Goal: Transaction & Acquisition: Purchase product/service

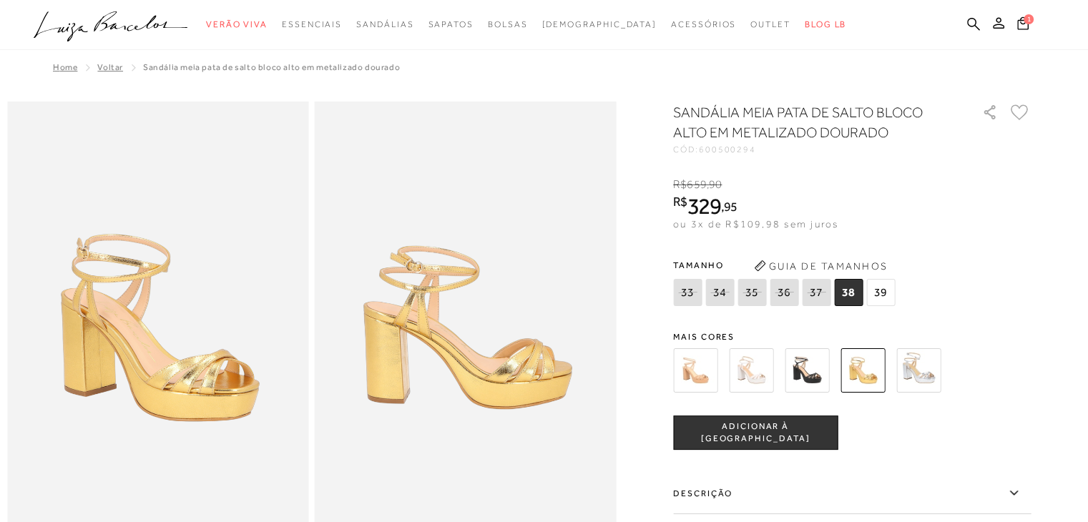
click at [794, 296] on span "36" at bounding box center [784, 292] width 29 height 27
select select
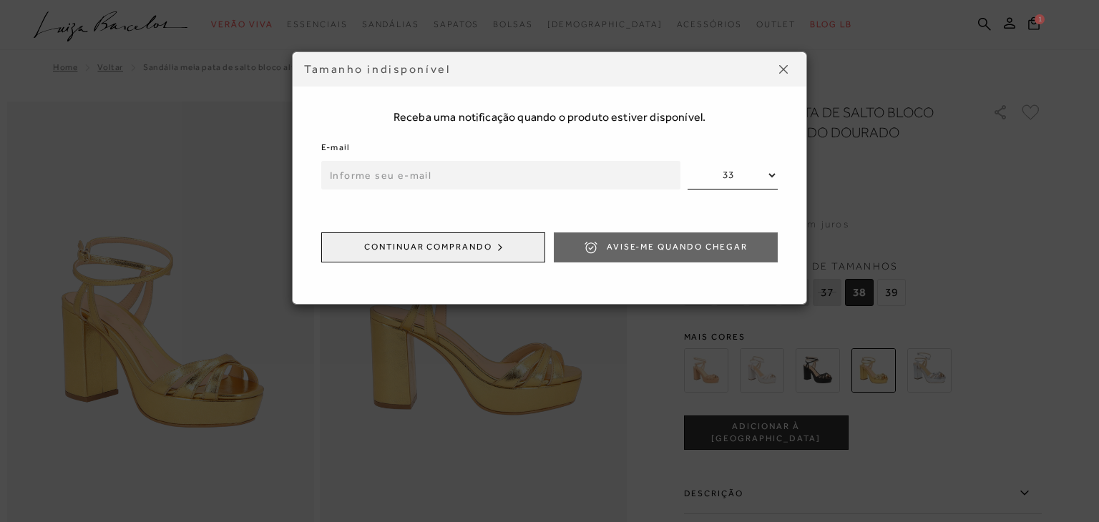
drag, startPoint x: 429, startPoint y: 191, endPoint x: 424, endPoint y: 179, distance: 13.1
click at [428, 190] on form "E-mail 33 34 35 36 37 Continuar comprando Avise-me quando chegar" at bounding box center [549, 206] width 456 height 135
click at [424, 178] on input "email" at bounding box center [500, 175] width 359 height 29
type input "[PERSON_NAME][EMAIL_ADDRESS][DOMAIN_NAME]"
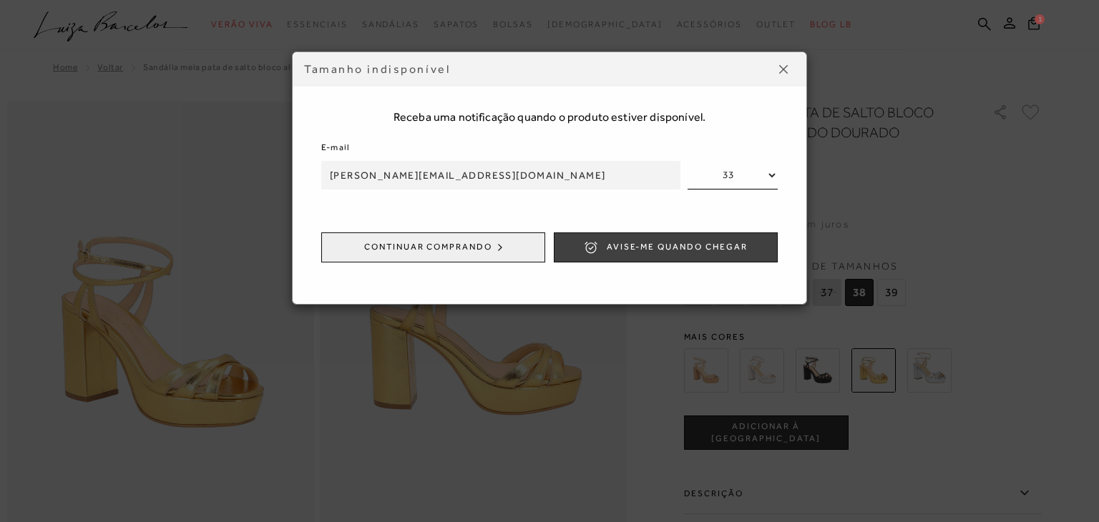
click at [652, 244] on span "Avise-me quando chegar" at bounding box center [677, 247] width 141 height 12
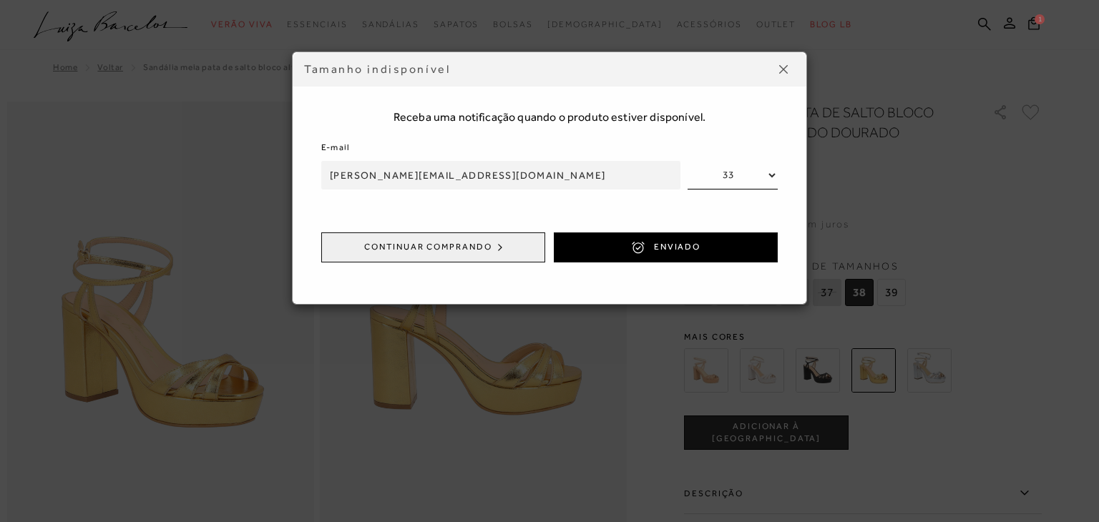
click at [782, 70] on img at bounding box center [783, 69] width 9 height 9
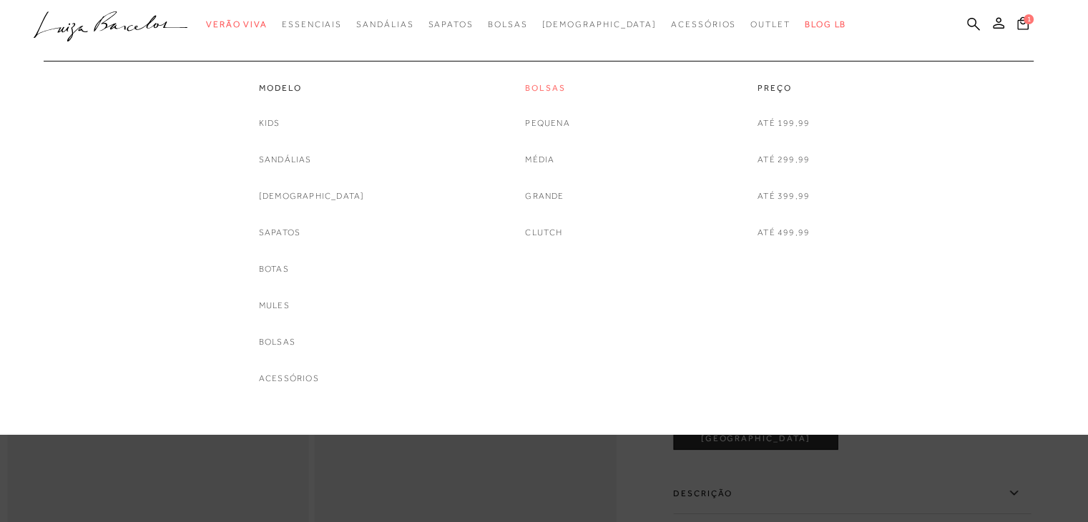
click at [535, 91] on link "Bolsas" at bounding box center [547, 88] width 44 height 12
click at [300, 235] on link "Sapatos" at bounding box center [279, 232] width 41 height 15
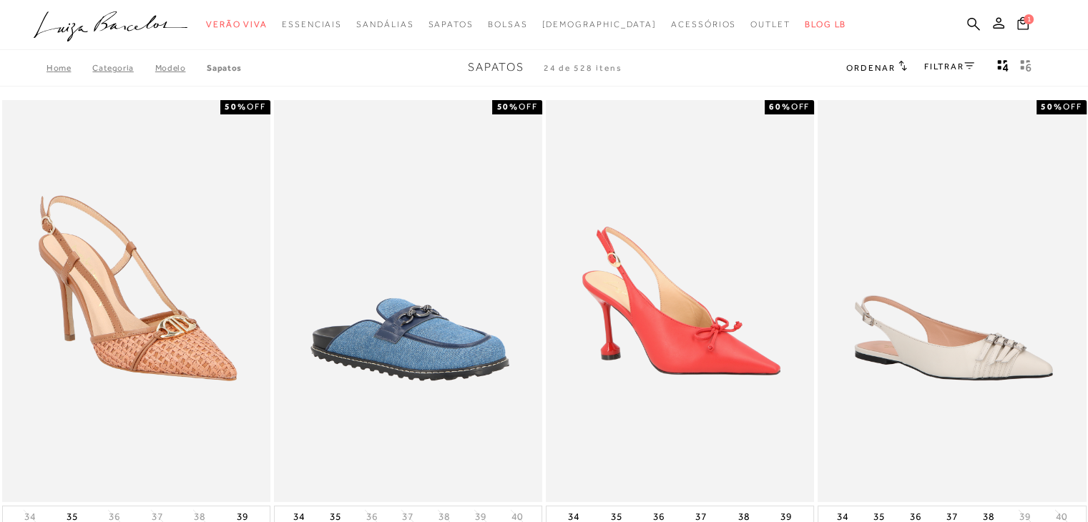
click at [901, 70] on icon at bounding box center [902, 66] width 8 height 10
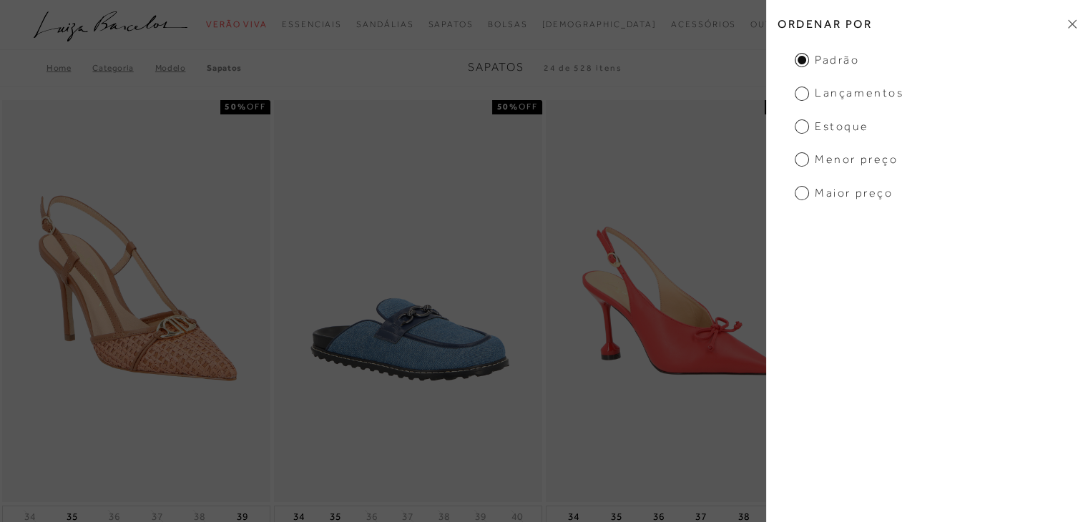
click at [800, 163] on span "Menor preço" at bounding box center [846, 160] width 103 height 16
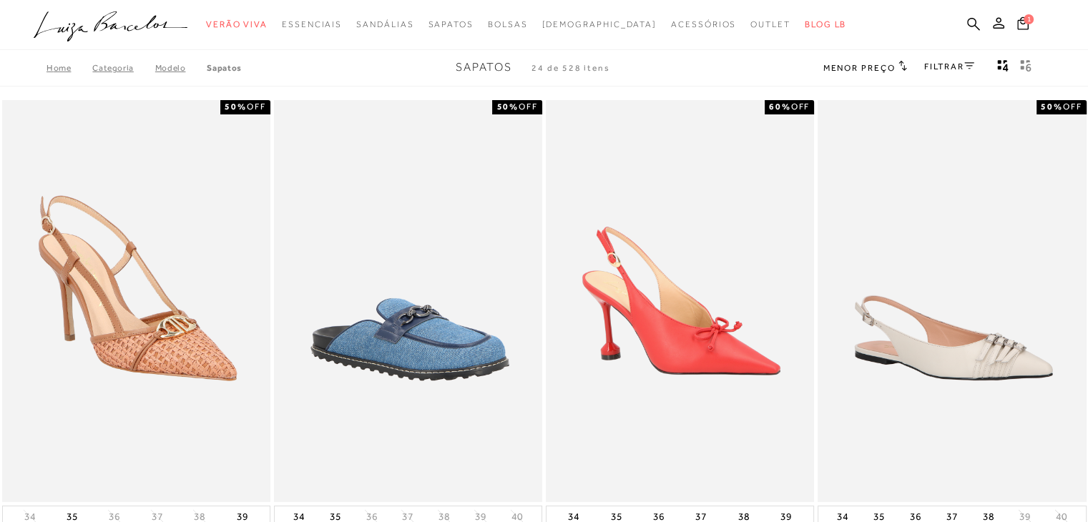
click at [942, 67] on link "FILTRAR" at bounding box center [949, 67] width 50 height 10
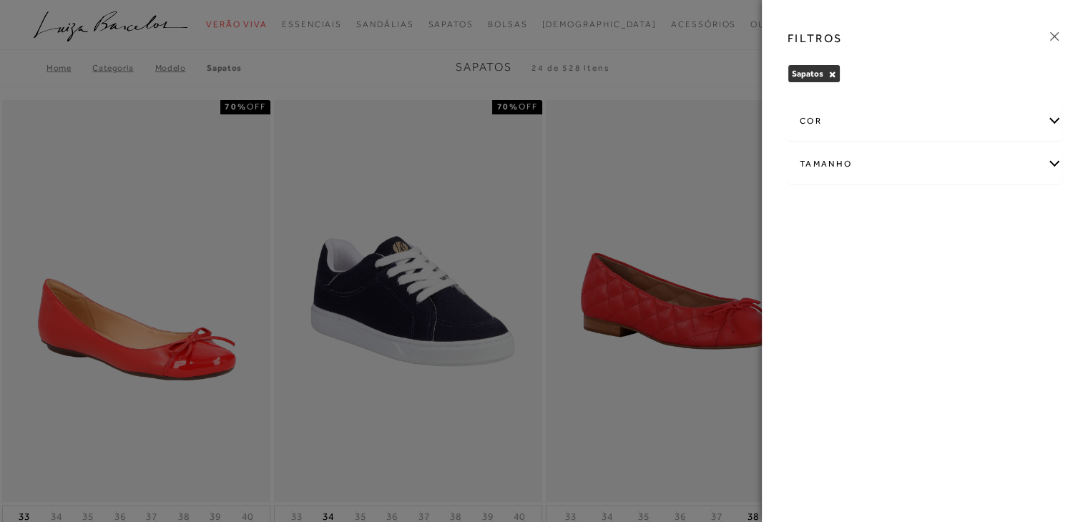
click at [973, 122] on div "cor" at bounding box center [924, 121] width 273 height 38
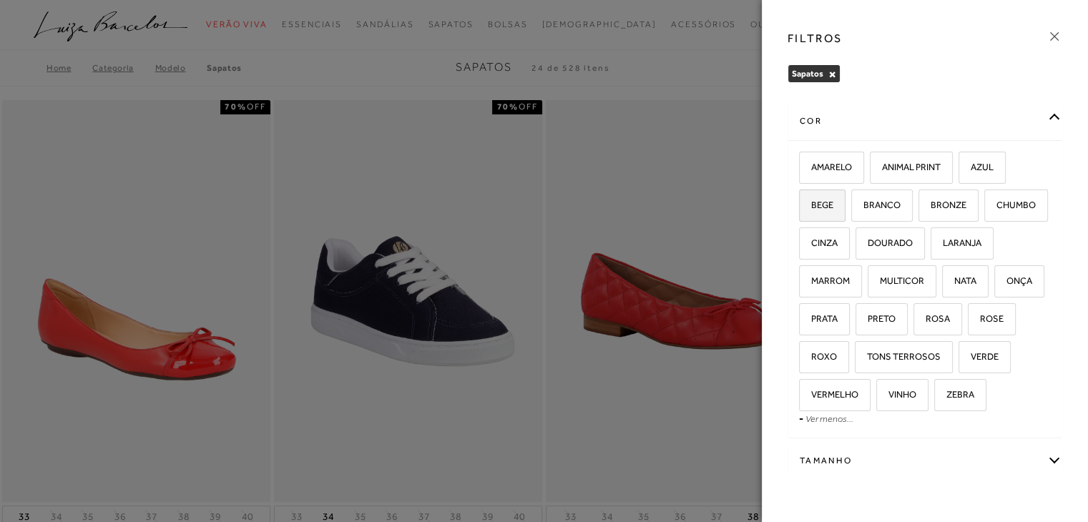
click at [835, 207] on label "BEGE" at bounding box center [822, 205] width 45 height 31
click at [811, 207] on input "BEGE" at bounding box center [804, 207] width 14 height 14
checkbox input "true"
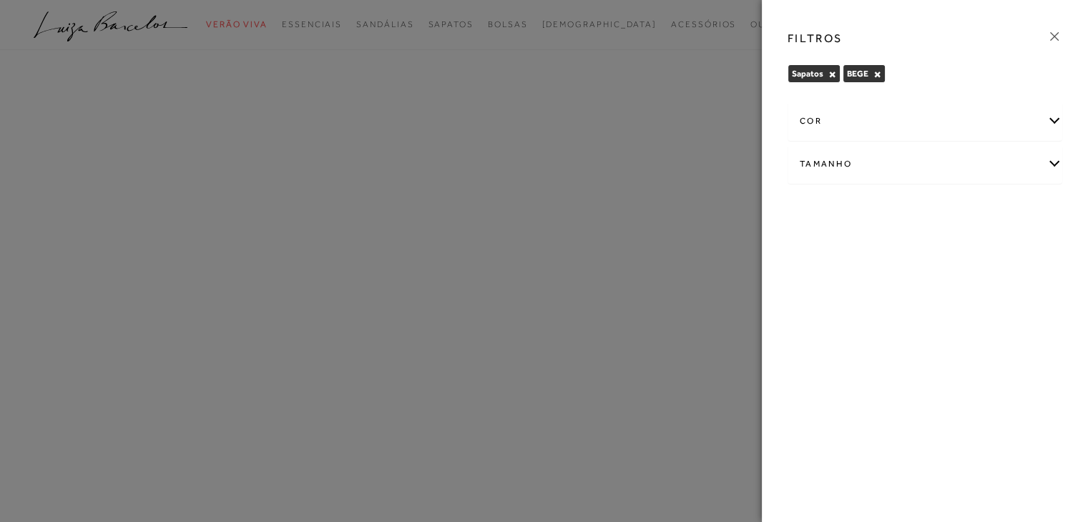
click at [870, 130] on div "cor" at bounding box center [924, 121] width 273 height 38
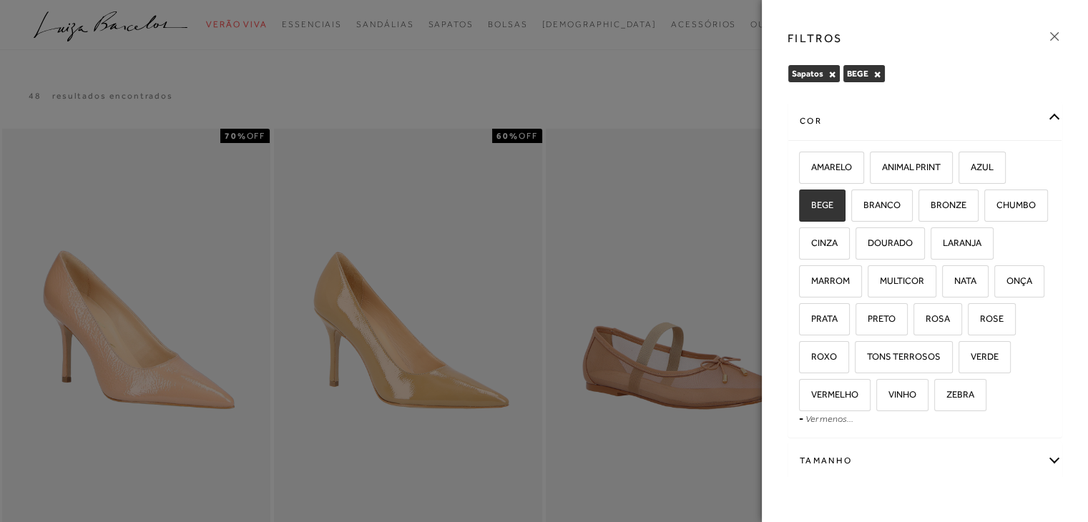
click at [702, 89] on div at bounding box center [544, 261] width 1088 height 522
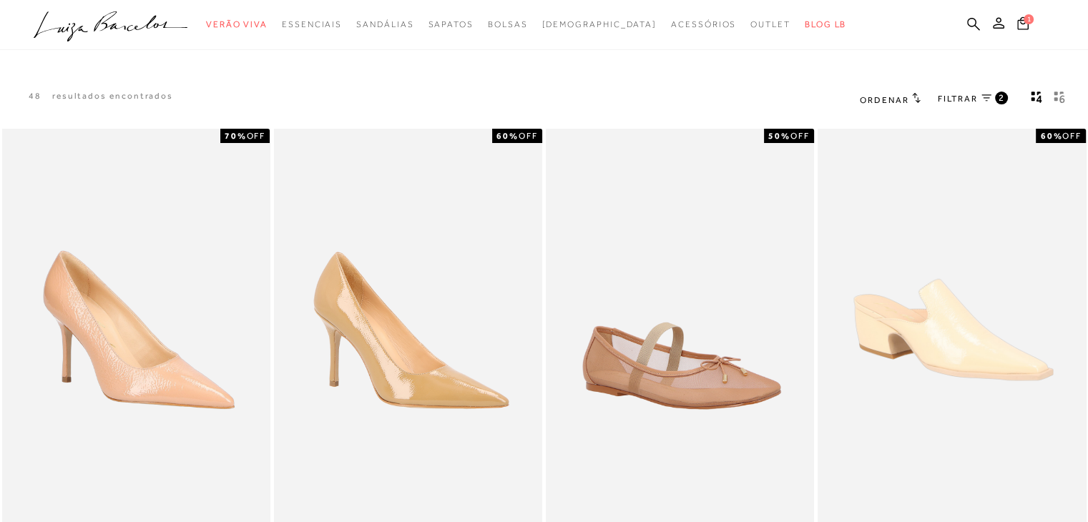
click at [888, 102] on span "Ordenar" at bounding box center [884, 100] width 49 height 10
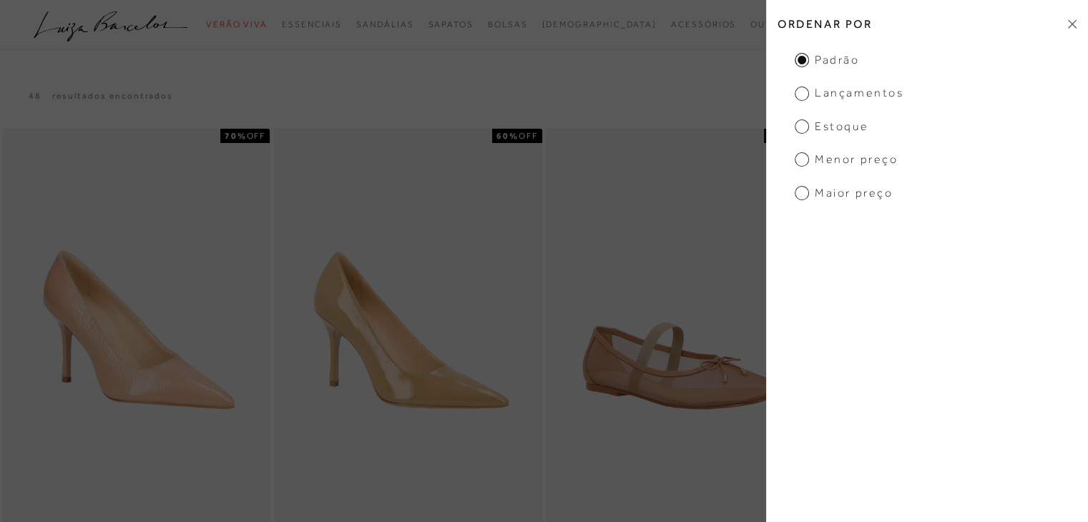
click at [693, 101] on div "48 resultados encontrados Ordenar Padrão 2" at bounding box center [544, 99] width 1088 height 54
click at [1070, 18] on h2 "Ordenar por" at bounding box center [927, 24] width 322 height 34
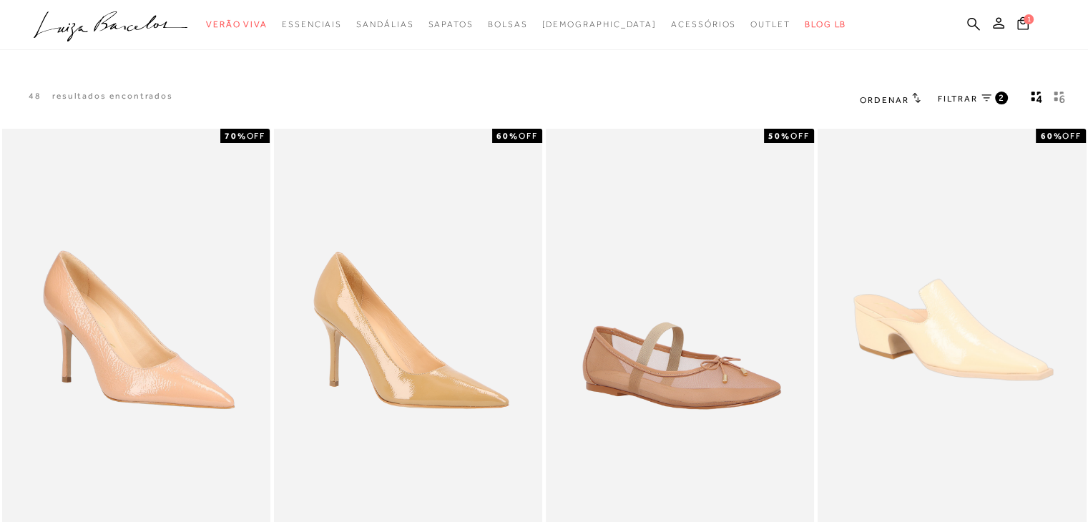
click at [971, 87] on div "Ordenar Ordenar por Padrão" at bounding box center [965, 99] width 245 height 54
click at [968, 98] on span "FILTRAR" at bounding box center [958, 99] width 40 height 12
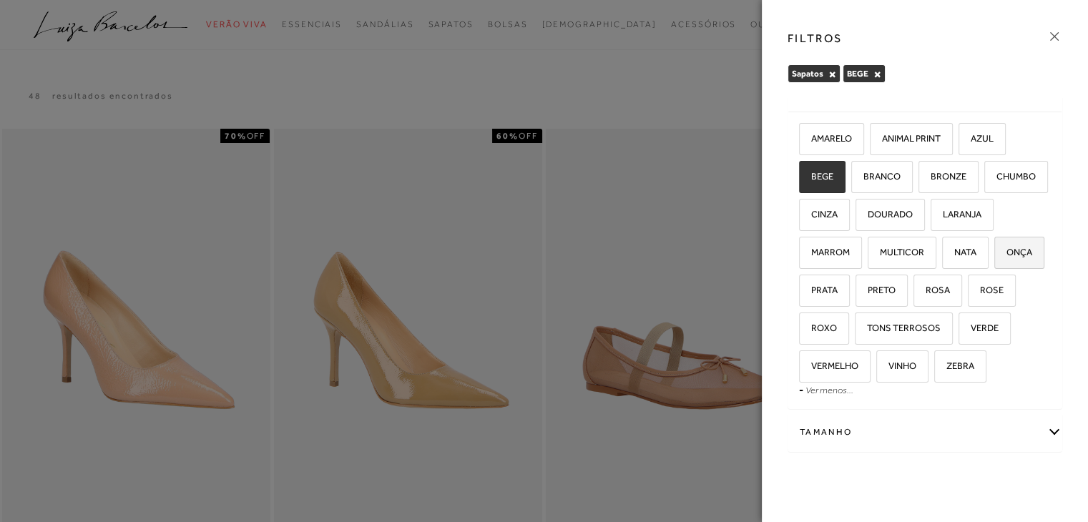
scroll to position [456, 0]
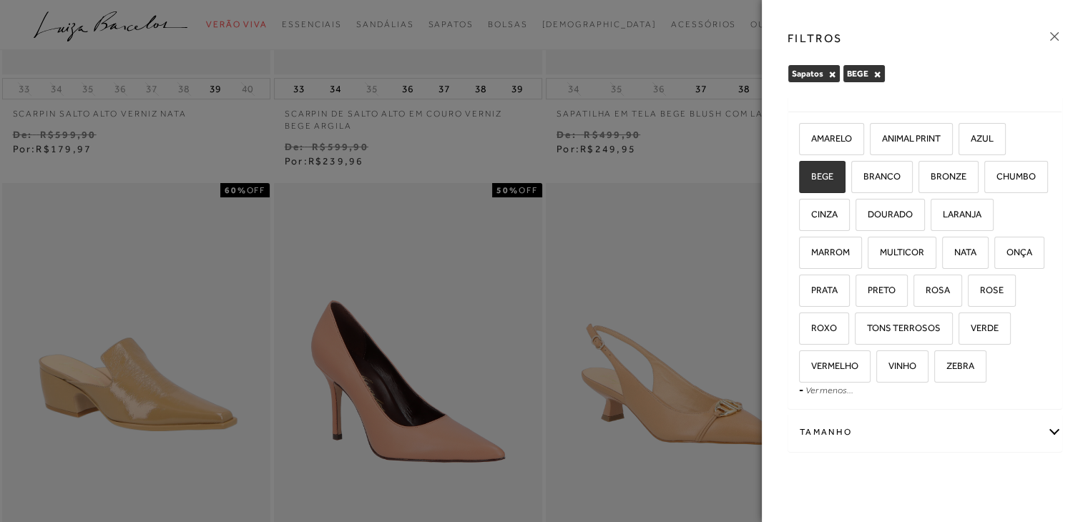
click at [860, 429] on div "Tamanho" at bounding box center [924, 432] width 273 height 38
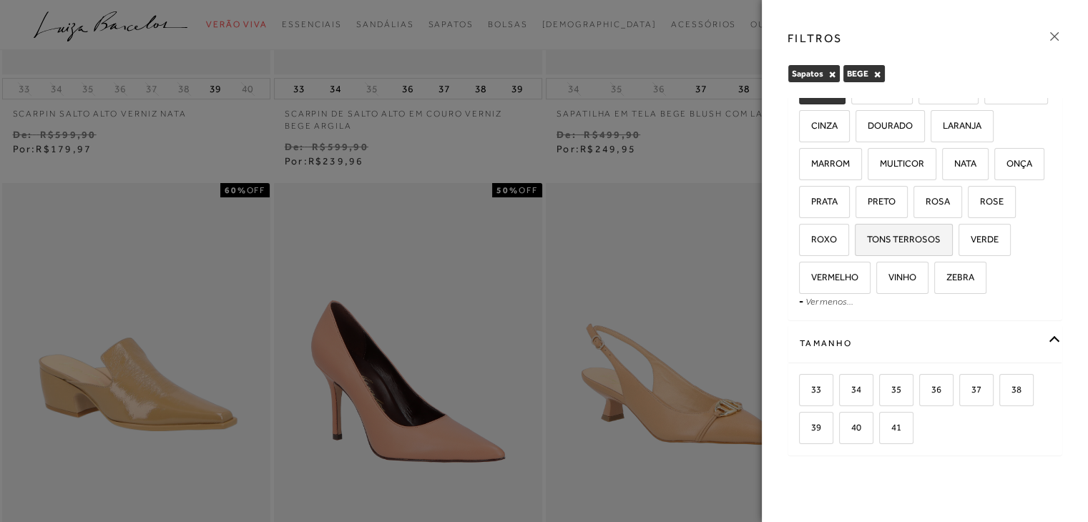
scroll to position [155, 0]
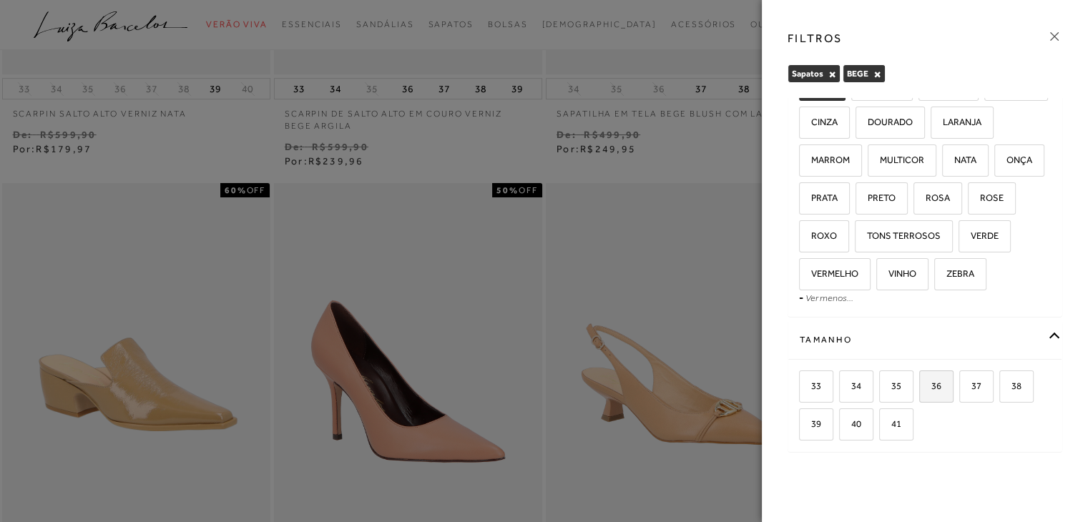
click at [930, 381] on span "36" at bounding box center [931, 386] width 21 height 11
click at [930, 381] on input "36" at bounding box center [924, 388] width 14 height 14
checkbox input "true"
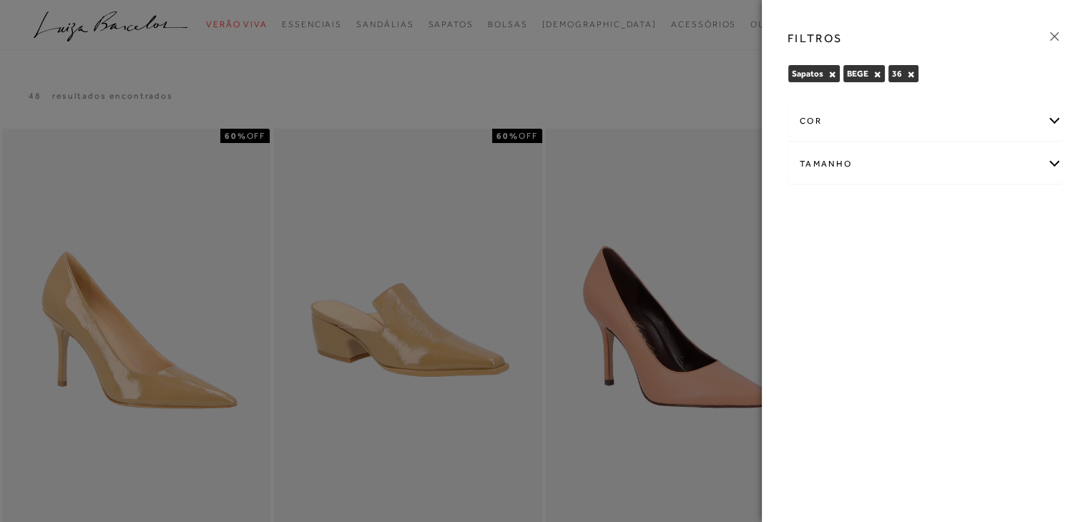
drag, startPoint x: 1050, startPoint y: 36, endPoint x: 1021, endPoint y: 47, distance: 30.6
click at [1050, 36] on icon at bounding box center [1054, 37] width 16 height 16
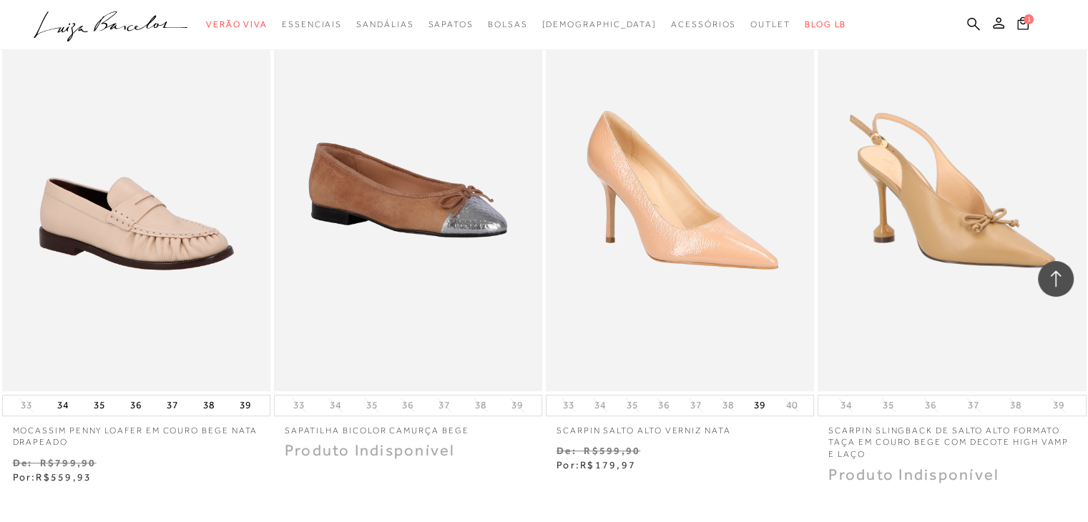
scroll to position [1619, 0]
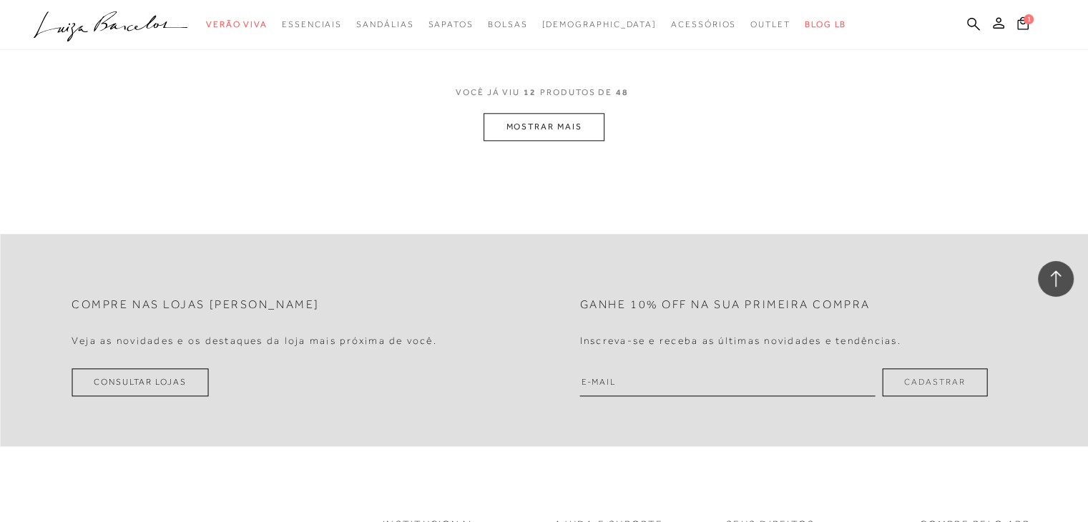
click at [526, 127] on button "MOSTRAR MAIS" at bounding box center [544, 127] width 120 height 28
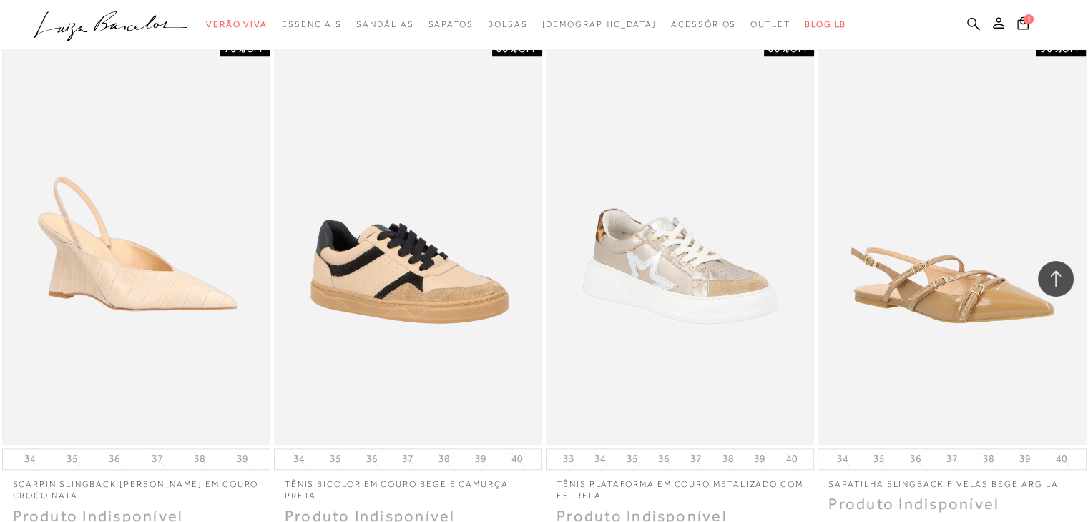
drag, startPoint x: 21, startPoint y: 154, endPoint x: 31, endPoint y: 409, distance: 255.5
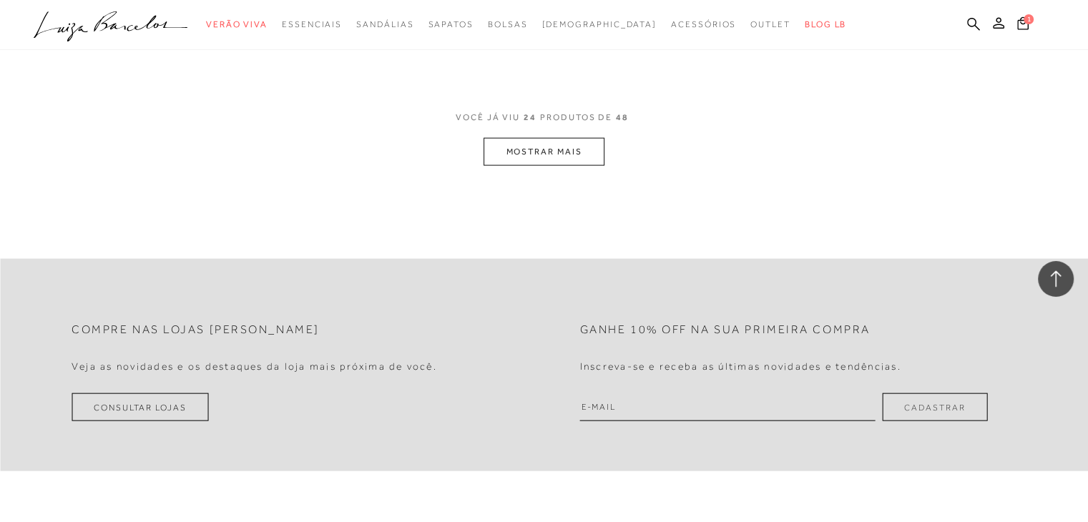
scroll to position [2924, 0]
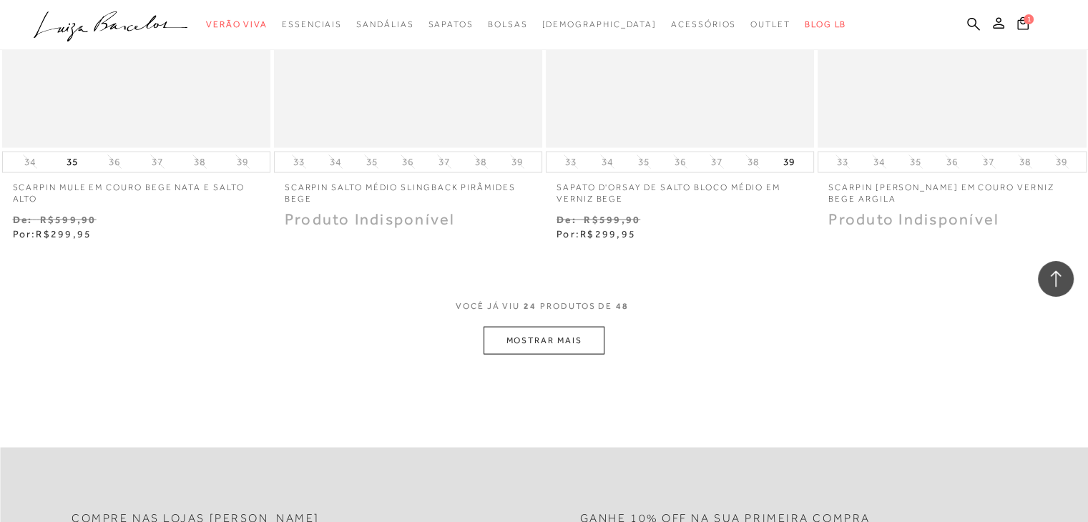
click at [573, 343] on button "MOSTRAR MAIS" at bounding box center [544, 341] width 120 height 28
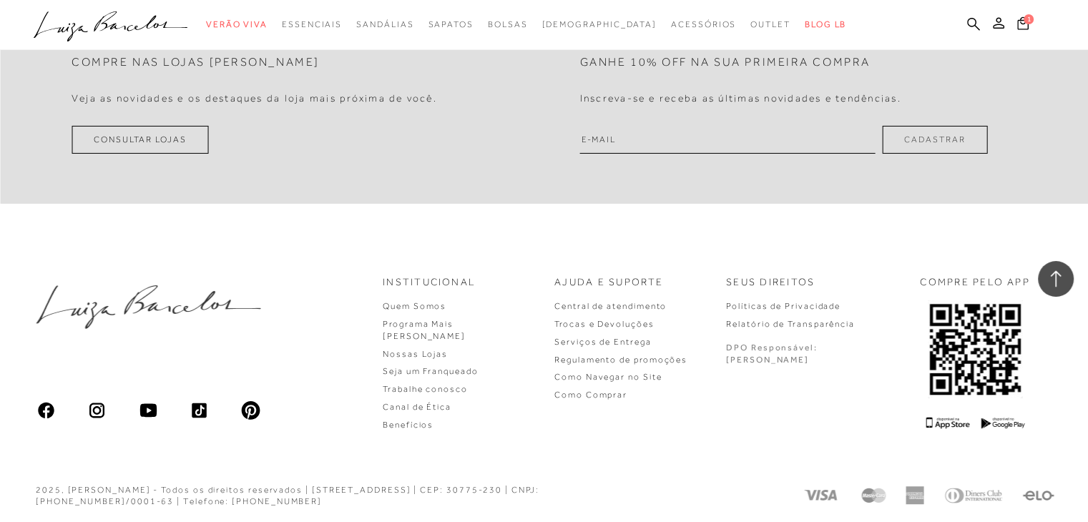
drag, startPoint x: 6, startPoint y: 336, endPoint x: 7, endPoint y: 481, distance: 145.2
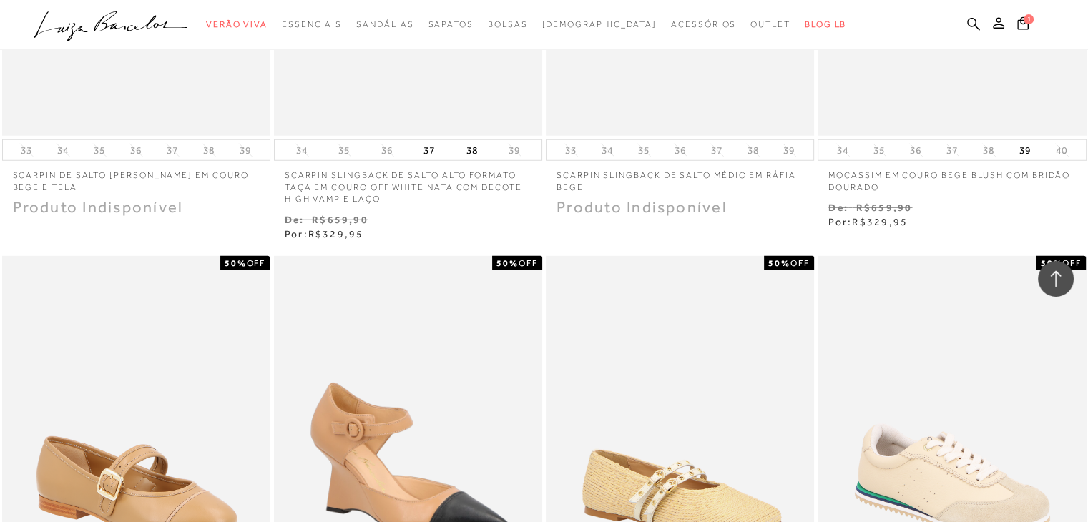
scroll to position [4415, 0]
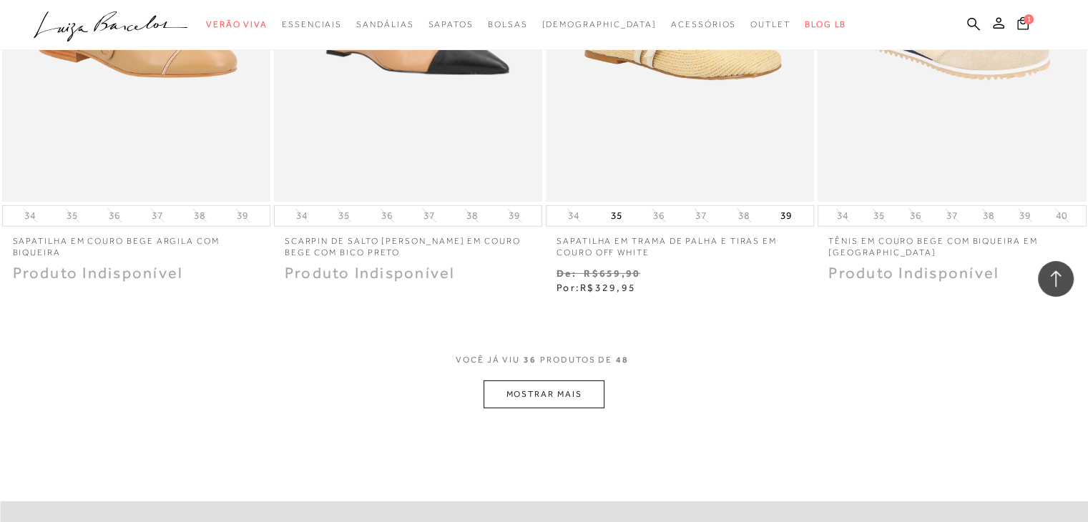
click at [557, 401] on button "MOSTRAR MAIS" at bounding box center [544, 395] width 120 height 28
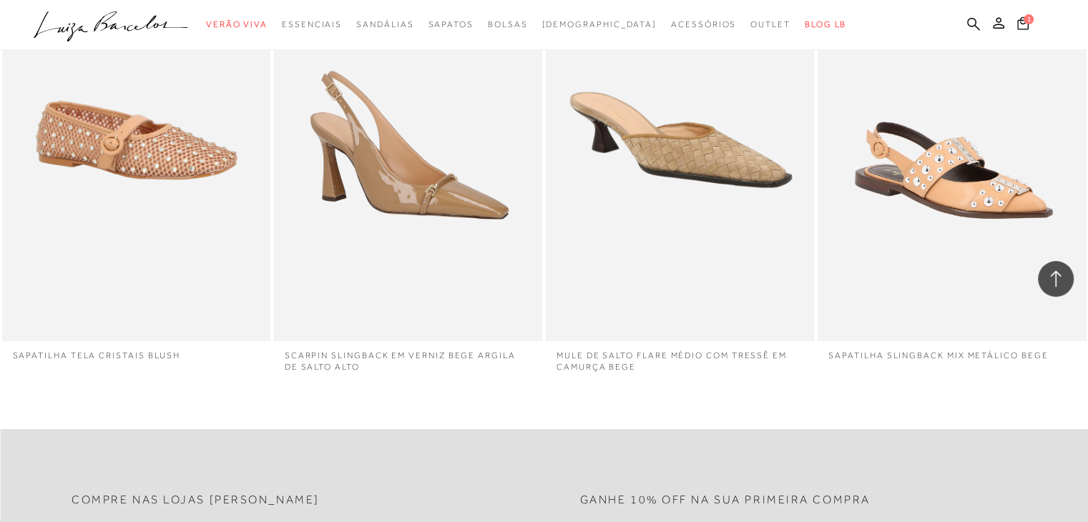
drag, startPoint x: 0, startPoint y: 196, endPoint x: 13, endPoint y: 390, distance: 194.3
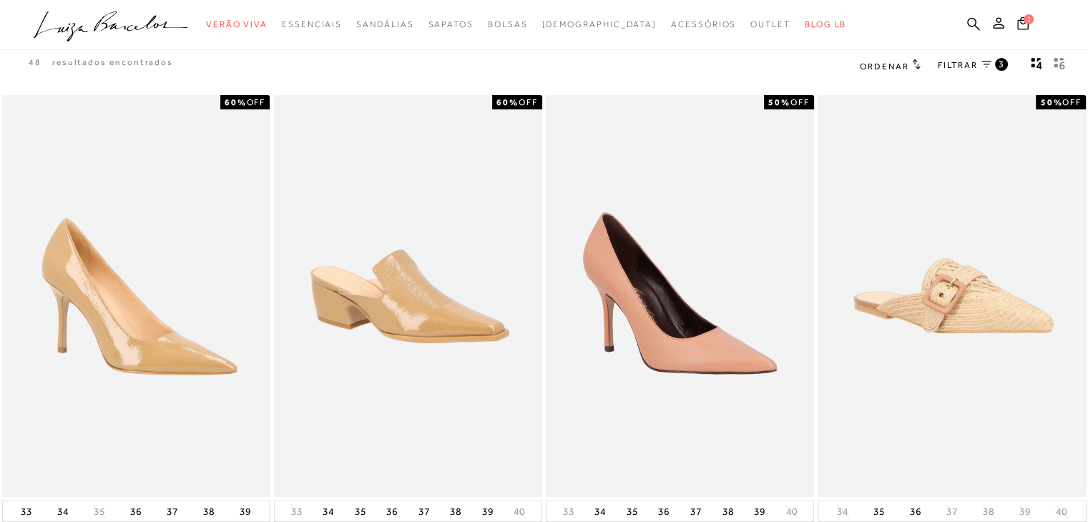
scroll to position [0, 0]
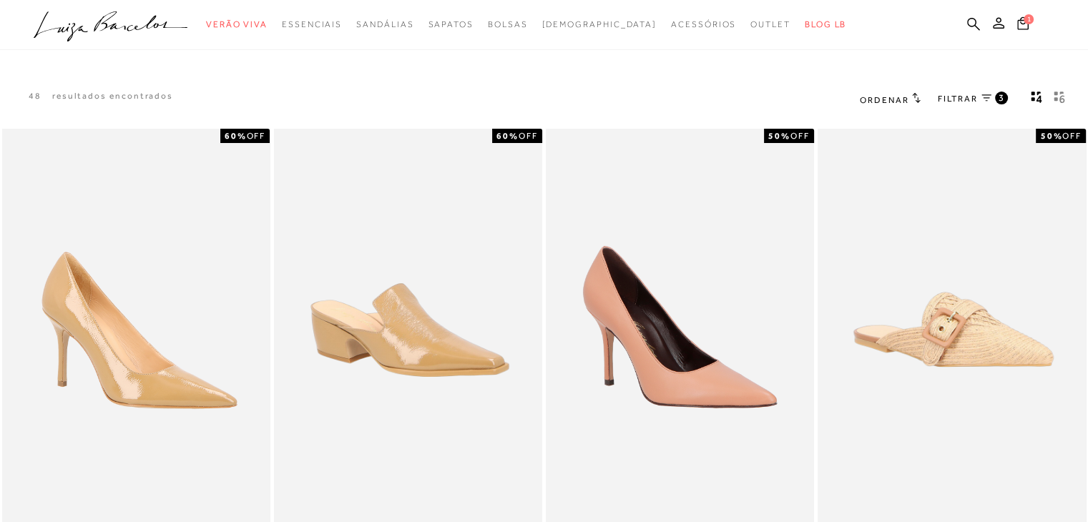
click at [975, 97] on span "FILTRAR" at bounding box center [958, 99] width 40 height 12
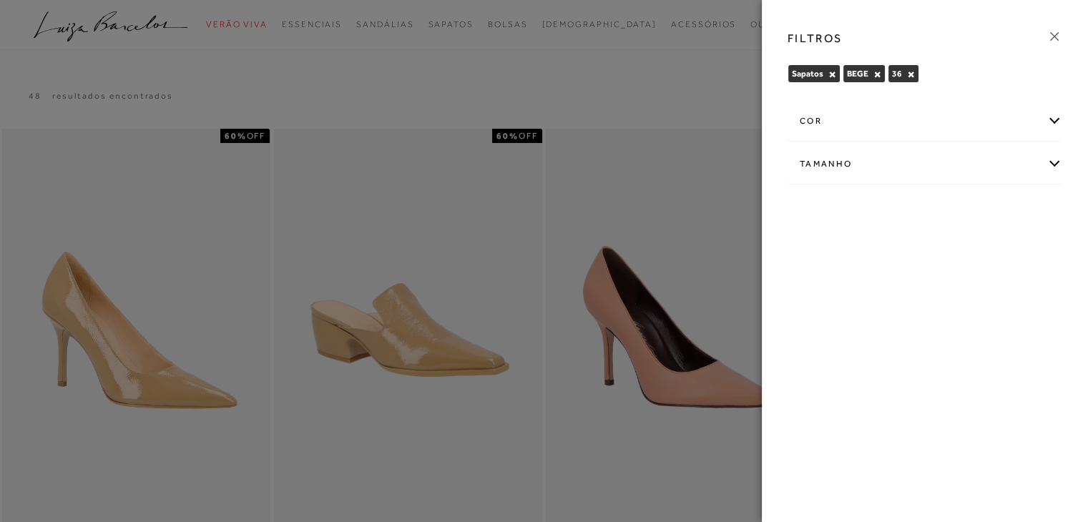
click at [1011, 117] on div "cor" at bounding box center [924, 121] width 273 height 38
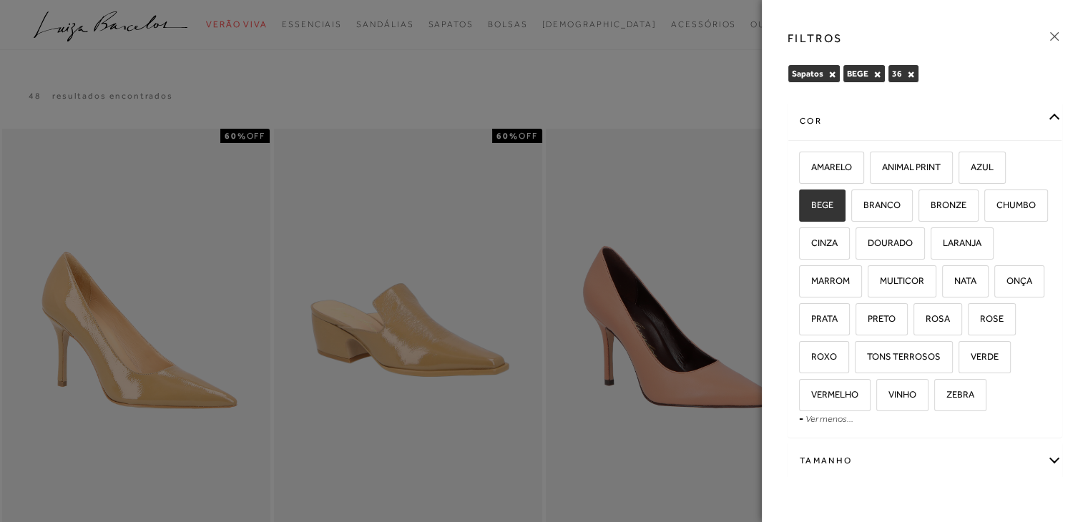
click at [833, 207] on label "BEGE" at bounding box center [822, 205] width 45 height 31
click at [811, 207] on input "BEGE" at bounding box center [804, 207] width 14 height 14
checkbox input "false"
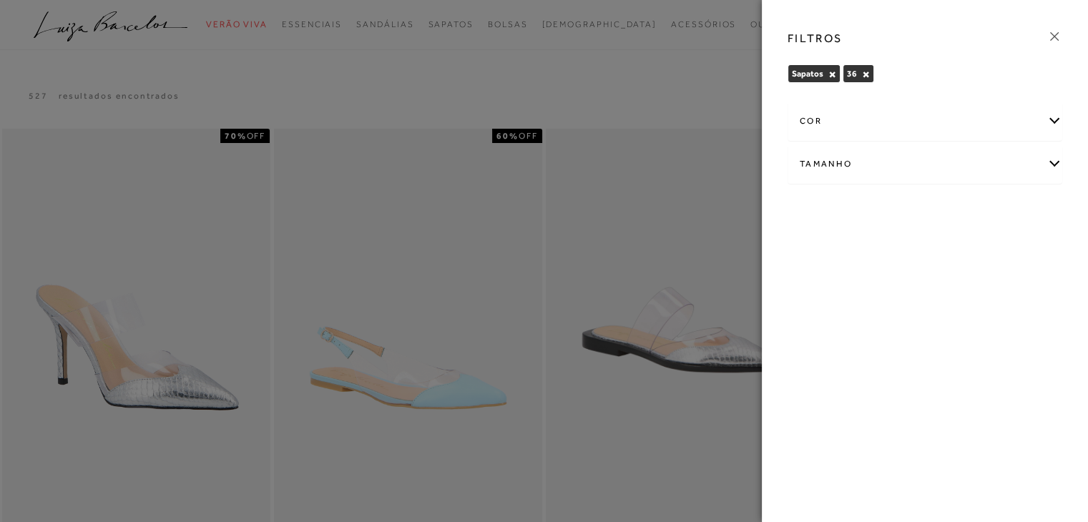
click at [1005, 122] on div "cor" at bounding box center [924, 121] width 273 height 38
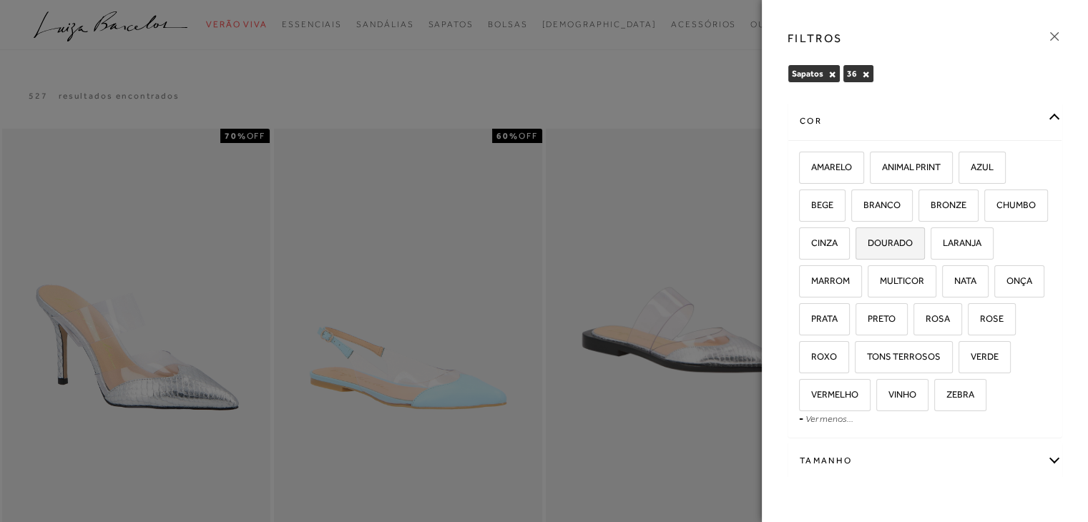
click at [913, 237] on span "DOURADO" at bounding box center [885, 242] width 56 height 11
click at [868, 238] on input "DOURADO" at bounding box center [860, 245] width 14 height 14
checkbox input "true"
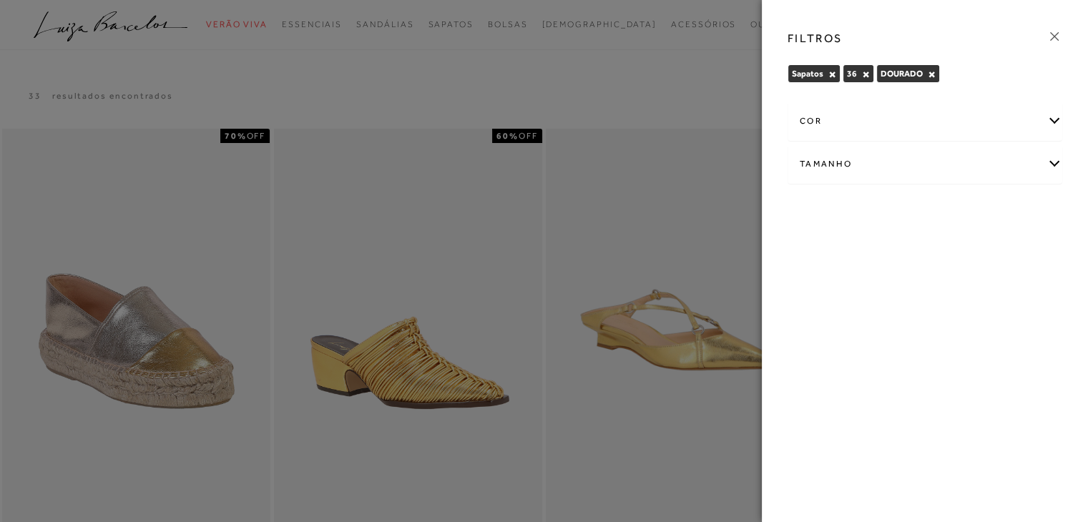
click at [612, 86] on div at bounding box center [544, 261] width 1088 height 522
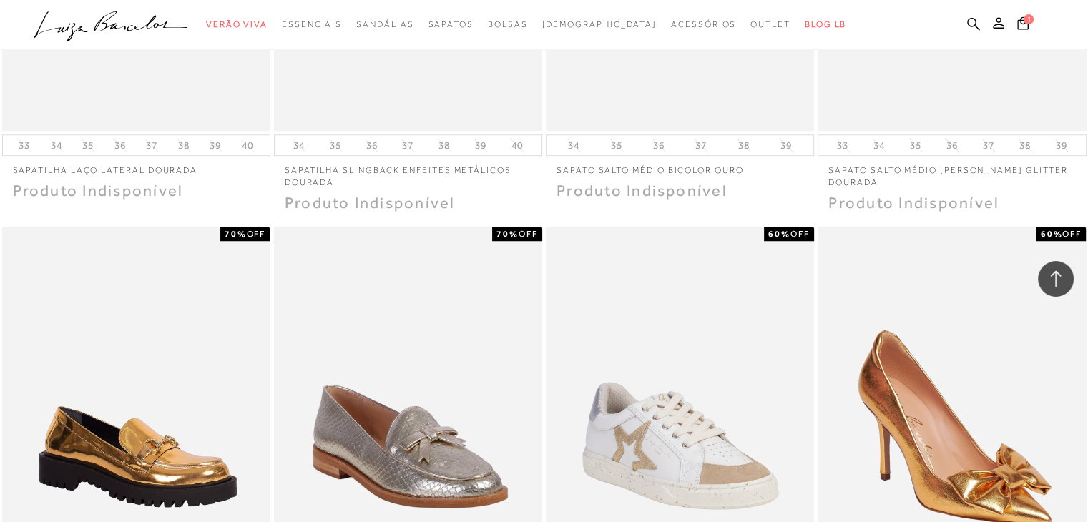
scroll to position [1368, 0]
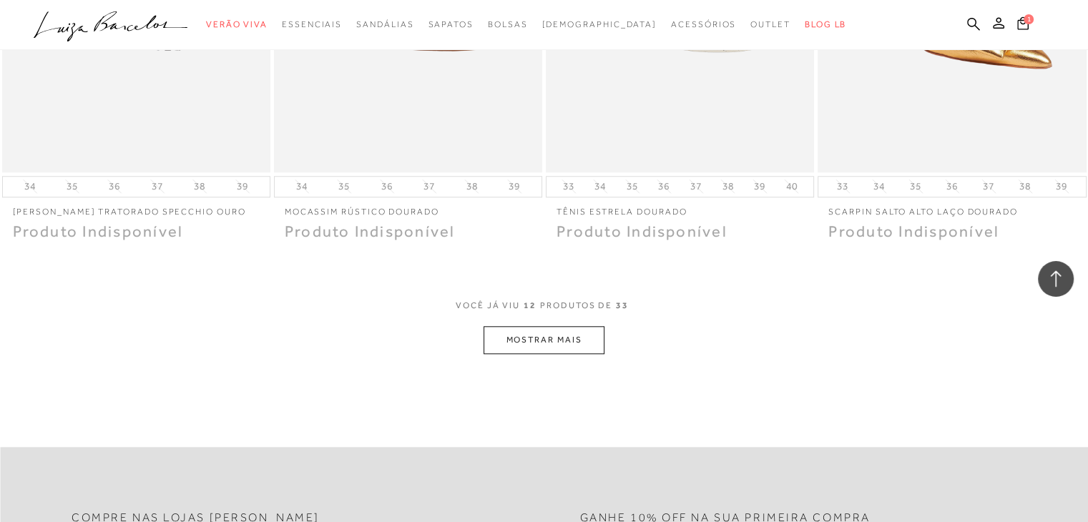
click at [561, 338] on button "MOSTRAR MAIS" at bounding box center [544, 340] width 120 height 28
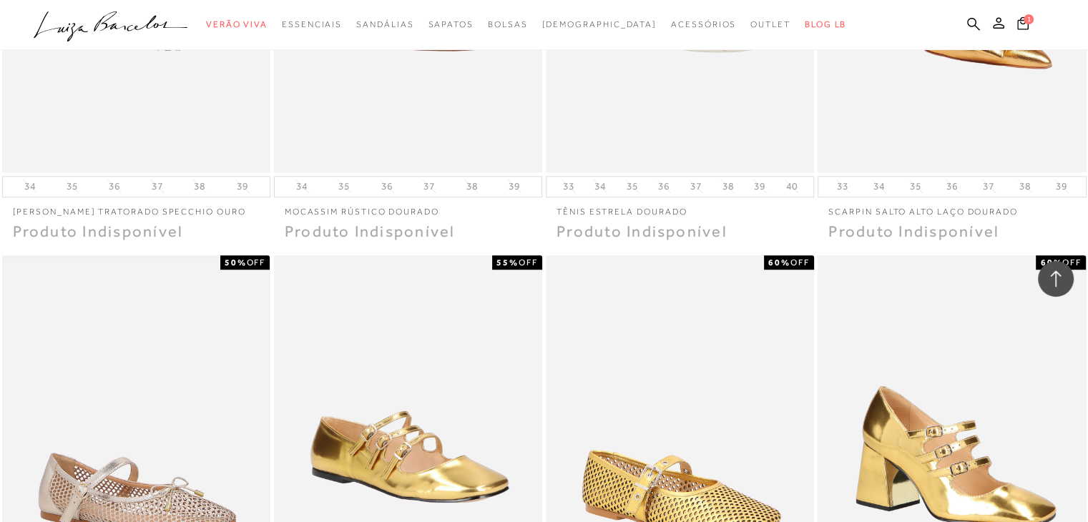
drag, startPoint x: 18, startPoint y: 278, endPoint x: 97, endPoint y: 416, distance: 158.6
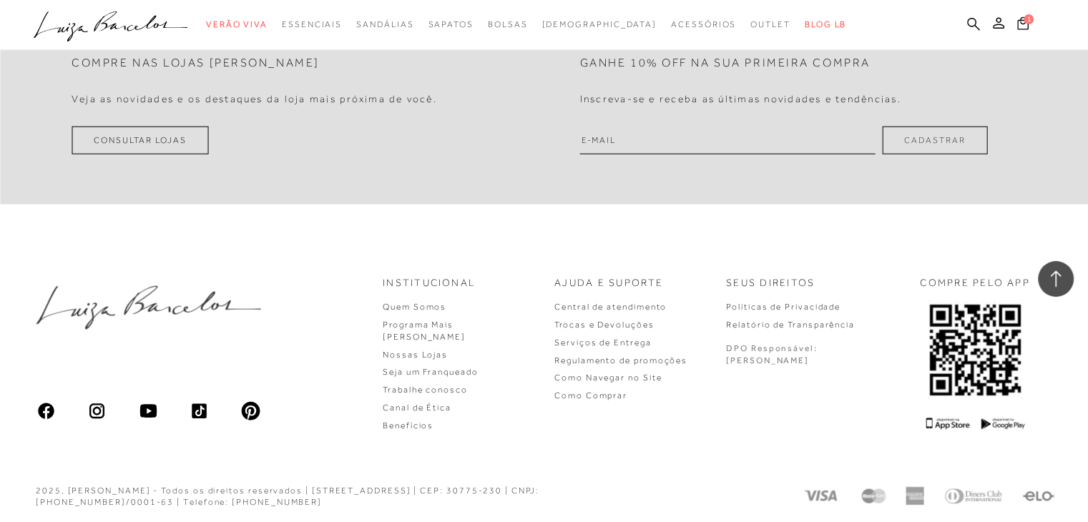
scroll to position [2872, 0]
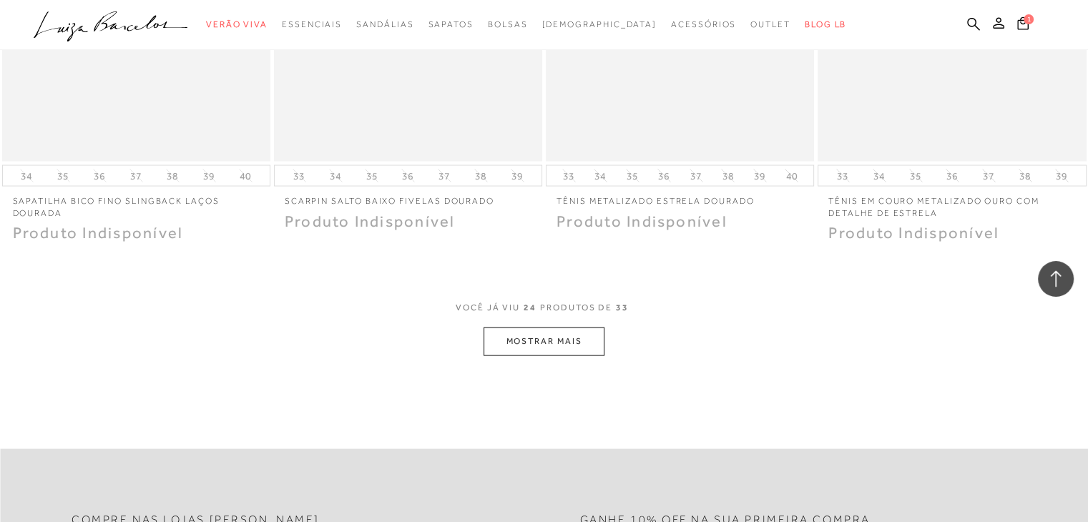
click at [534, 338] on button "MOSTRAR MAIS" at bounding box center [544, 342] width 120 height 28
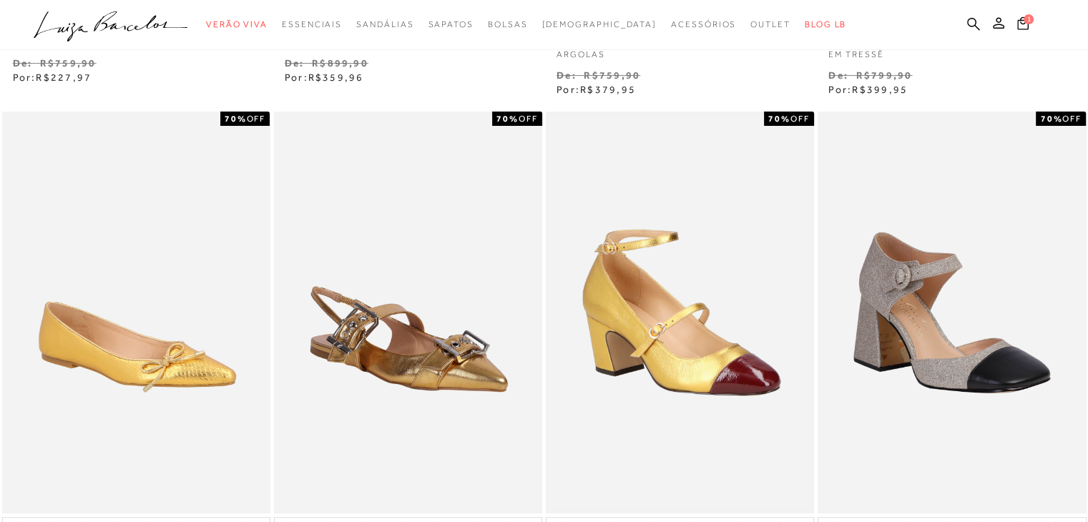
scroll to position [0, 0]
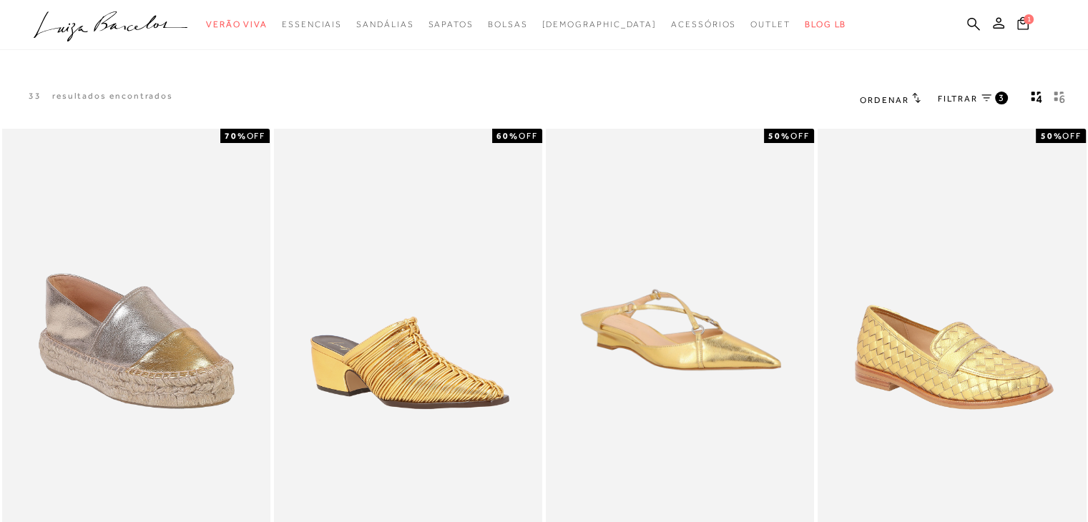
click at [973, 103] on span "FILTRAR" at bounding box center [958, 99] width 40 height 12
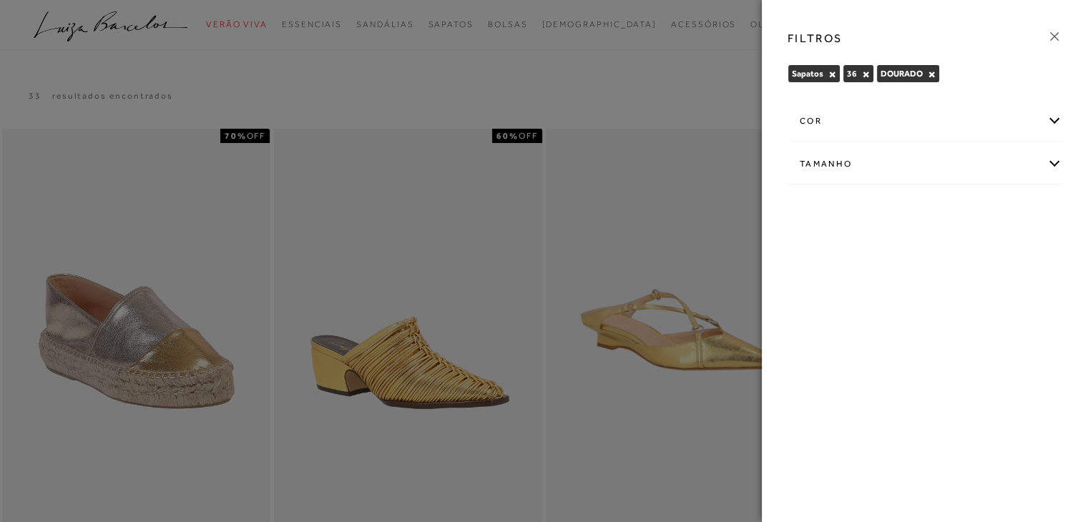
click at [971, 119] on div "cor" at bounding box center [924, 121] width 273 height 38
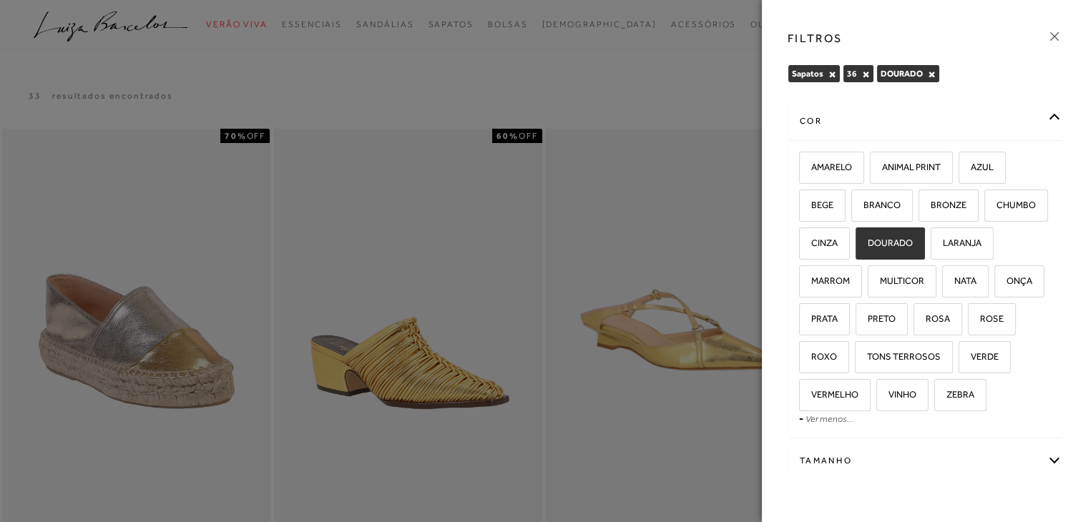
click at [832, 75] on button "×" at bounding box center [832, 74] width 8 height 10
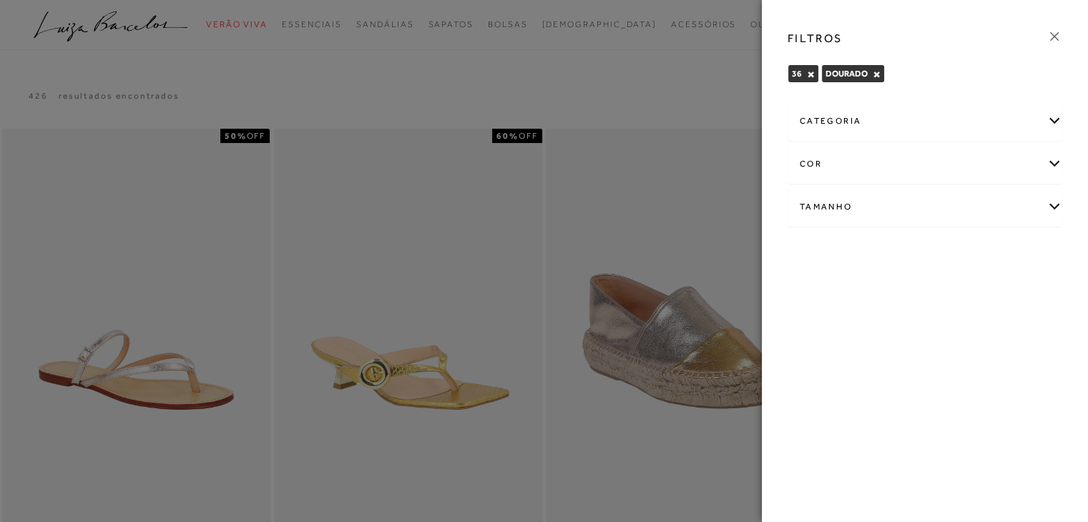
click at [687, 69] on div at bounding box center [544, 261] width 1088 height 522
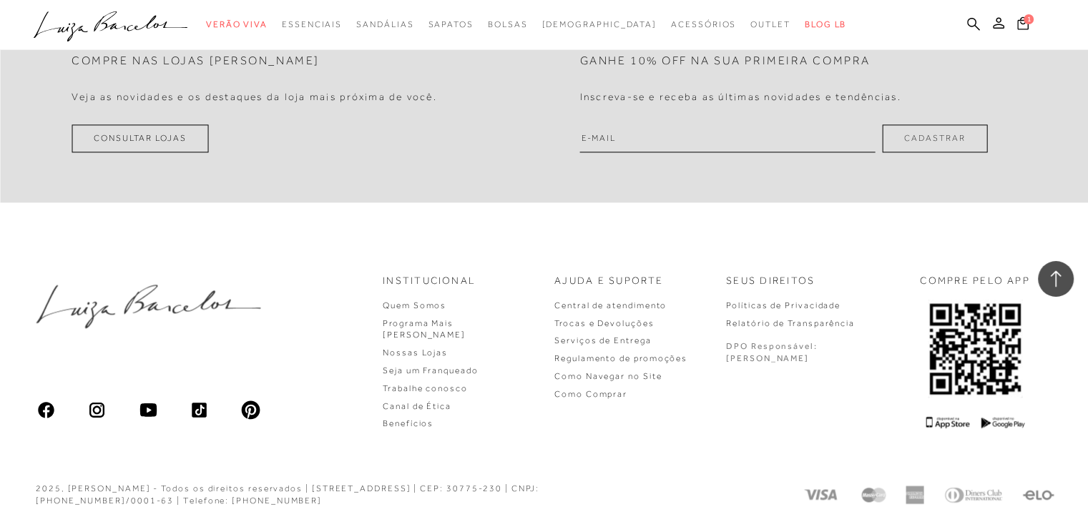
scroll to position [1405, 0]
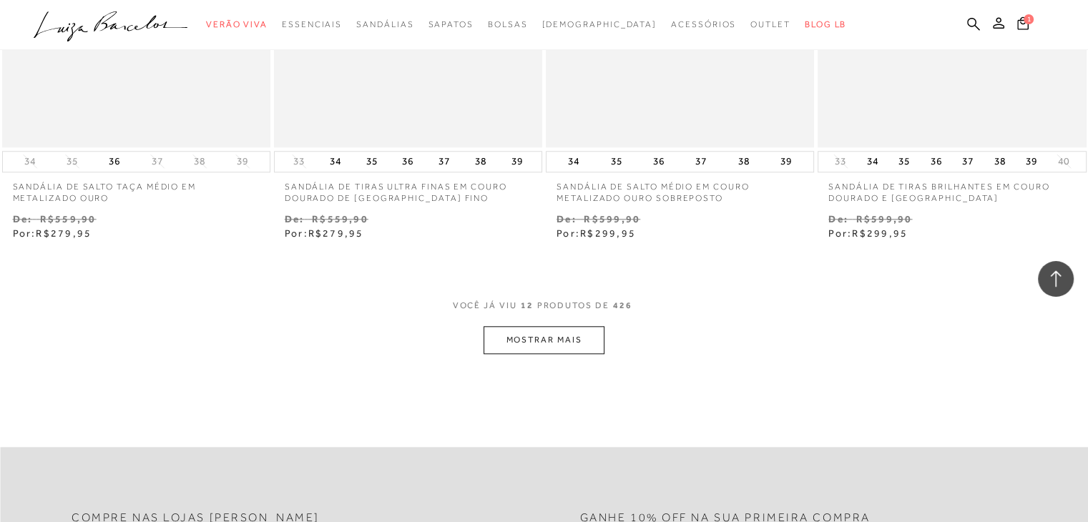
click at [524, 341] on button "MOSTRAR MAIS" at bounding box center [544, 340] width 120 height 28
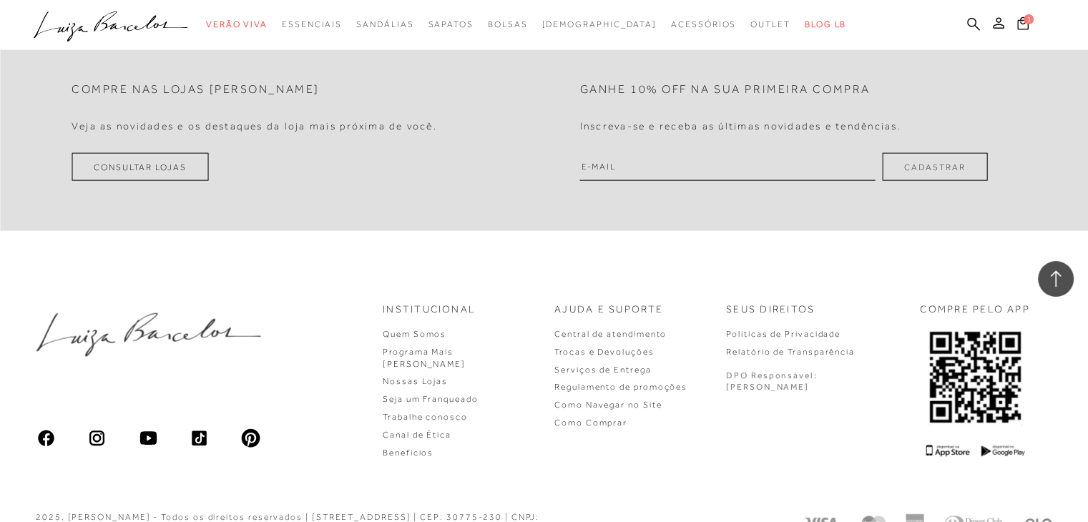
scroll to position [2910, 0]
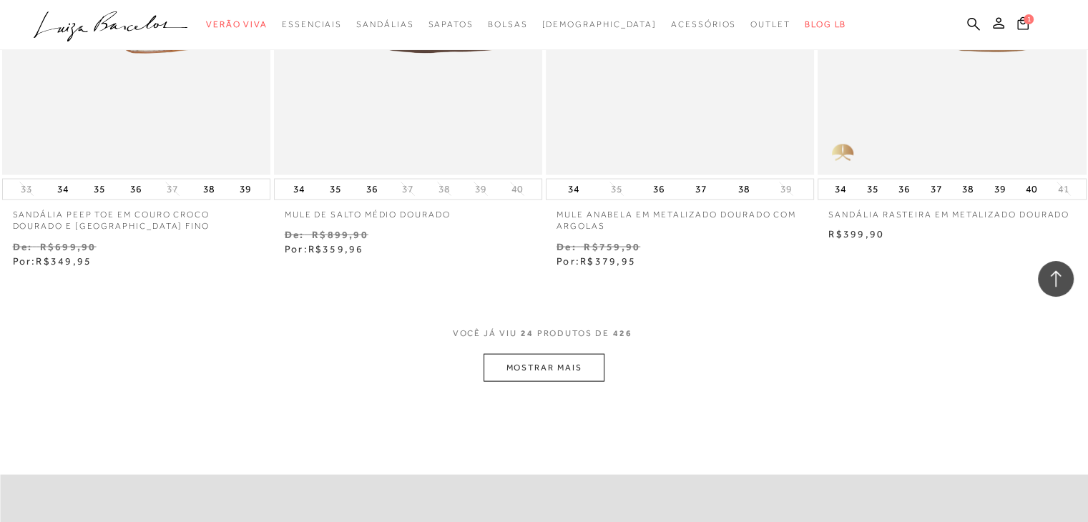
click at [524, 366] on button "MOSTRAR MAIS" at bounding box center [544, 368] width 120 height 28
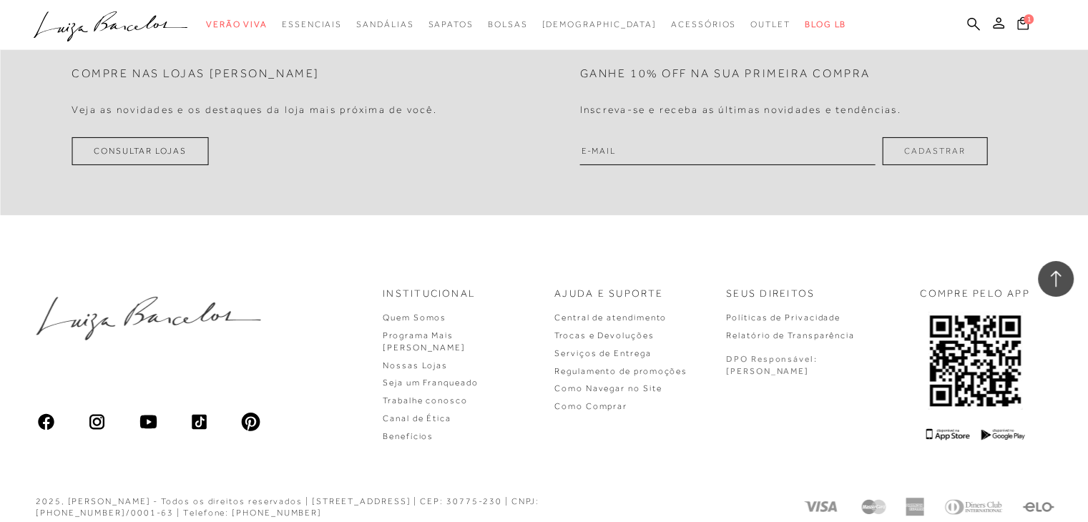
scroll to position [4416, 0]
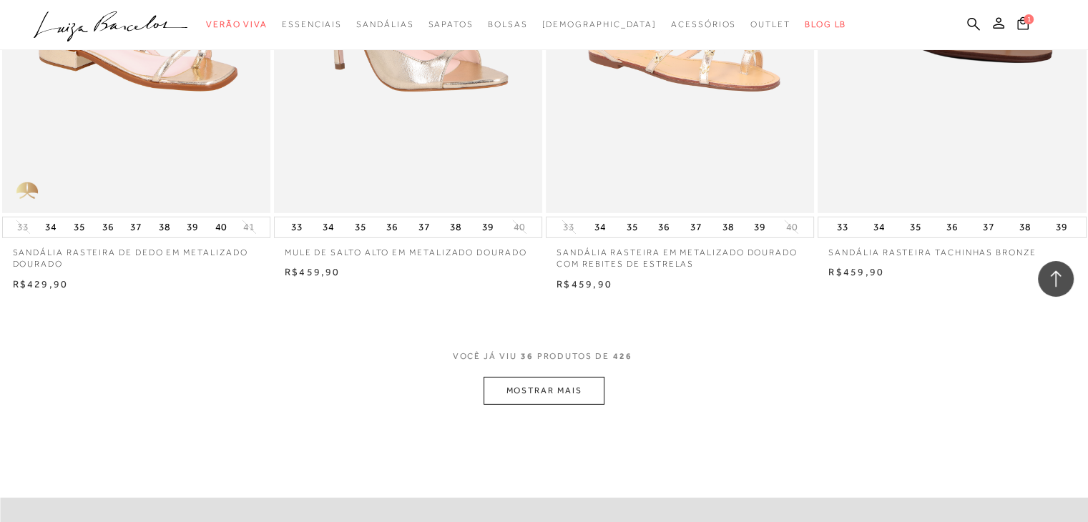
click at [552, 360] on div "VOCê JÁ VIU 36 PRODUTOS DE 426" at bounding box center [544, 363] width 183 height 26
click at [526, 377] on button "MOSTRAR MAIS" at bounding box center [544, 391] width 120 height 28
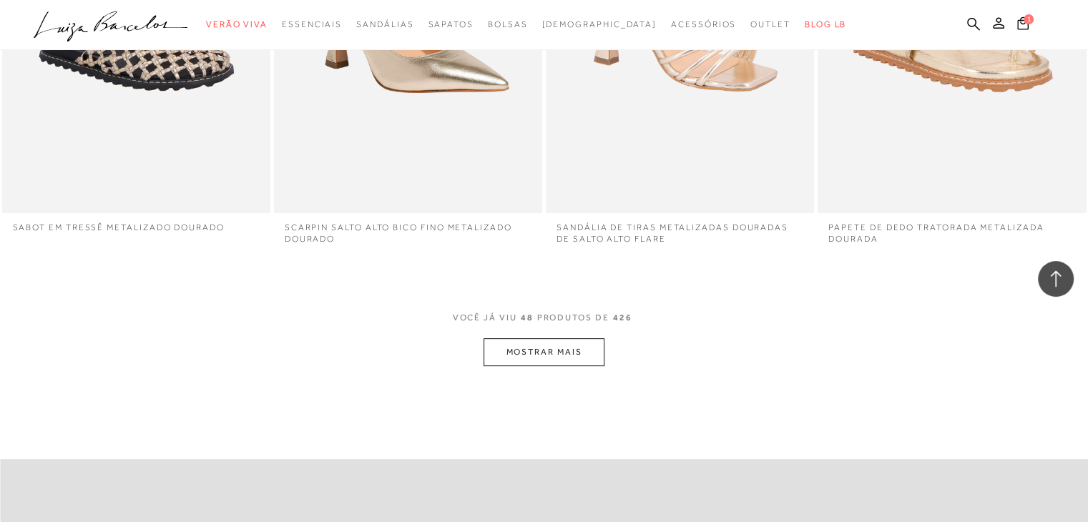
scroll to position [5903, 0]
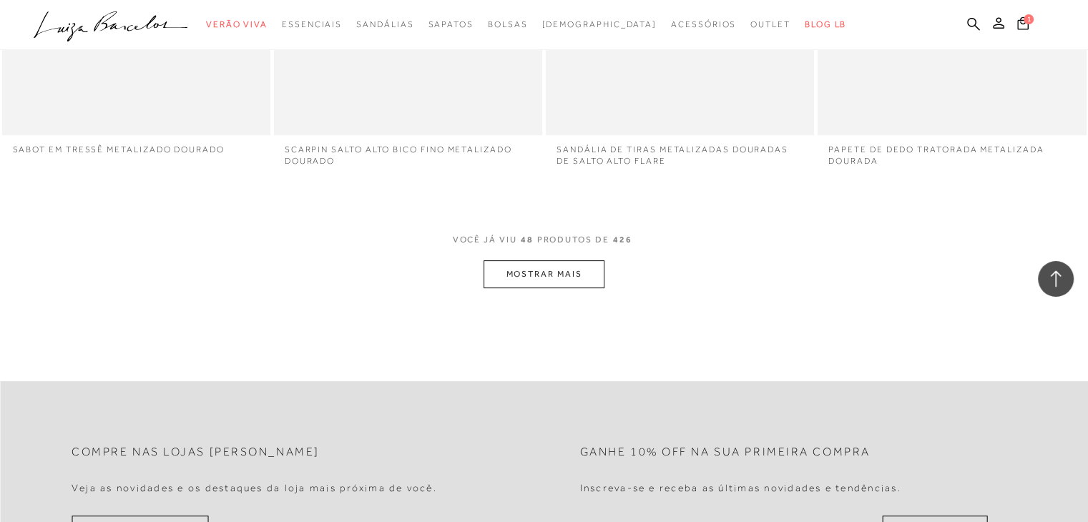
click at [561, 246] on span "PRODUTOS DE" at bounding box center [573, 240] width 72 height 12
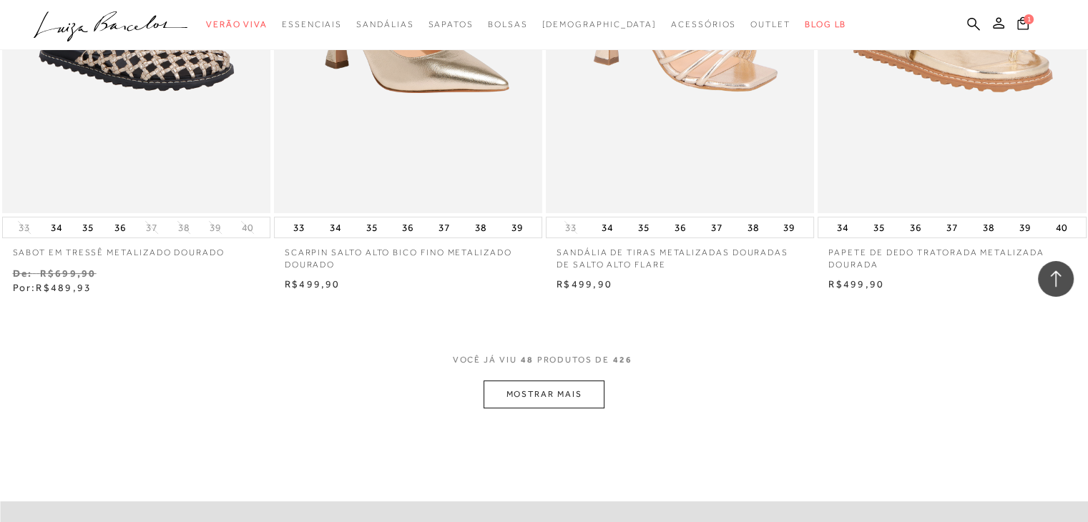
click at [526, 381] on button "MOSTRAR MAIS" at bounding box center [544, 395] width 120 height 28
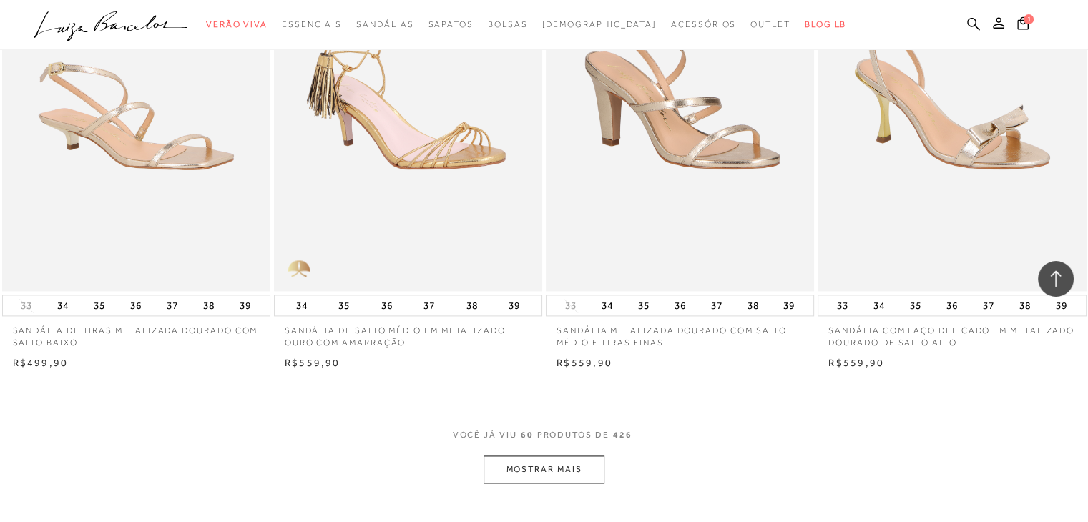
scroll to position [7393, 0]
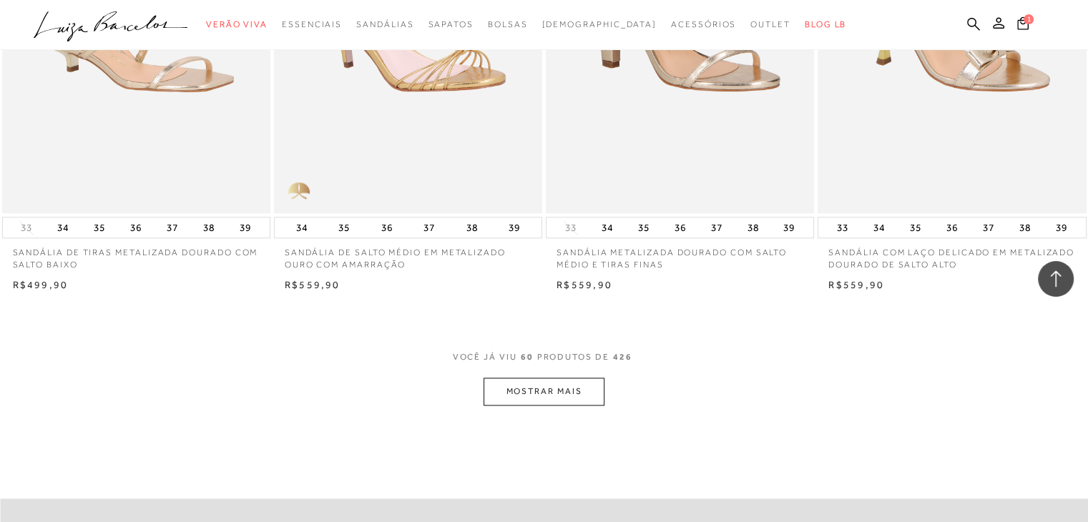
click at [554, 358] on div "VOCê JÁ VIU 60 PRODUTOS DE 426" at bounding box center [544, 364] width 183 height 26
click at [554, 380] on button "MOSTRAR MAIS" at bounding box center [544, 392] width 120 height 28
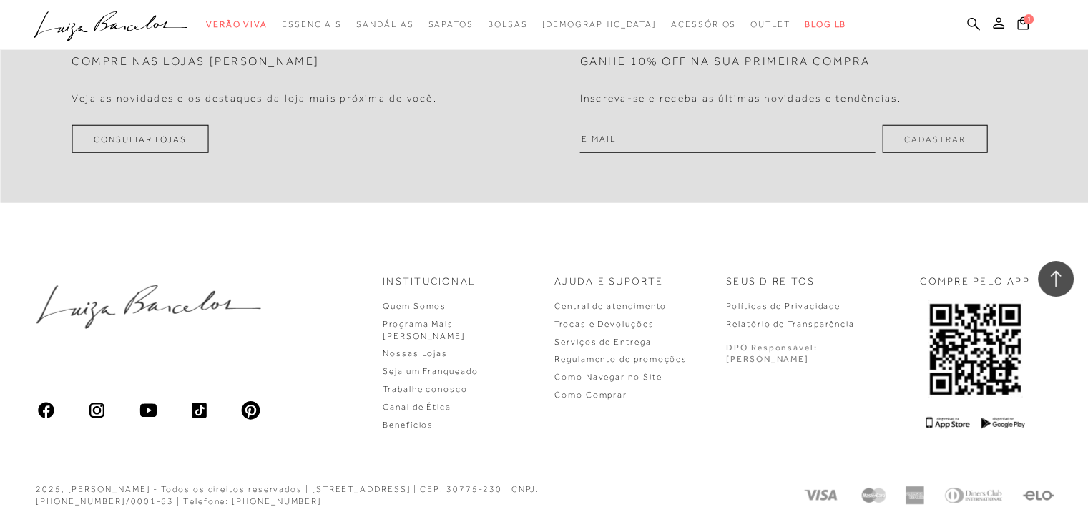
scroll to position [8892, 0]
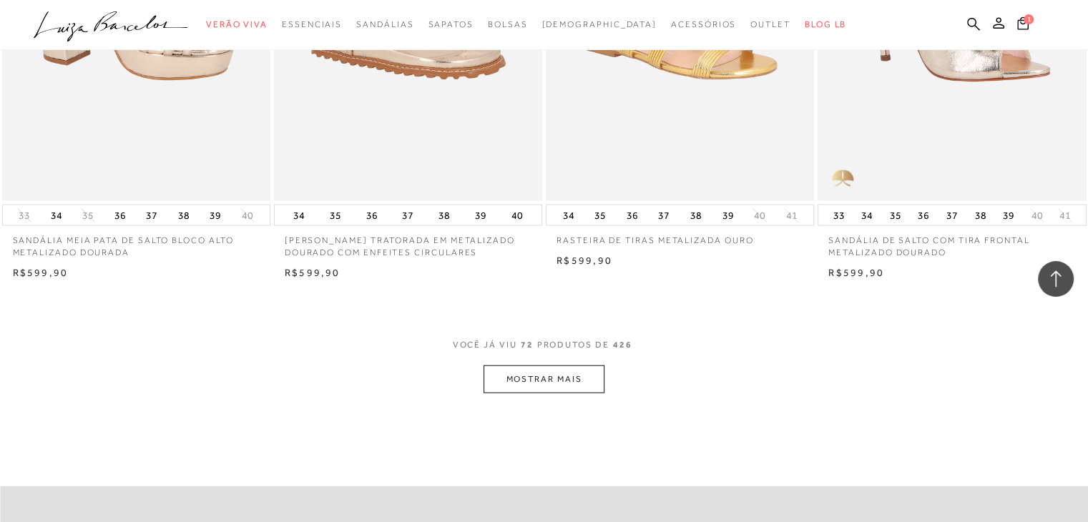
click at [558, 376] on button "MOSTRAR MAIS" at bounding box center [544, 379] width 120 height 28
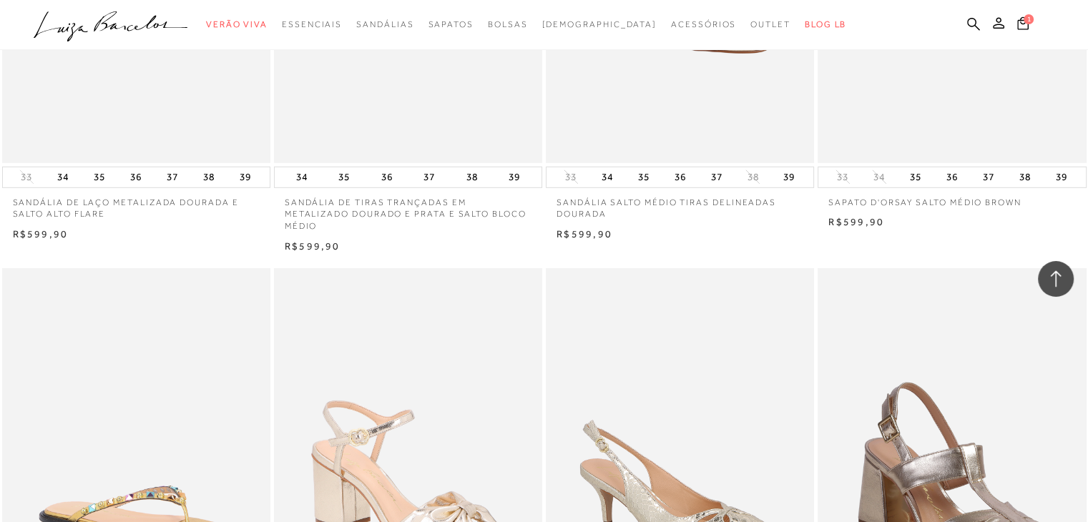
scroll to position [10351, 0]
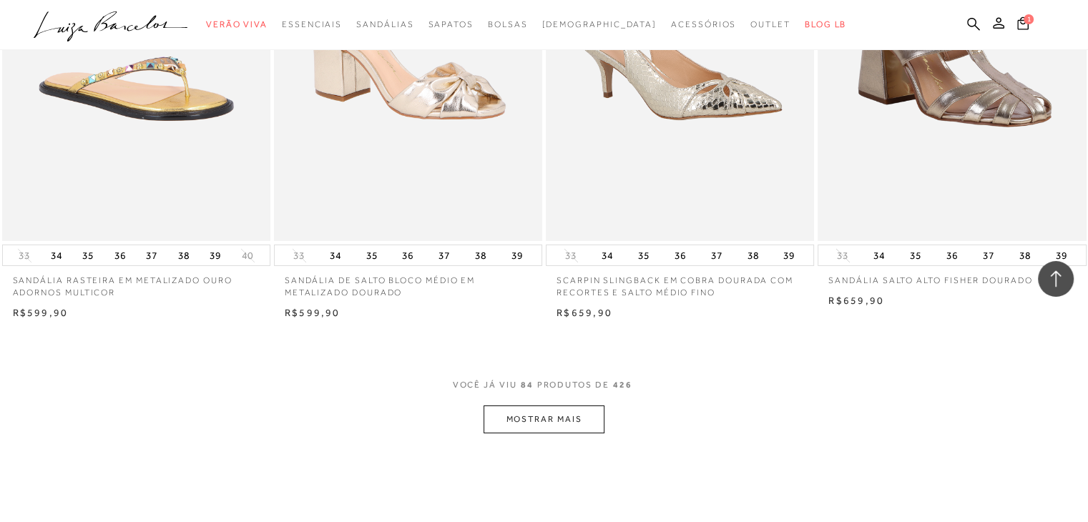
click at [556, 430] on button "MOSTRAR MAIS" at bounding box center [544, 420] width 120 height 28
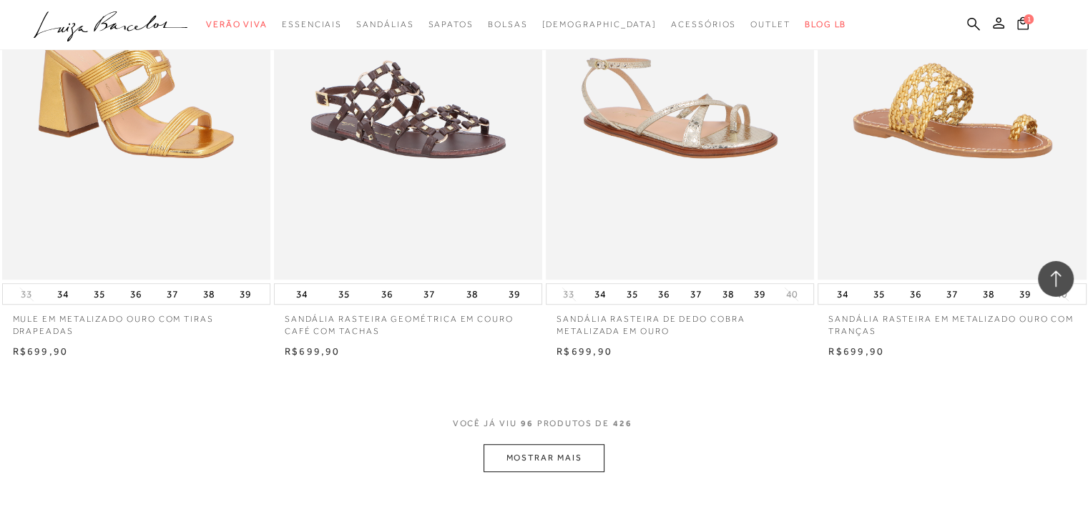
scroll to position [11890, 0]
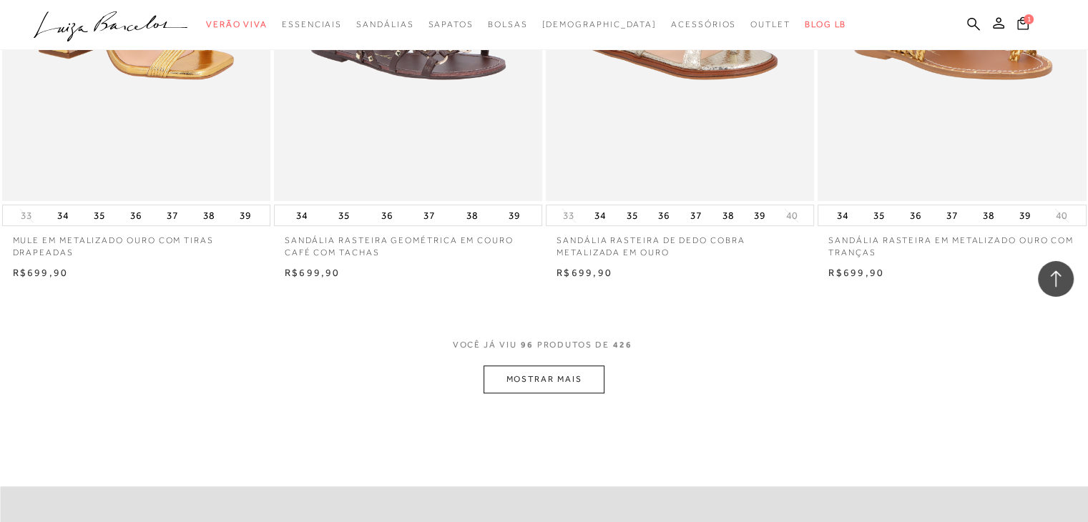
click at [536, 351] on div "VOCê JÁ VIU 96 PRODUTOS DE 426" at bounding box center [544, 352] width 183 height 26
click at [539, 358] on div "VOCê JÁ VIU 96 PRODUTOS DE 426" at bounding box center [544, 352] width 183 height 26
click at [539, 376] on button "MOSTRAR MAIS" at bounding box center [544, 379] width 120 height 28
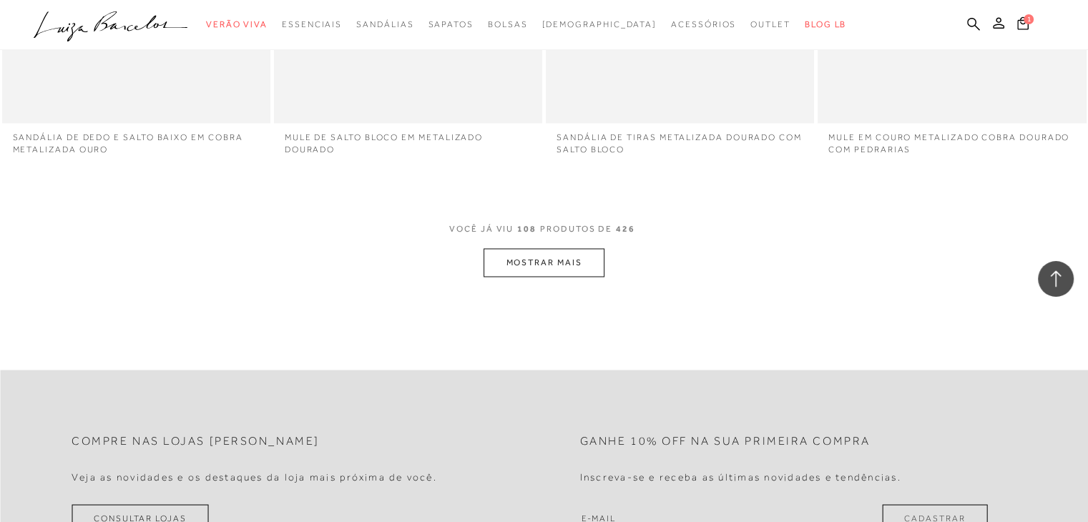
click at [541, 235] on span "PRODUTOS DE" at bounding box center [576, 228] width 72 height 12
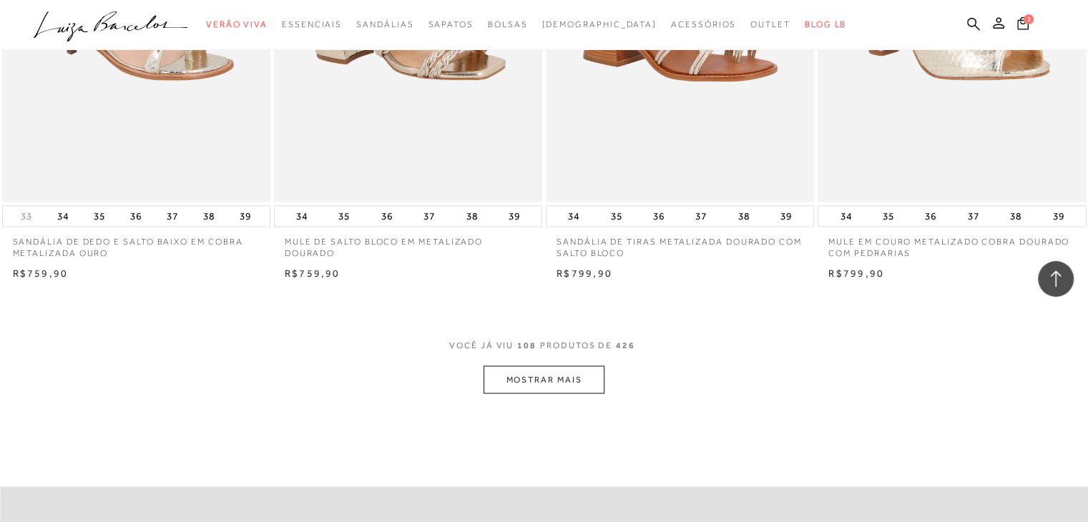
click at [593, 372] on button "MOSTRAR MAIS" at bounding box center [544, 379] width 120 height 28
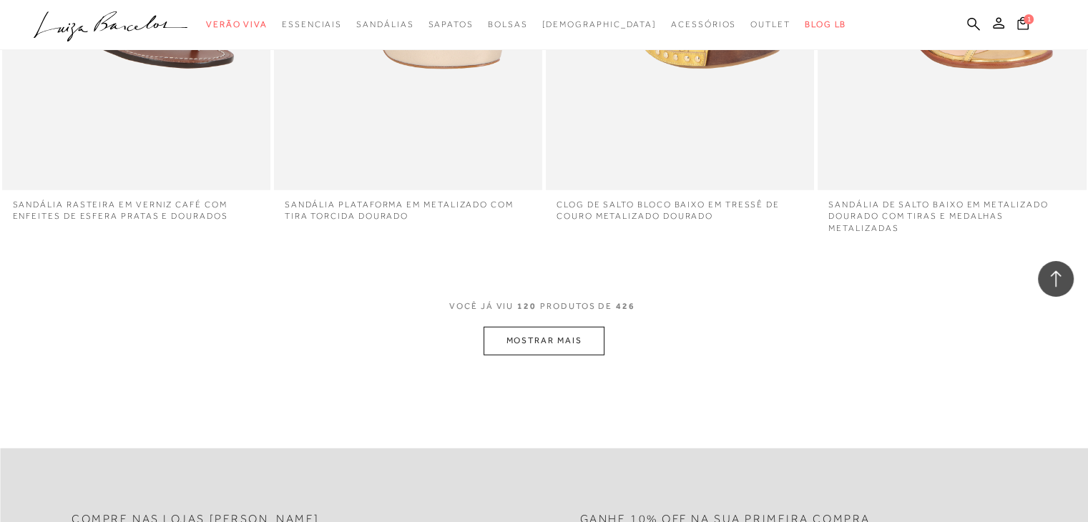
click at [571, 338] on div "VOCê JÁ VIU 120 PRODUTOS DE 426 MOSTRAR MAIS" at bounding box center [544, 327] width 1088 height 54
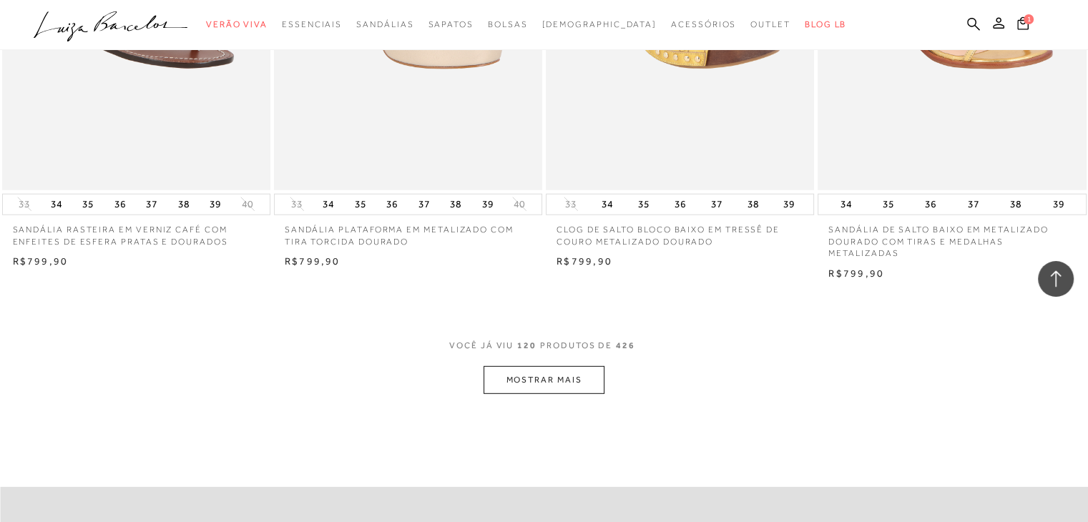
click at [556, 387] on button "MOSTRAR MAIS" at bounding box center [544, 380] width 120 height 28
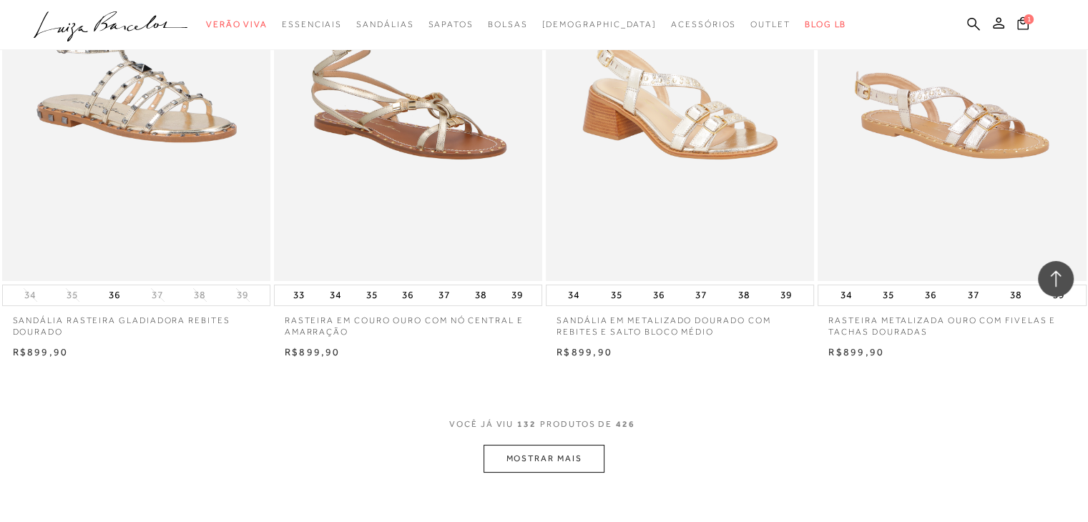
scroll to position [16374, 0]
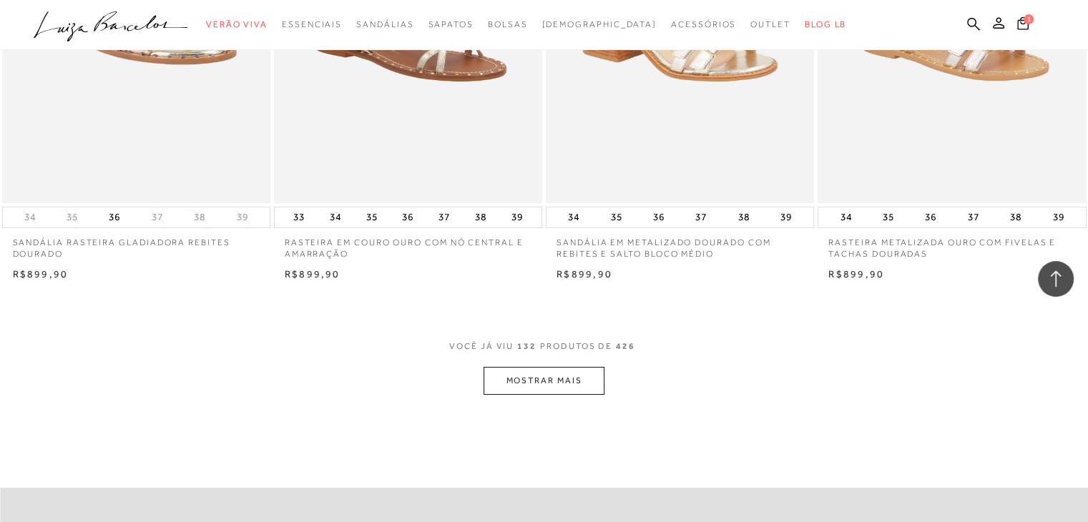
click at [558, 367] on button "MOSTRAR MAIS" at bounding box center [544, 381] width 120 height 28
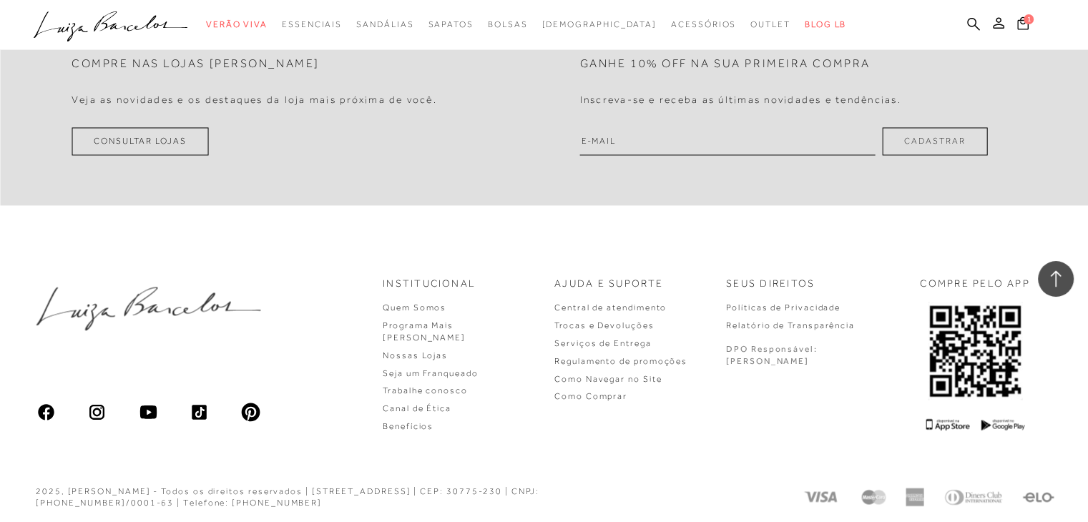
scroll to position [17907, 0]
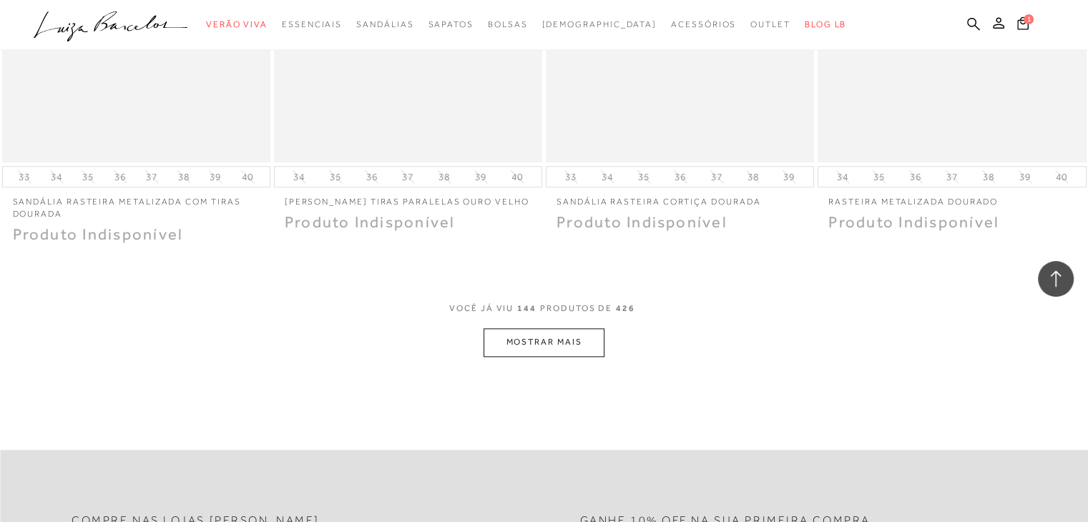
click at [566, 338] on button "MOSTRAR MAIS" at bounding box center [544, 342] width 120 height 28
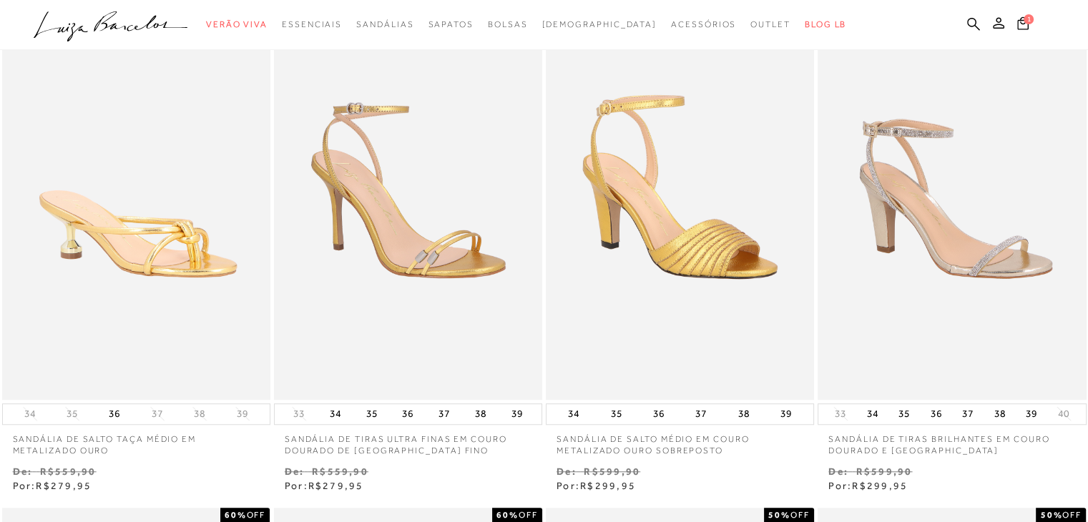
scroll to position [0, 0]
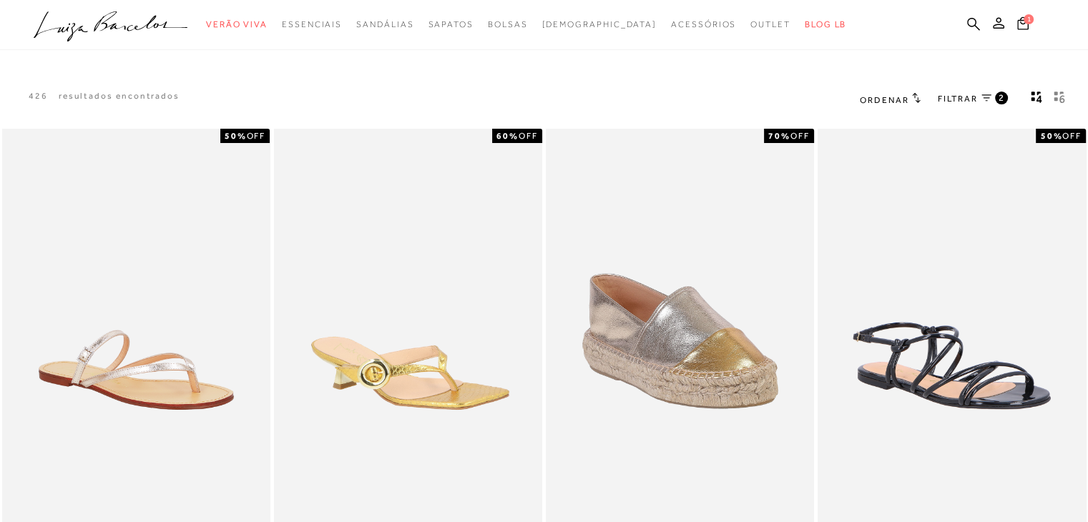
click at [1003, 90] on div "FILTRAR 2" at bounding box center [973, 99] width 70 height 19
click at [964, 101] on span "FILTRAR" at bounding box center [958, 99] width 40 height 12
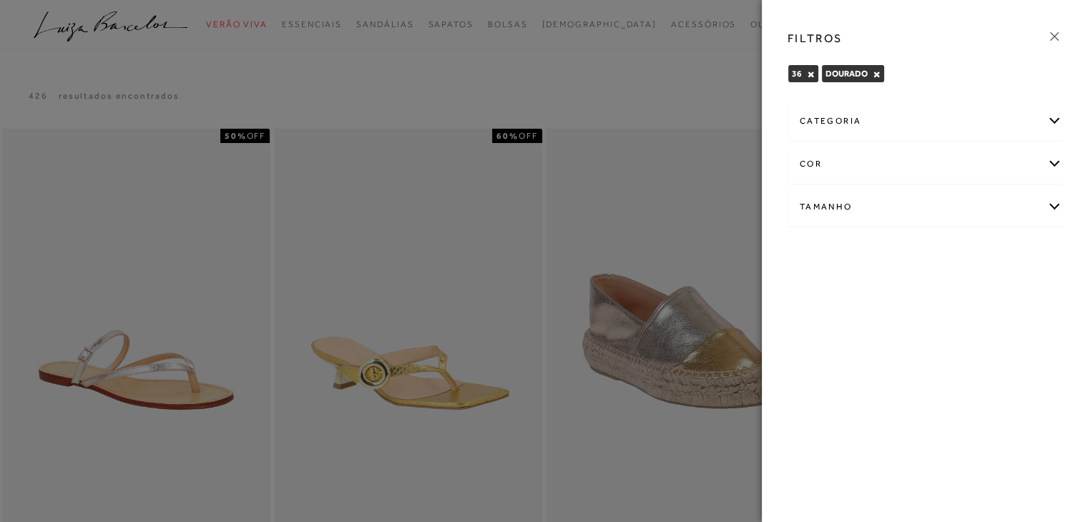
click at [953, 157] on div "cor" at bounding box center [924, 164] width 273 height 38
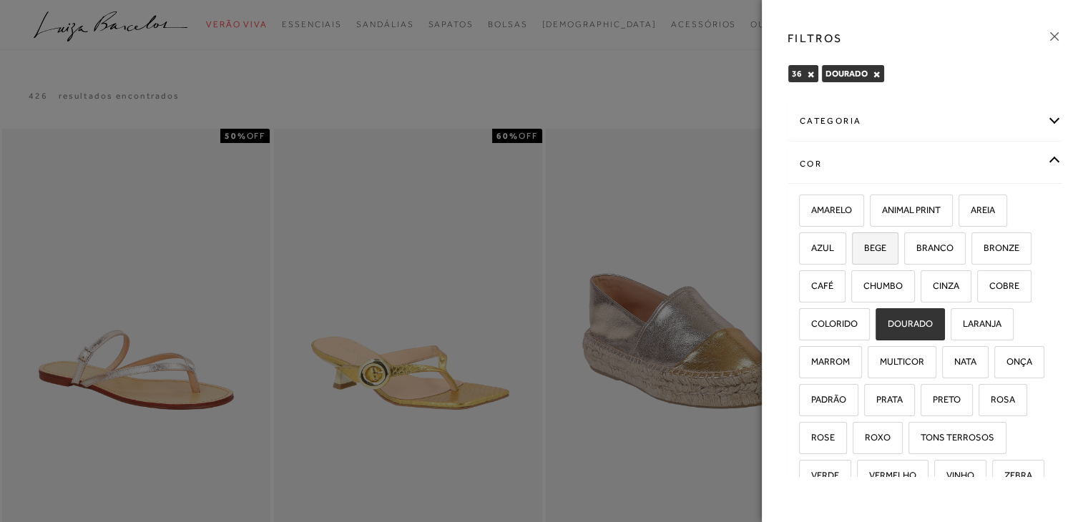
click at [869, 252] on label "BEGE" at bounding box center [875, 248] width 45 height 31
click at [864, 252] on input "BEGE" at bounding box center [857, 250] width 14 height 14
checkbox input "true"
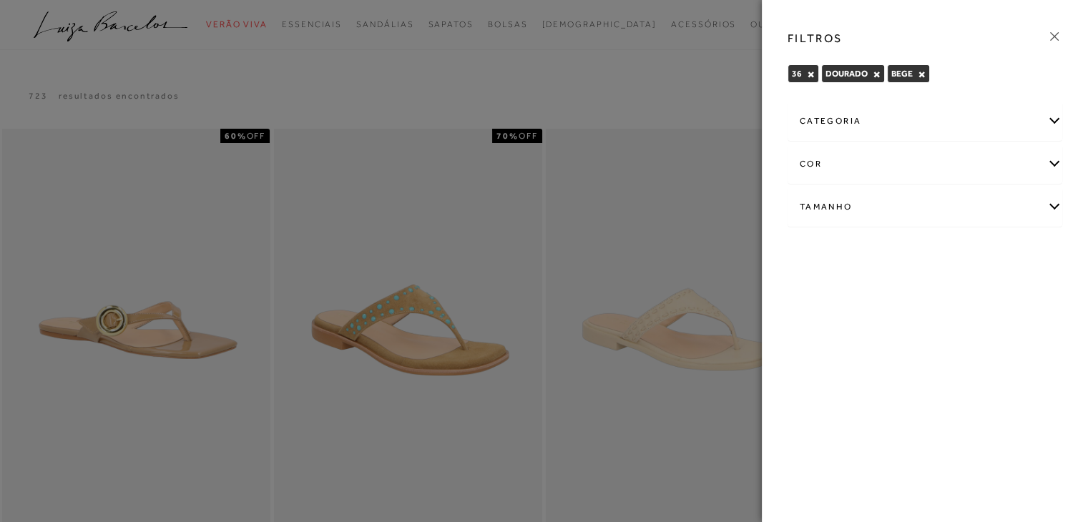
click at [1041, 119] on div "categoria" at bounding box center [924, 121] width 273 height 38
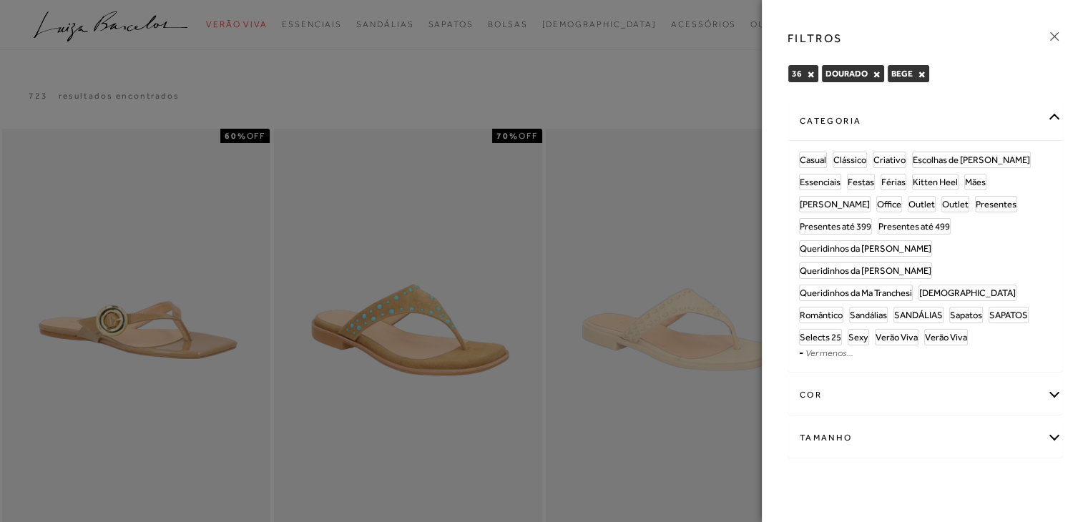
click at [632, 65] on div at bounding box center [544, 261] width 1088 height 522
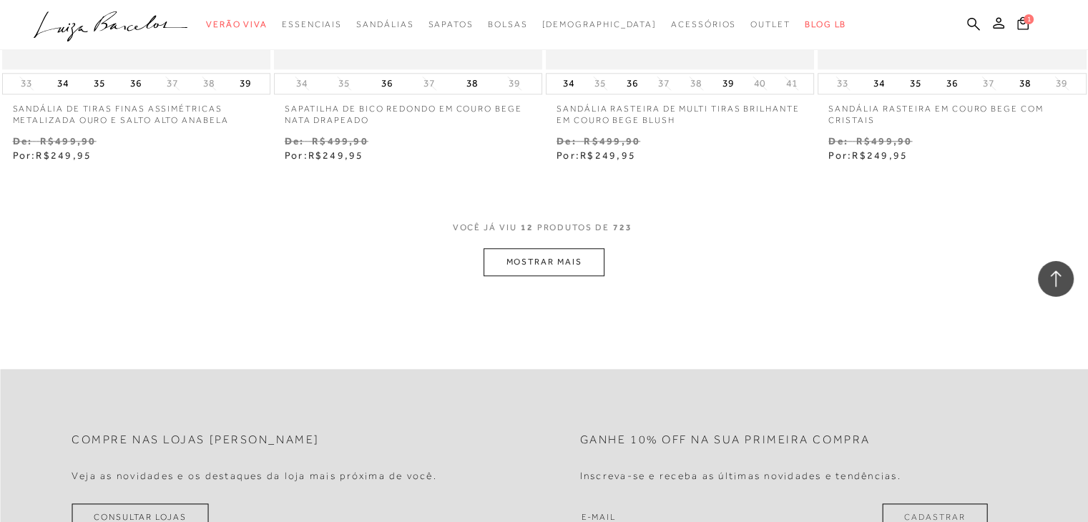
scroll to position [1405, 0]
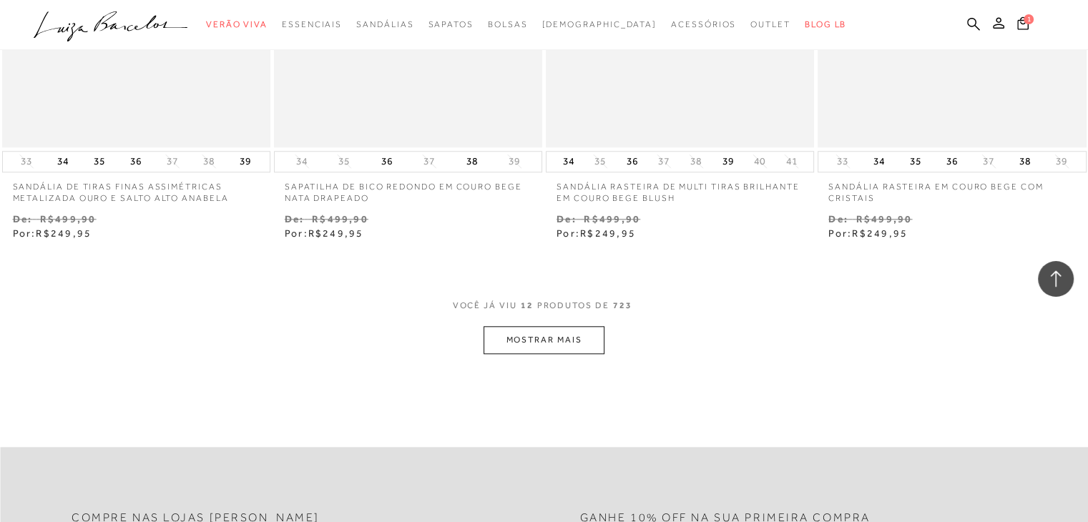
click at [579, 337] on button "MOSTRAR MAIS" at bounding box center [544, 340] width 120 height 28
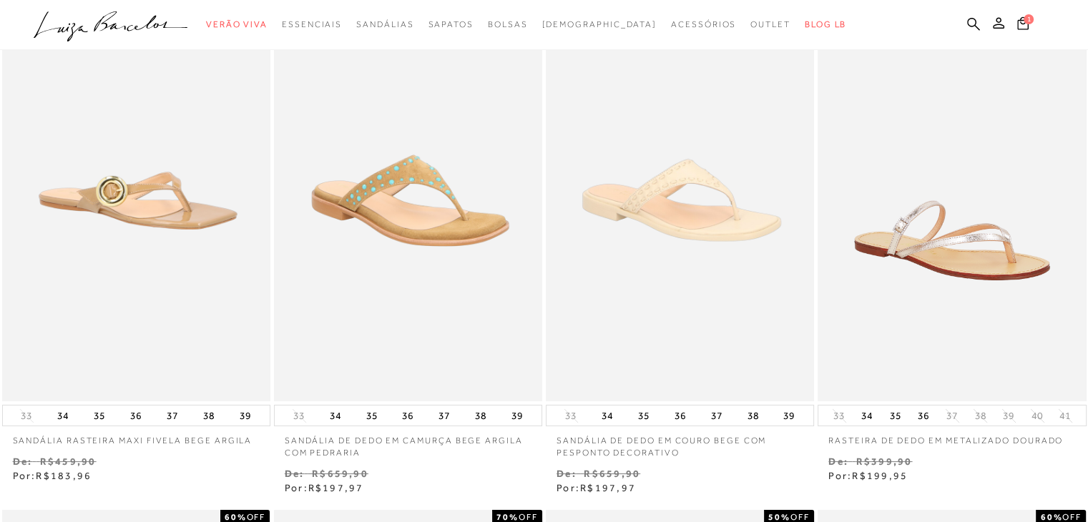
scroll to position [0, 0]
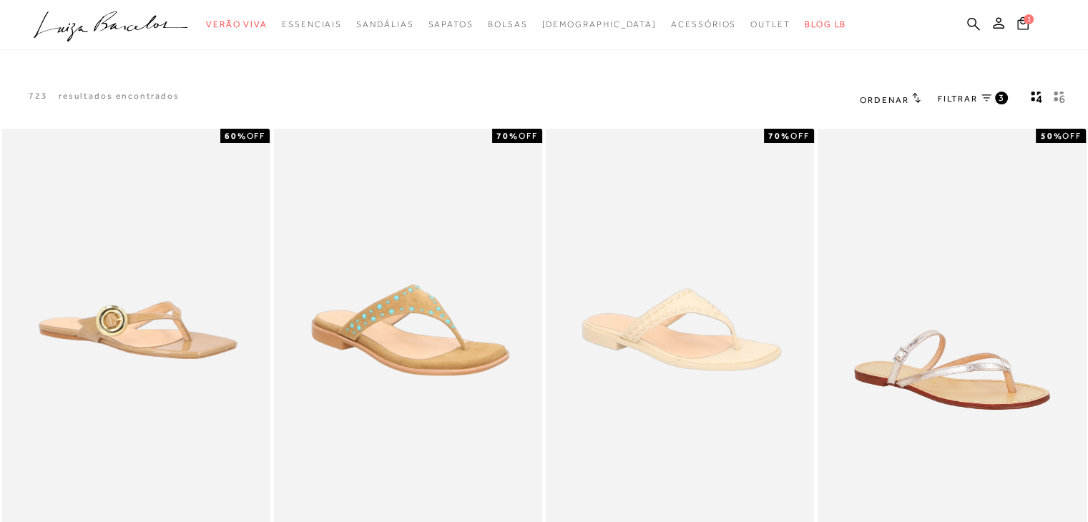
click at [963, 94] on span "FILTRAR" at bounding box center [958, 99] width 40 height 12
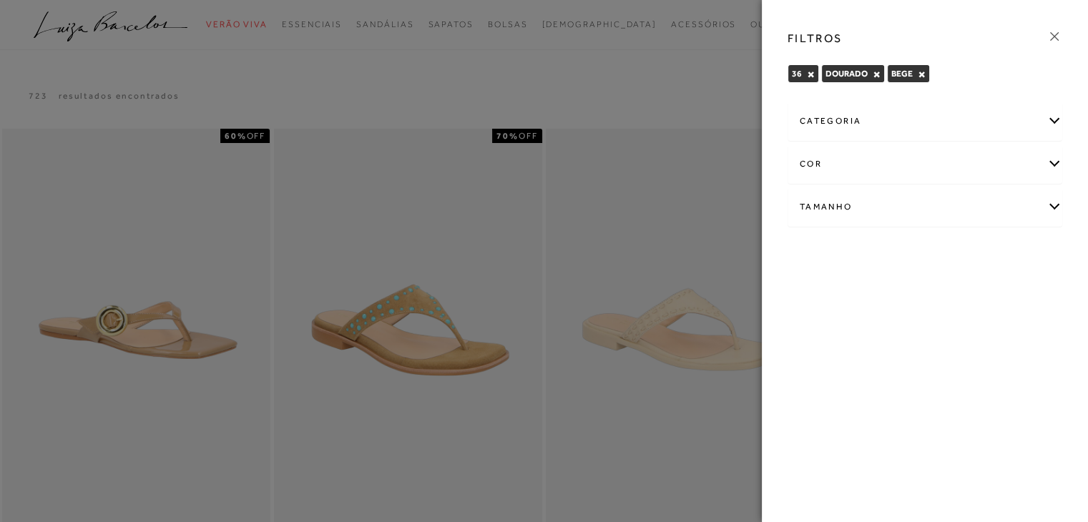
click at [895, 119] on div "categoria" at bounding box center [924, 121] width 273 height 38
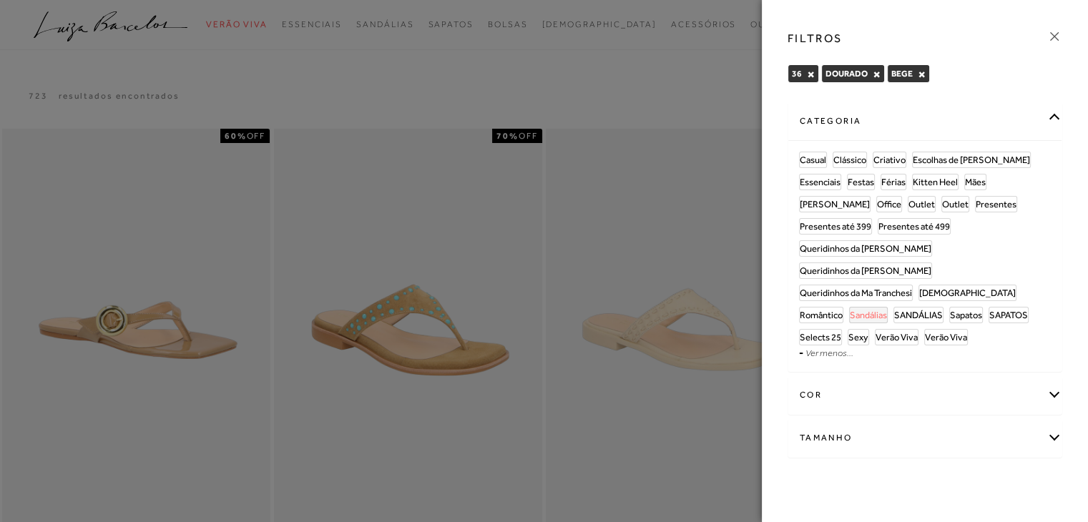
click at [887, 310] on span "Sandálias" at bounding box center [868, 315] width 37 height 11
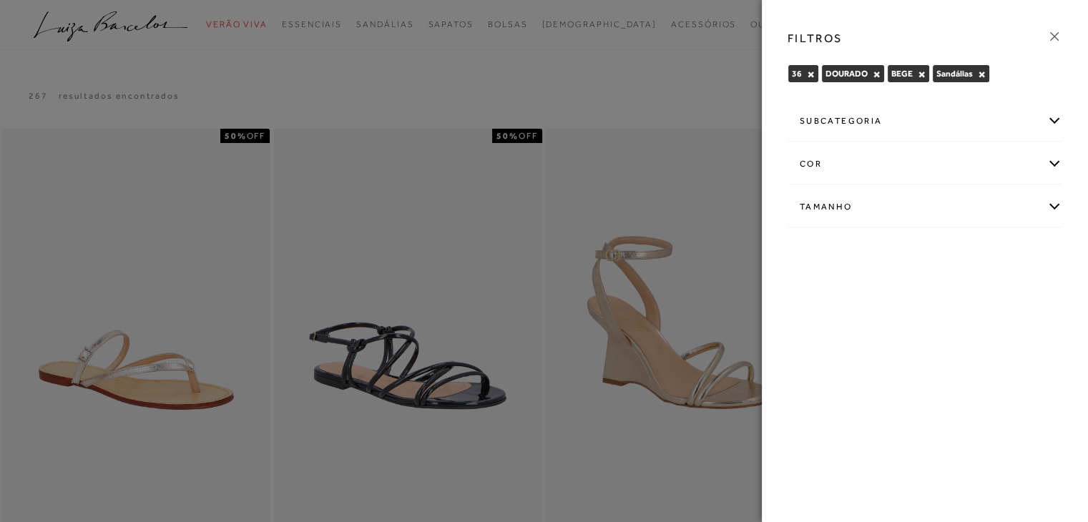
click at [672, 95] on div at bounding box center [544, 261] width 1088 height 522
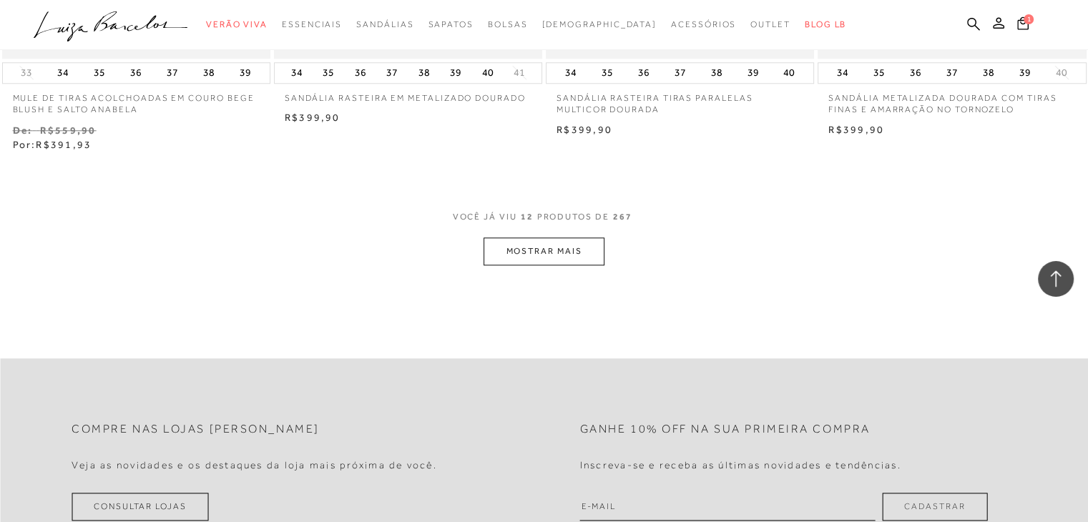
scroll to position [1508, 0]
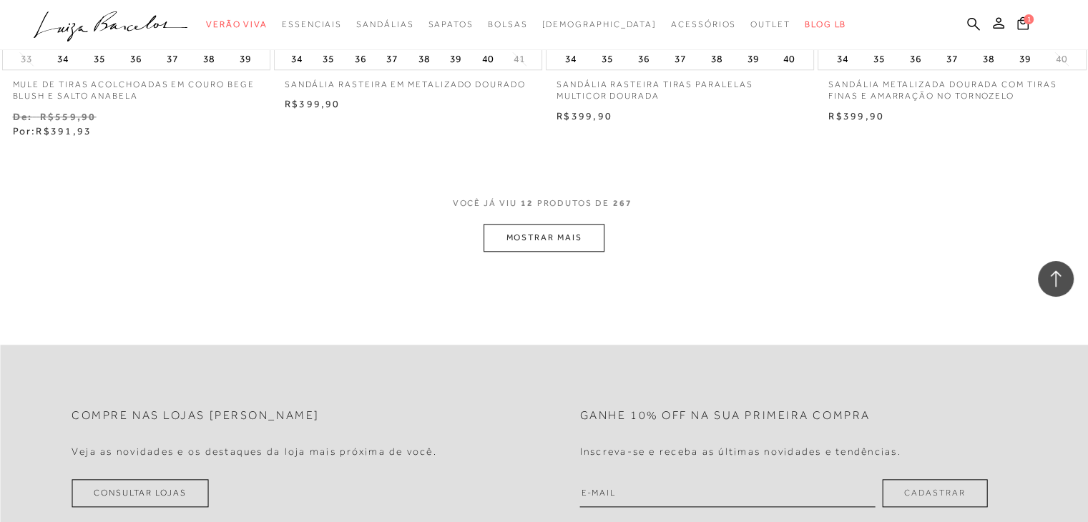
click at [566, 240] on button "MOSTRAR MAIS" at bounding box center [544, 238] width 120 height 28
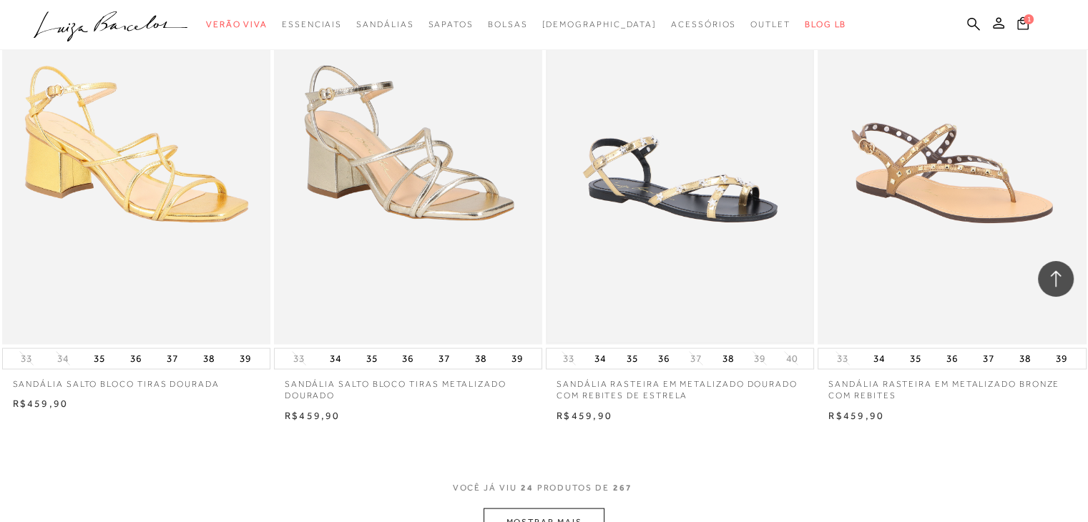
scroll to position [2734, 0]
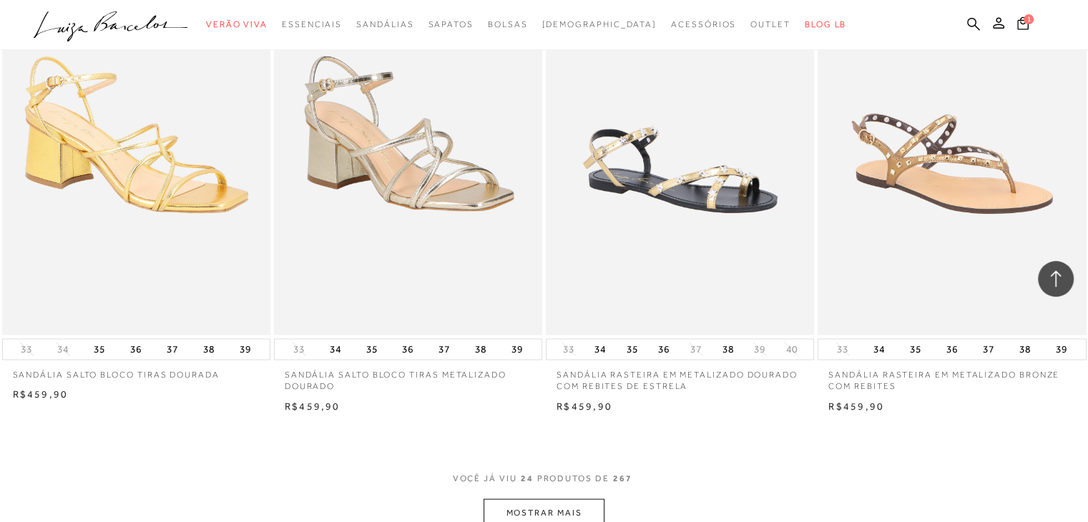
click at [549, 504] on button "MOSTRAR MAIS" at bounding box center [544, 513] width 120 height 28
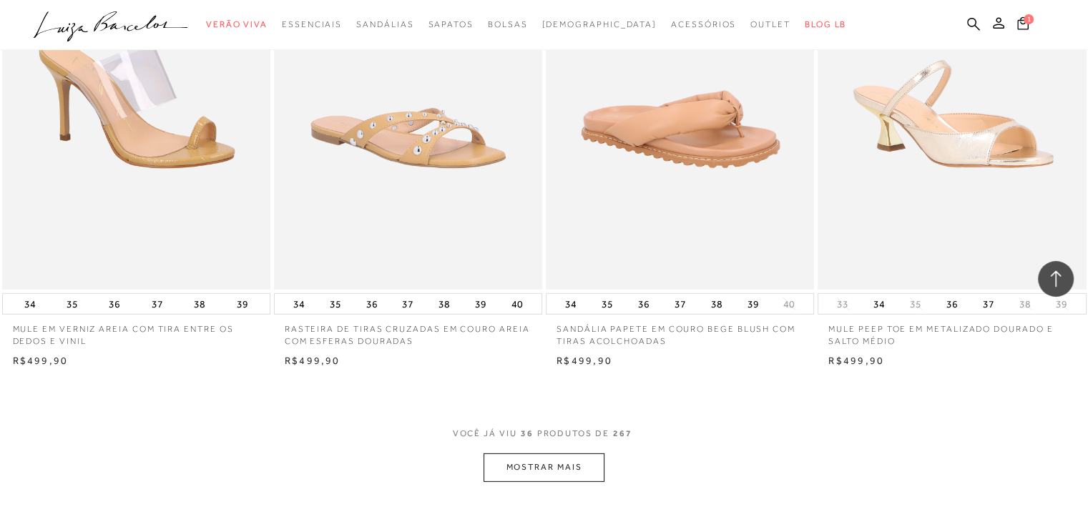
scroll to position [4286, 0]
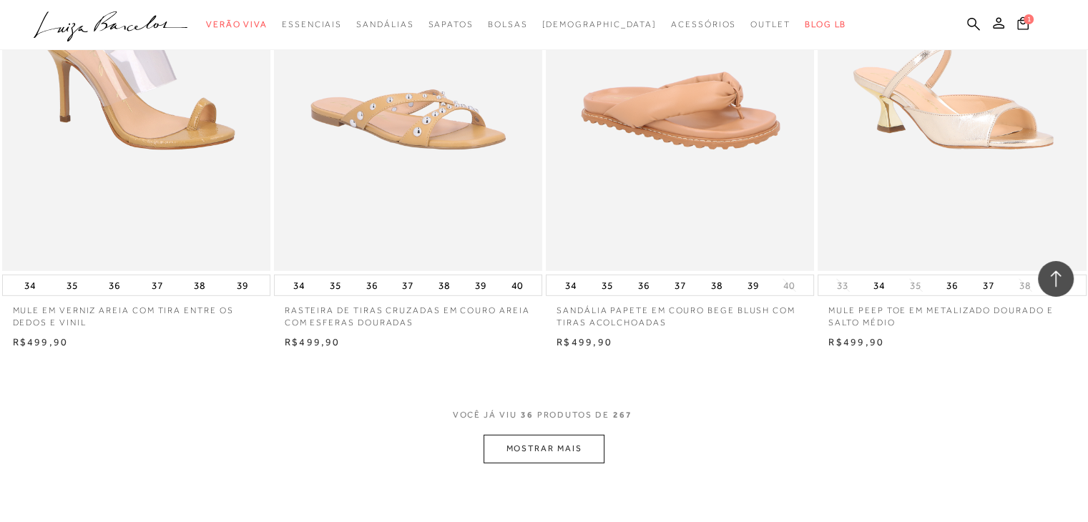
click at [525, 456] on button "MOSTRAR MAIS" at bounding box center [544, 449] width 120 height 28
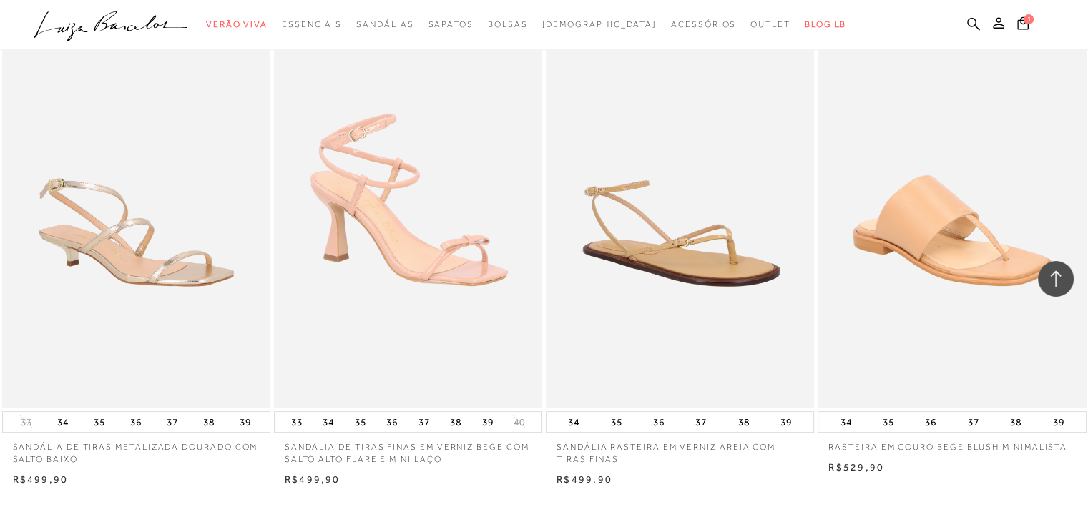
scroll to position [5739, 0]
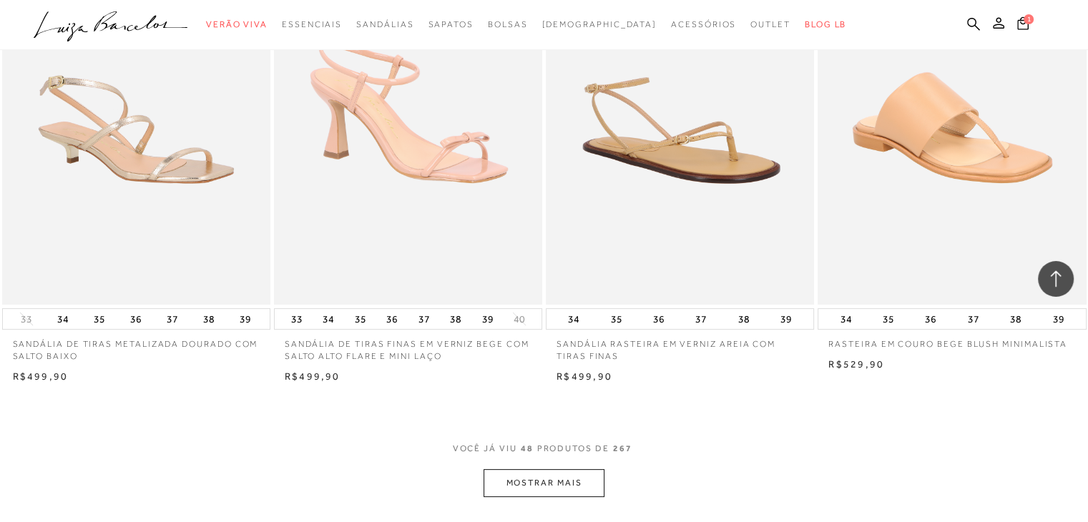
click at [544, 490] on button "MOSTRAR MAIS" at bounding box center [544, 483] width 120 height 28
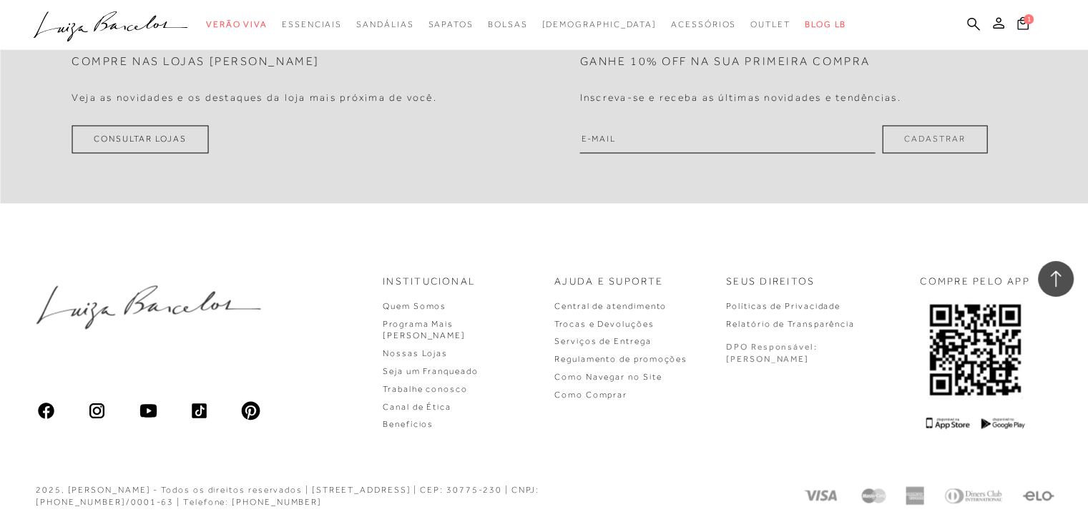
scroll to position [7330, 0]
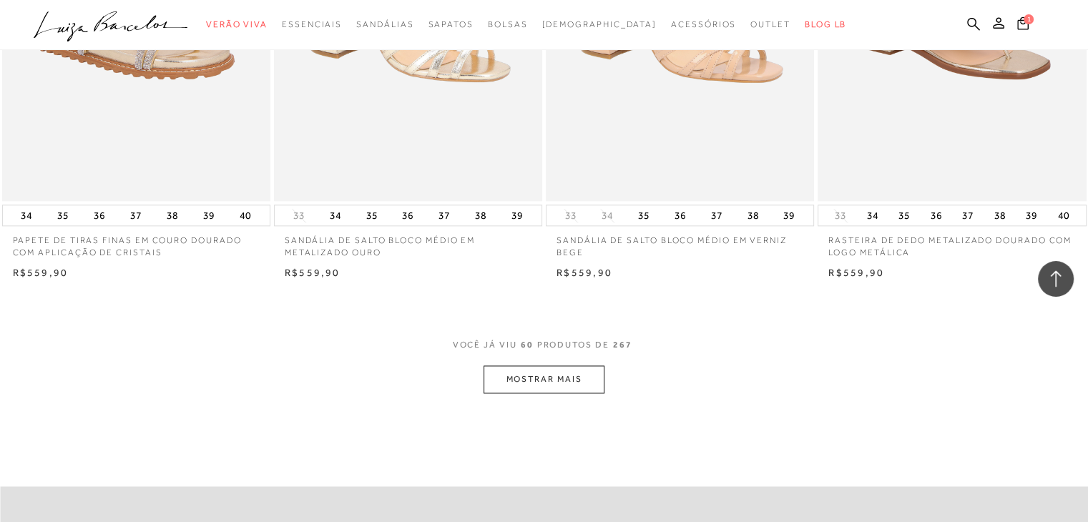
click at [532, 373] on button "MOSTRAR MAIS" at bounding box center [544, 379] width 120 height 28
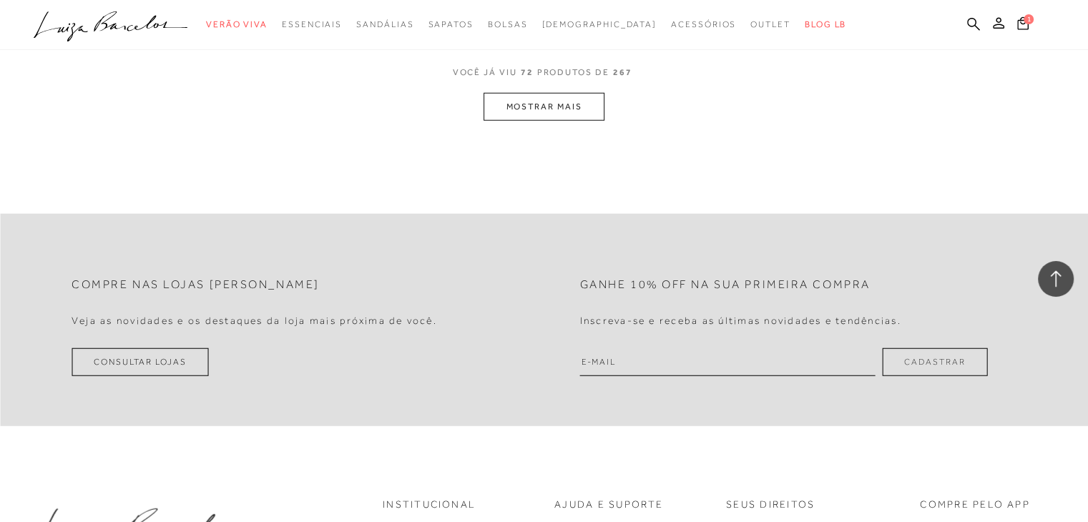
scroll to position [8868, 0]
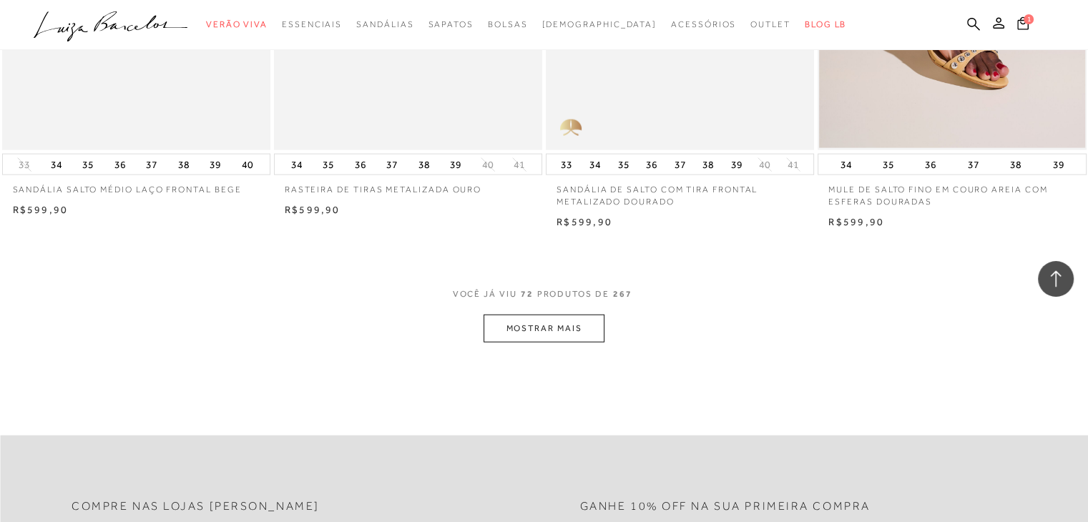
click at [536, 337] on button "MOSTRAR MAIS" at bounding box center [544, 329] width 120 height 28
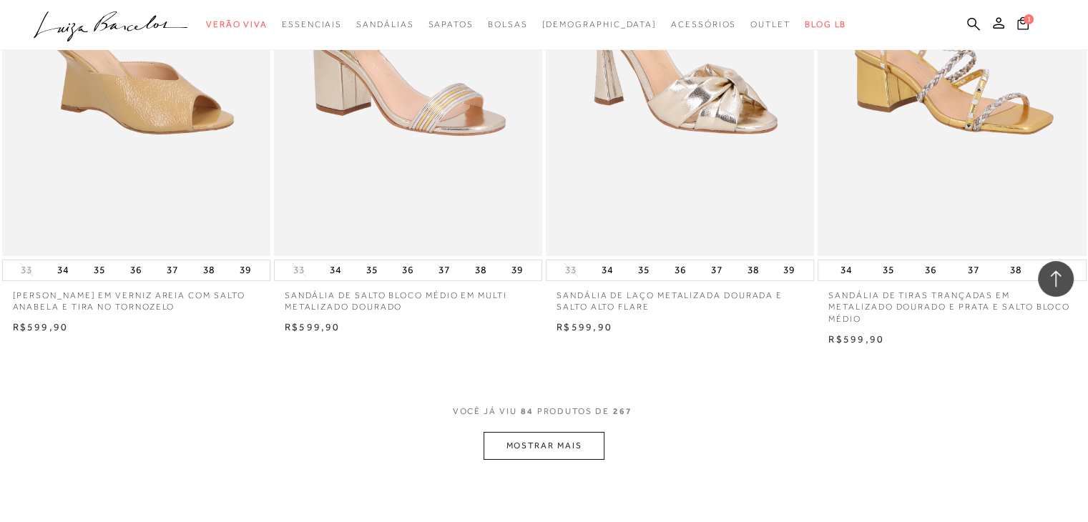
scroll to position [10328, 0]
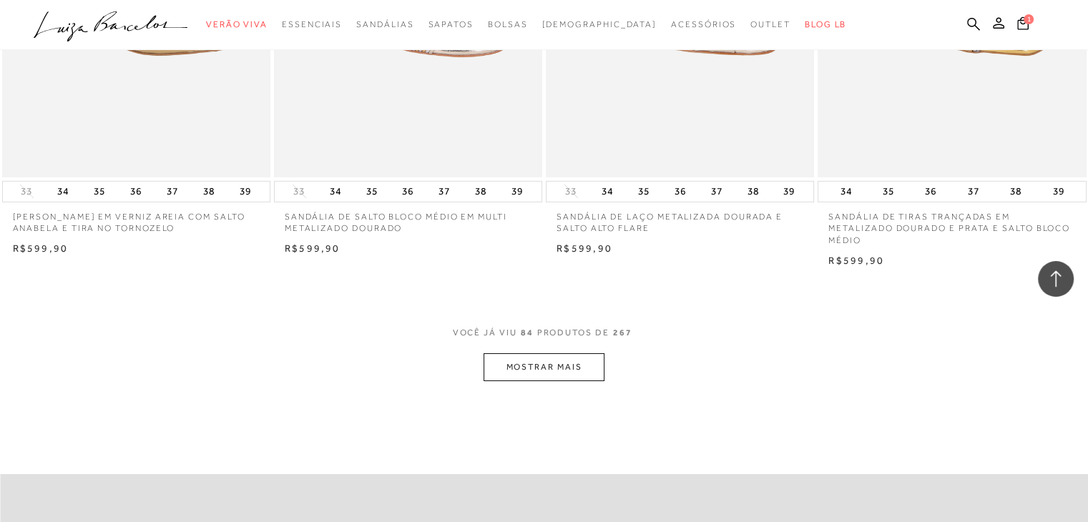
click at [592, 370] on button "MOSTRAR MAIS" at bounding box center [544, 367] width 120 height 28
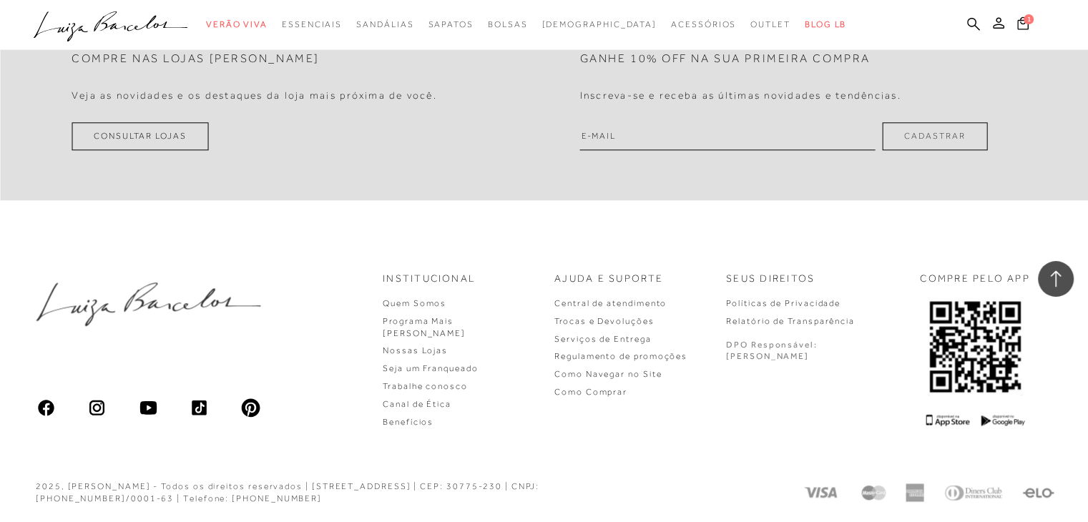
scroll to position [11854, 0]
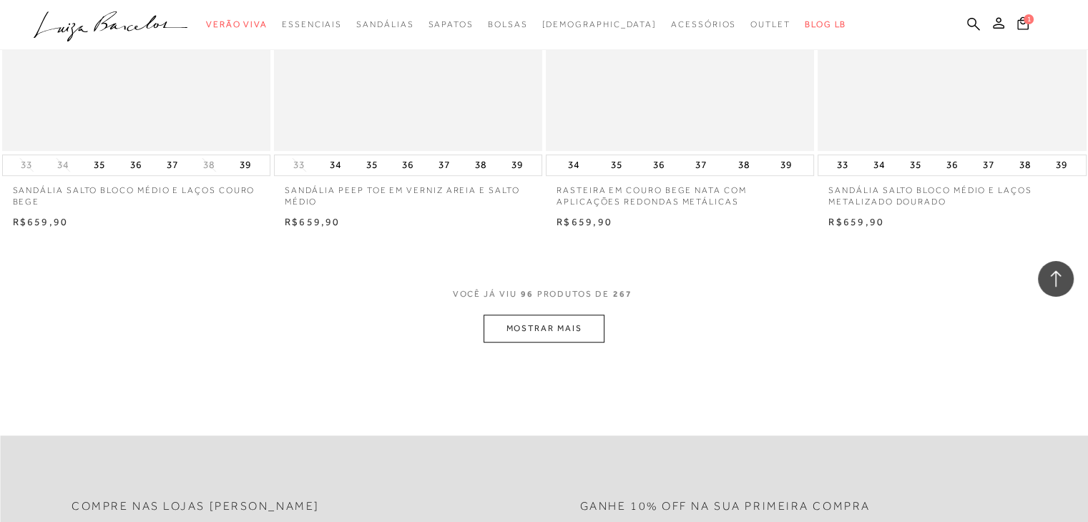
click at [556, 334] on button "MOSTRAR MAIS" at bounding box center [544, 329] width 120 height 28
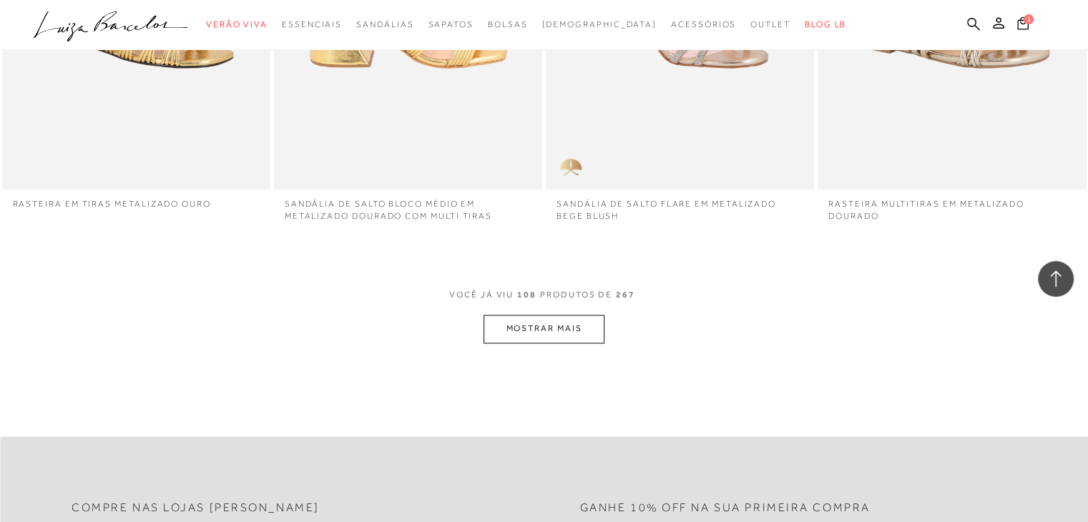
click at [559, 337] on button "MOSTRAR MAIS" at bounding box center [544, 329] width 120 height 28
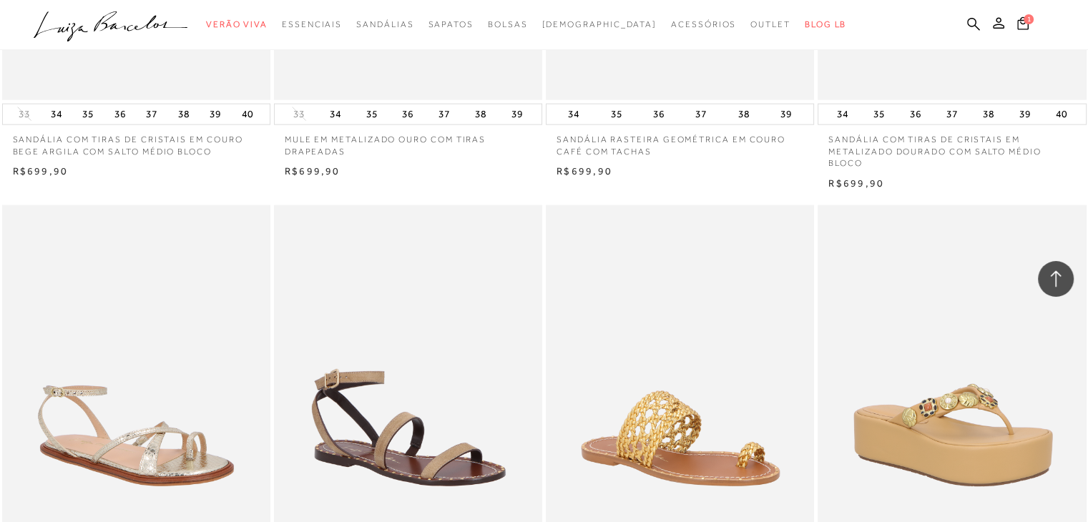
scroll to position [14852, 0]
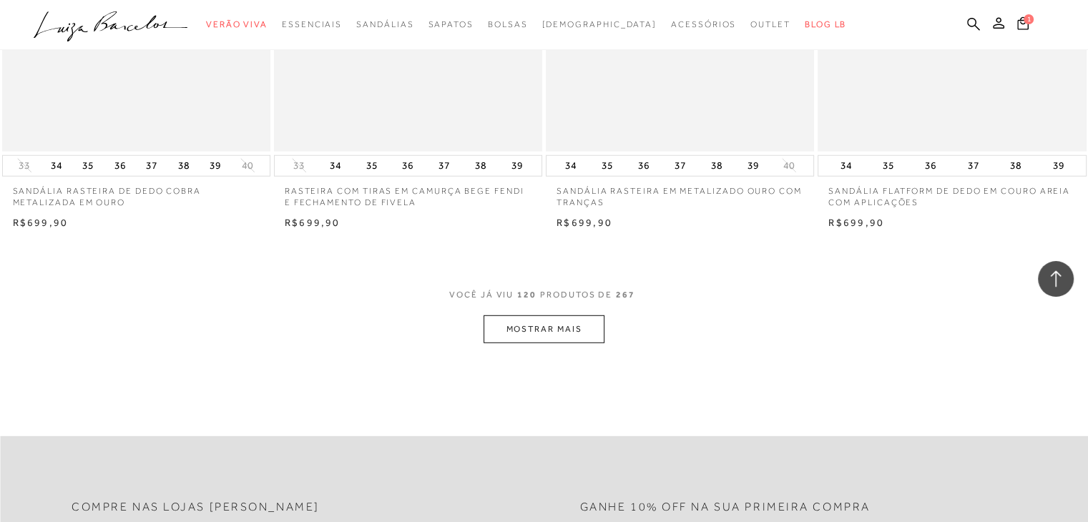
click at [538, 332] on button "MOSTRAR MAIS" at bounding box center [544, 329] width 120 height 28
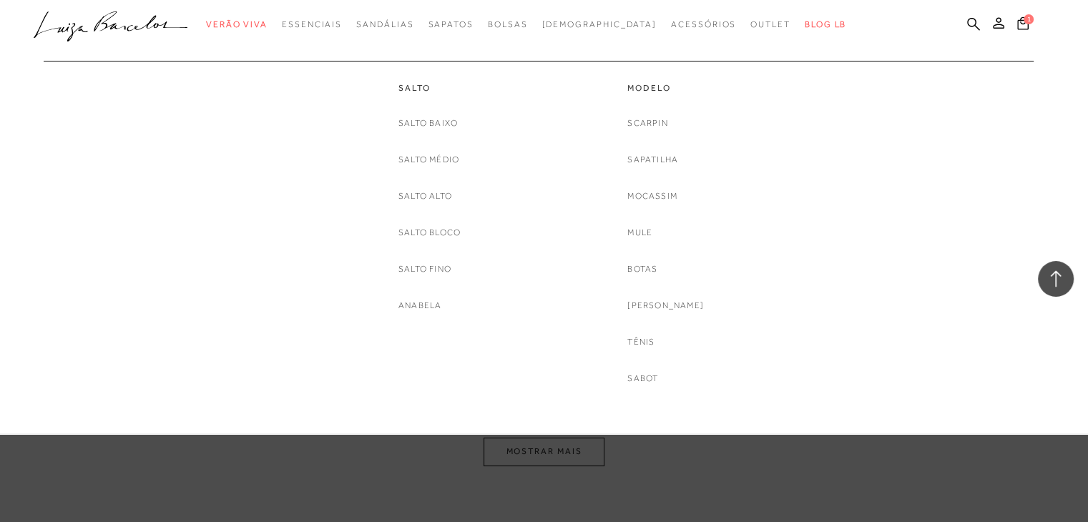
scroll to position [16222, 0]
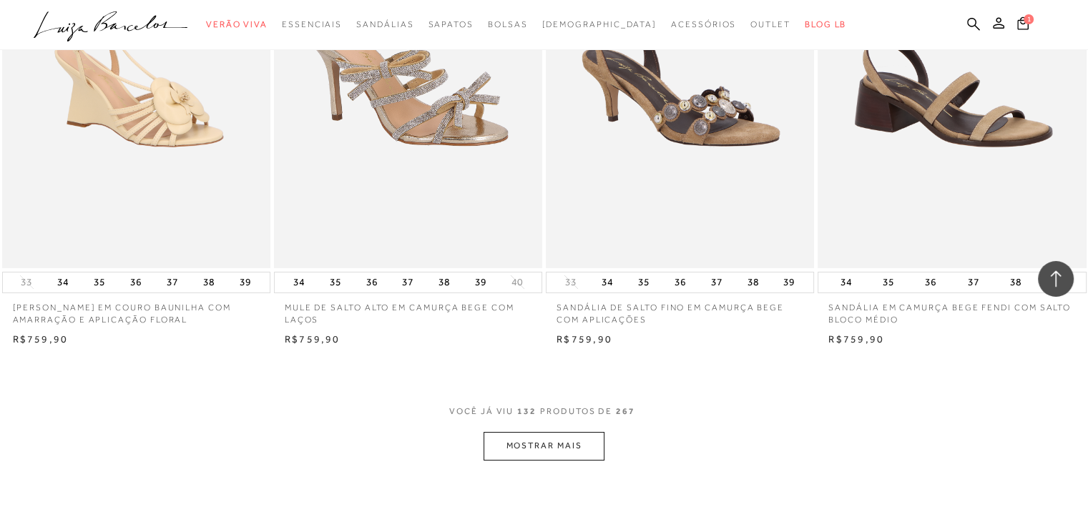
click at [557, 448] on button "MOSTRAR MAIS" at bounding box center [544, 446] width 120 height 28
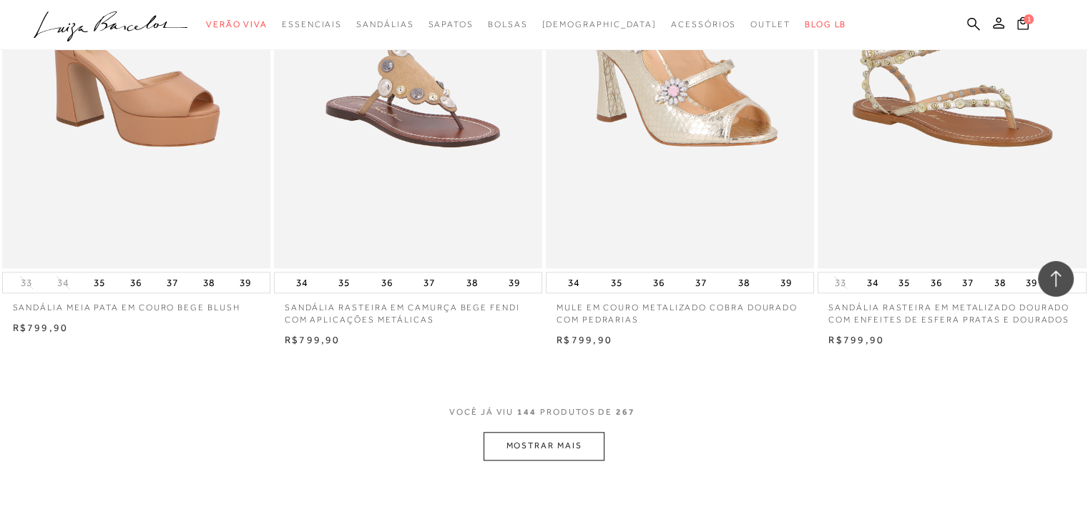
scroll to position [17787, 0]
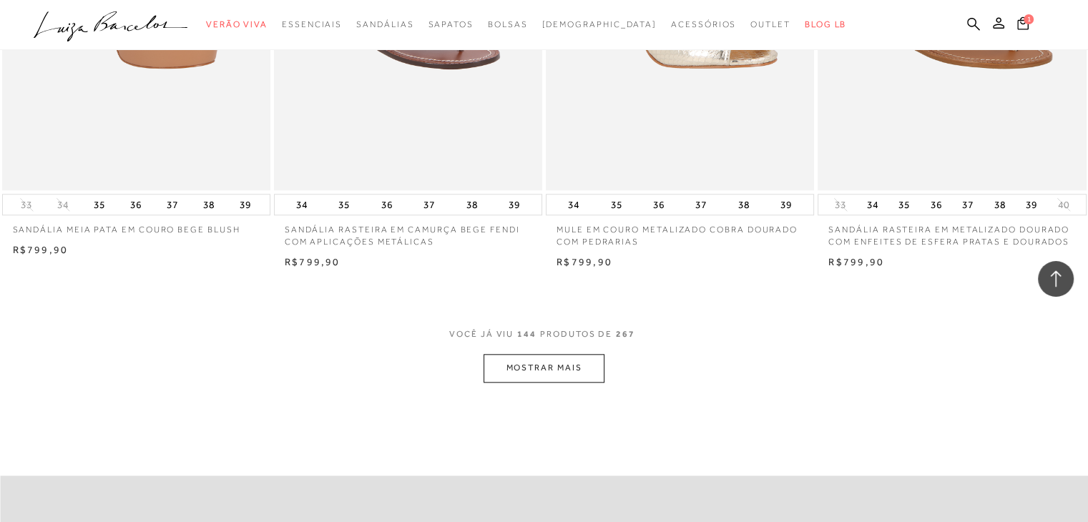
click at [513, 340] on span "VOCê JÁ VIU" at bounding box center [481, 334] width 64 height 12
click at [578, 371] on button "MOSTRAR MAIS" at bounding box center [544, 368] width 120 height 28
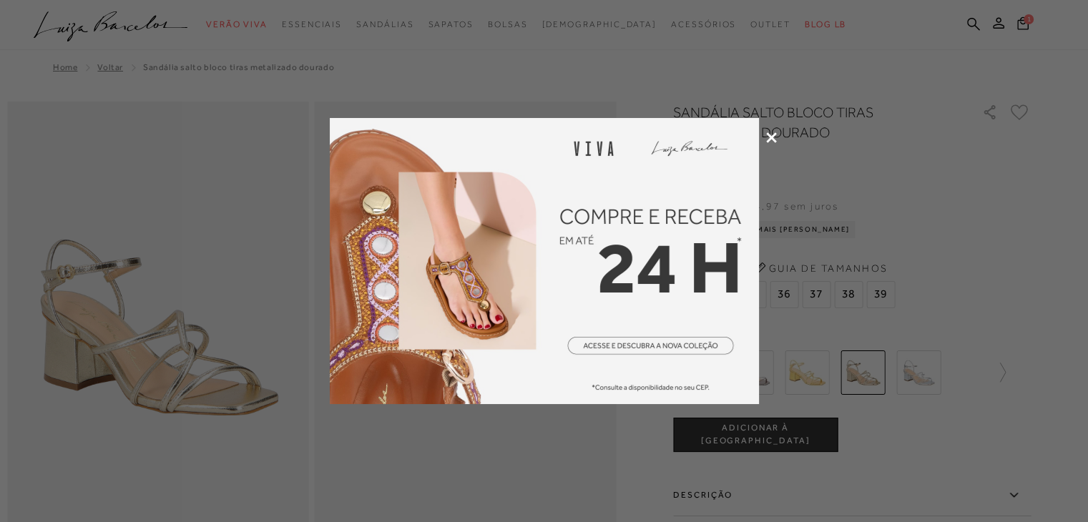
click at [771, 152] on div at bounding box center [544, 261] width 1088 height 522
click at [779, 134] on div at bounding box center [544, 261] width 1088 height 522
click at [767, 138] on icon at bounding box center [771, 137] width 11 height 11
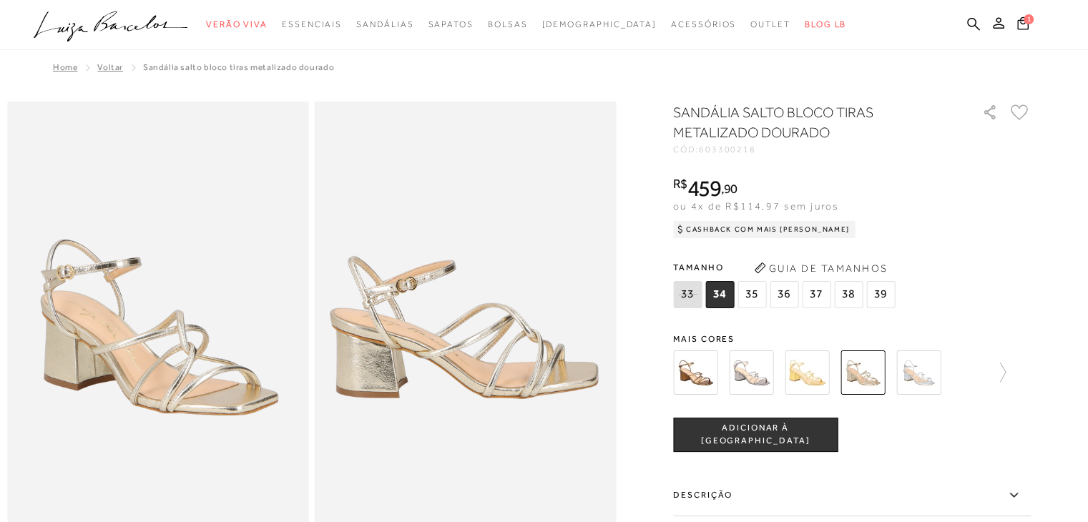
drag, startPoint x: 798, startPoint y: 299, endPoint x: 798, endPoint y: 307, distance: 7.9
click at [798, 299] on span "36" at bounding box center [784, 294] width 29 height 27
click at [794, 377] on img at bounding box center [807, 372] width 44 height 44
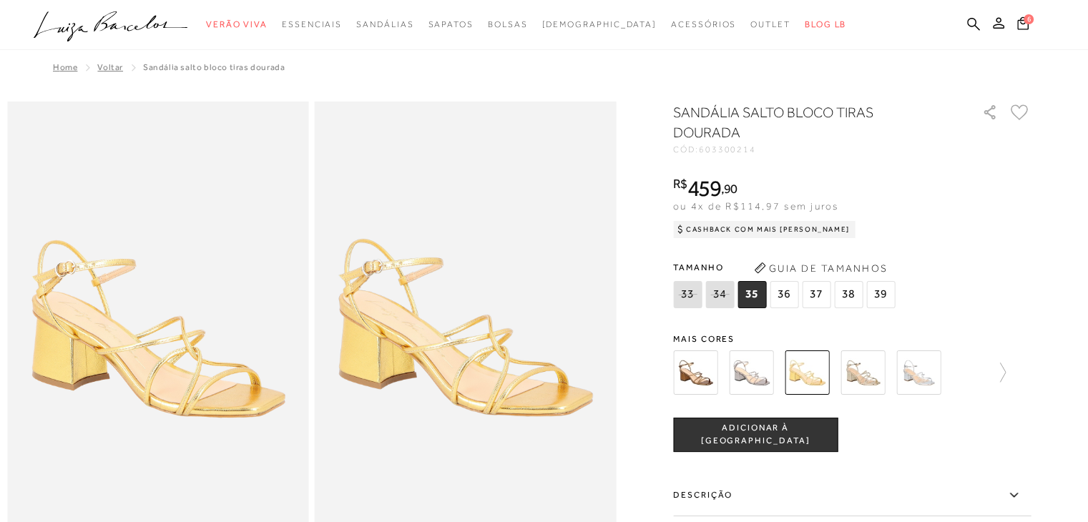
click at [864, 375] on img at bounding box center [862, 372] width 44 height 44
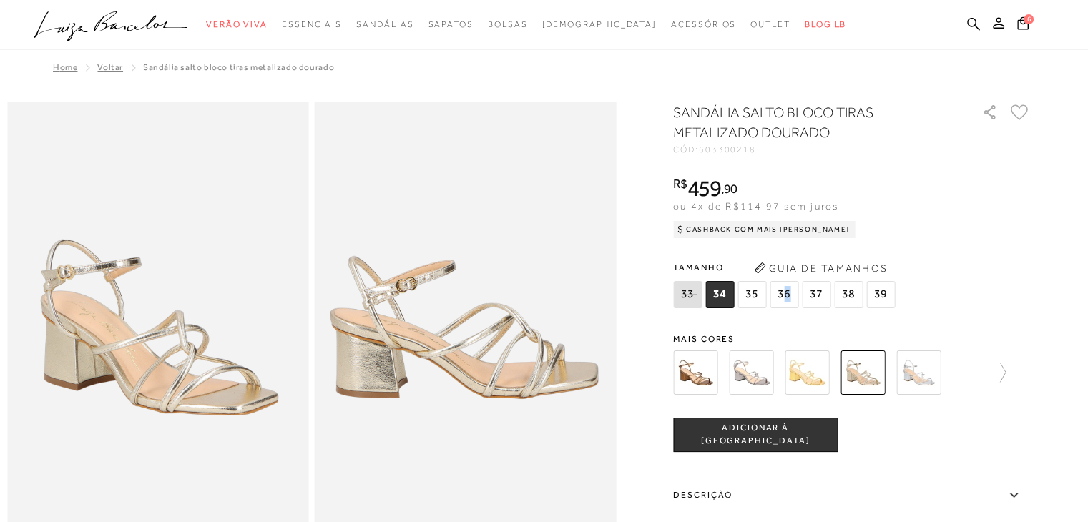
click at [790, 289] on span "36" at bounding box center [784, 294] width 29 height 27
click at [797, 410] on div "SANDÁLIA SALTO BLOCO TIRAS METALIZADO DOURADO CÓD: 603300218 × É necessário sel…" at bounding box center [852, 420] width 358 height 637
click at [800, 431] on span "ADICIONAR À [GEOGRAPHIC_DATA]" at bounding box center [755, 434] width 163 height 25
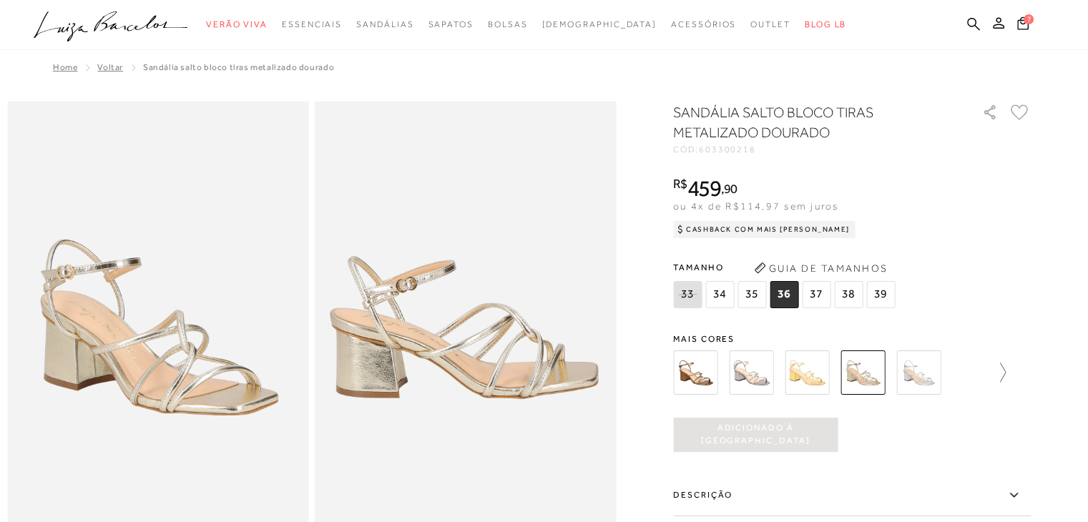
click at [994, 372] on icon at bounding box center [996, 373] width 20 height 20
click at [790, 376] on img at bounding box center [776, 372] width 44 height 44
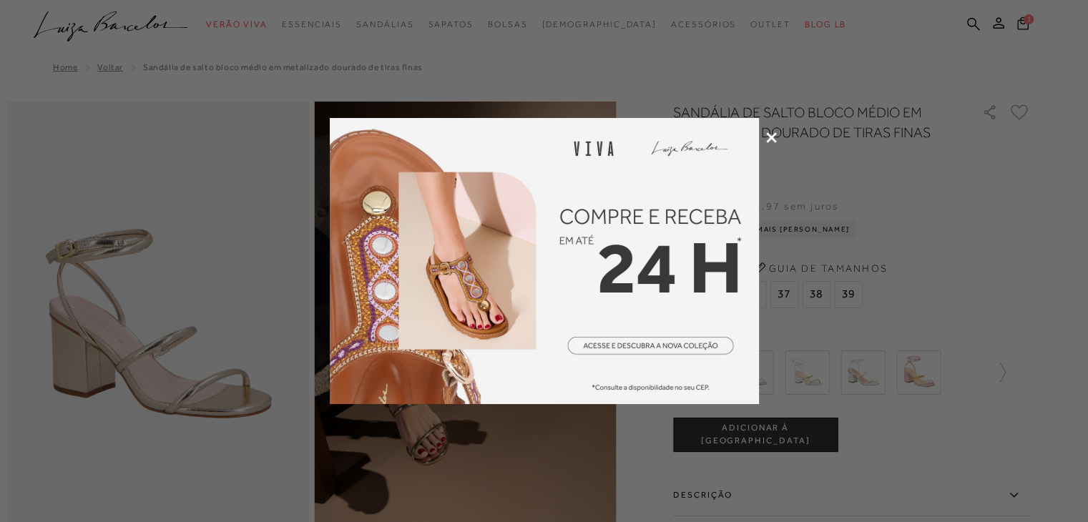
click at [774, 138] on icon at bounding box center [771, 137] width 11 height 11
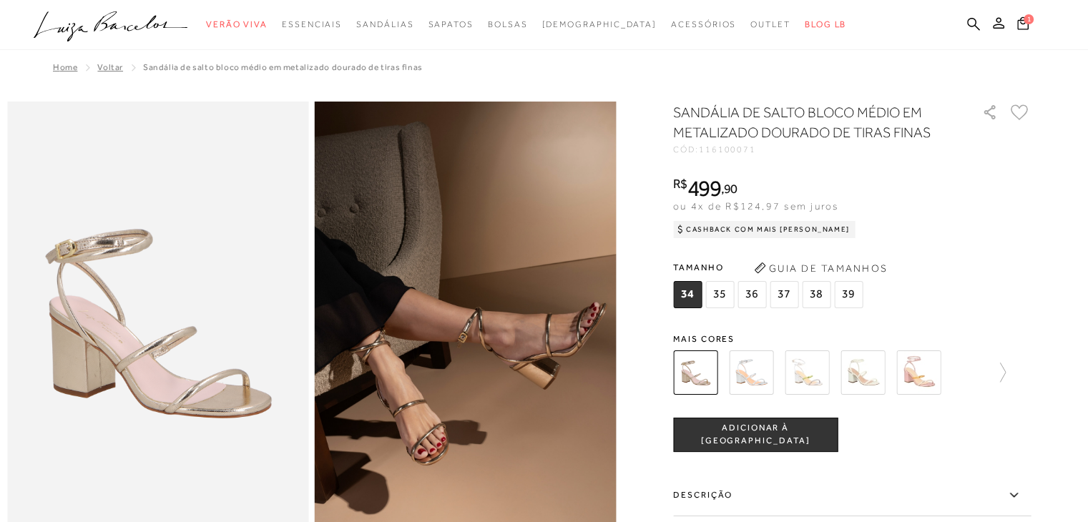
click at [929, 376] on img at bounding box center [918, 372] width 44 height 44
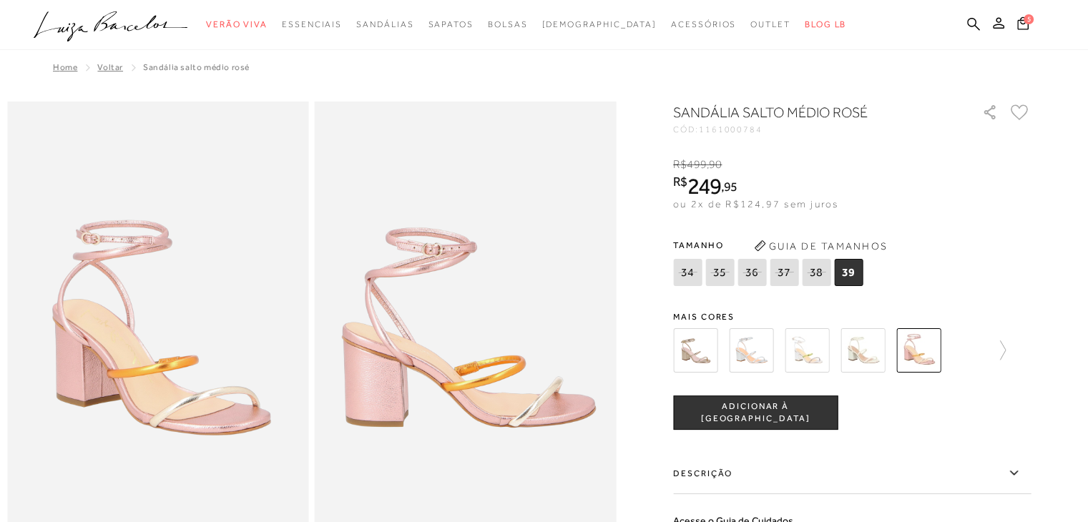
click at [867, 353] on img at bounding box center [862, 350] width 44 height 44
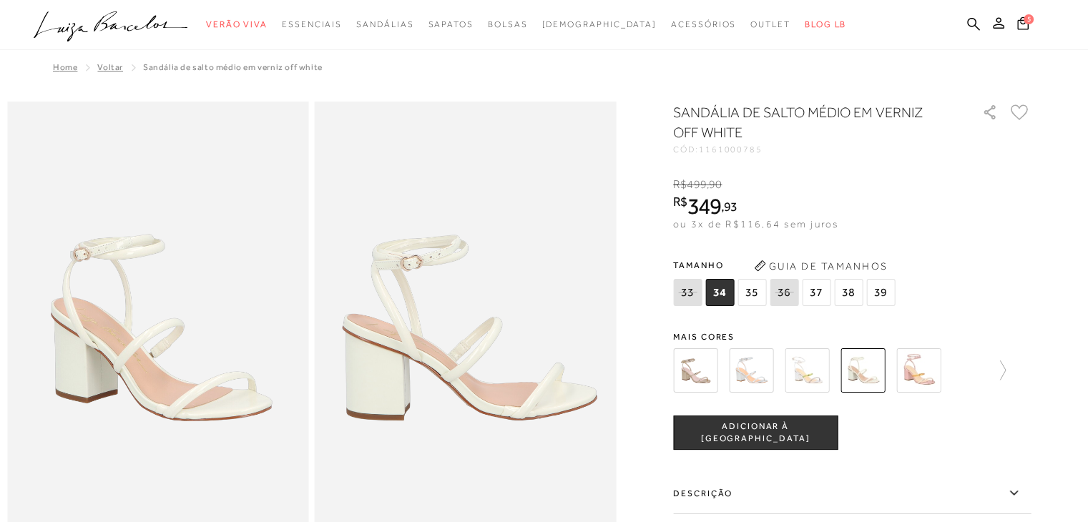
click at [808, 383] on img at bounding box center [807, 370] width 44 height 44
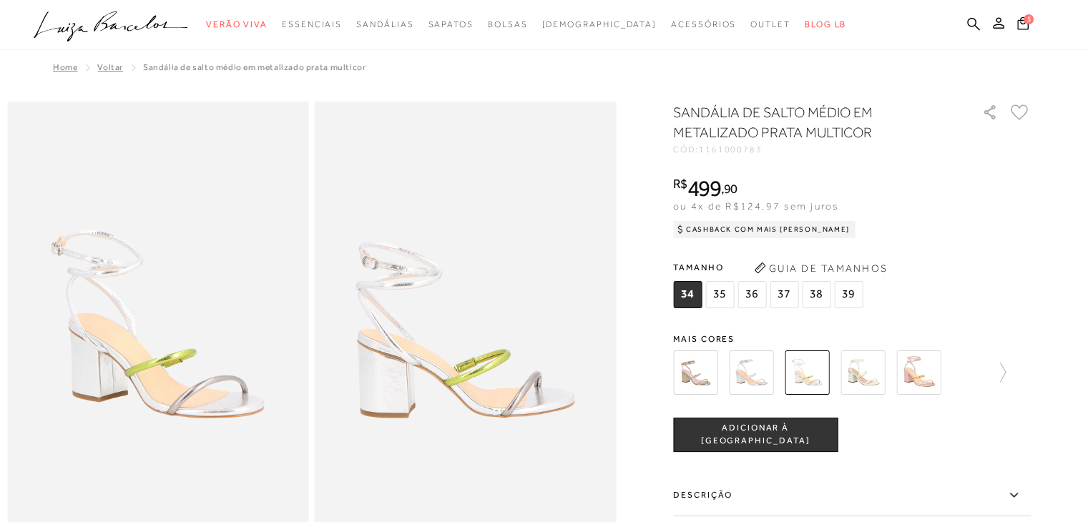
click at [752, 310] on div "34 35 36 37" at bounding box center [769, 296] width 193 height 31
click at [750, 300] on span "36" at bounding box center [751, 294] width 29 height 27
click at [772, 379] on img at bounding box center [751, 372] width 44 height 44
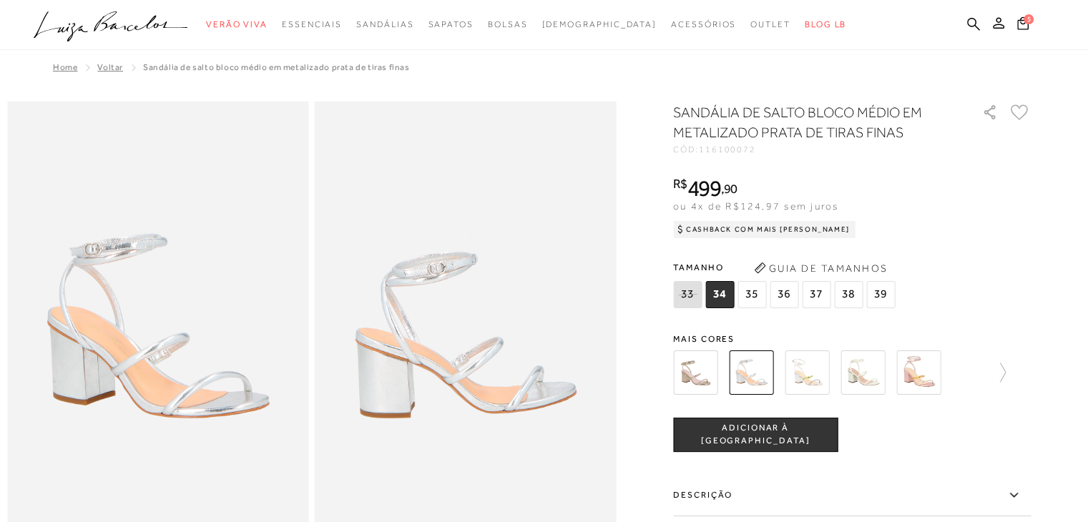
click at [819, 380] on img at bounding box center [807, 372] width 44 height 44
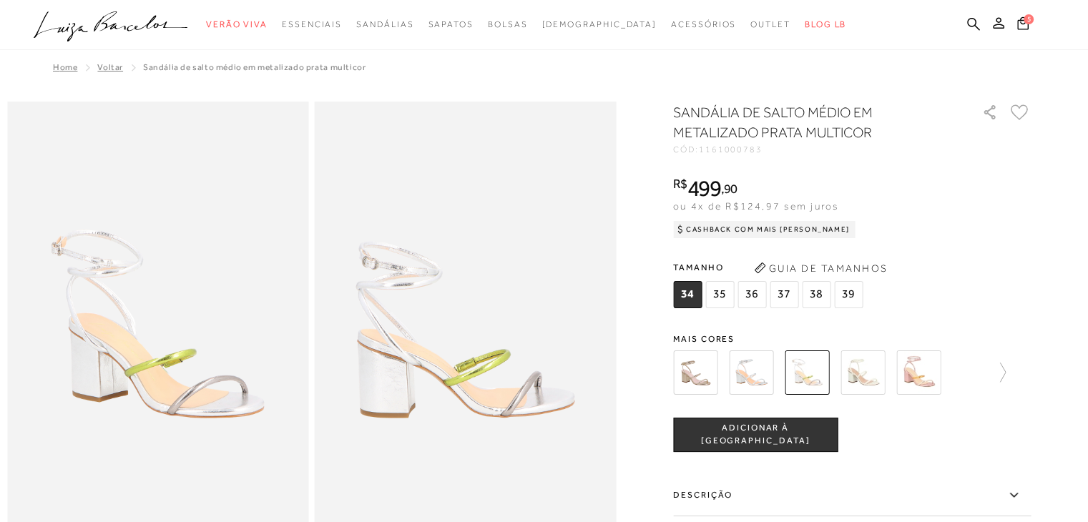
click at [763, 391] on img at bounding box center [751, 372] width 44 height 44
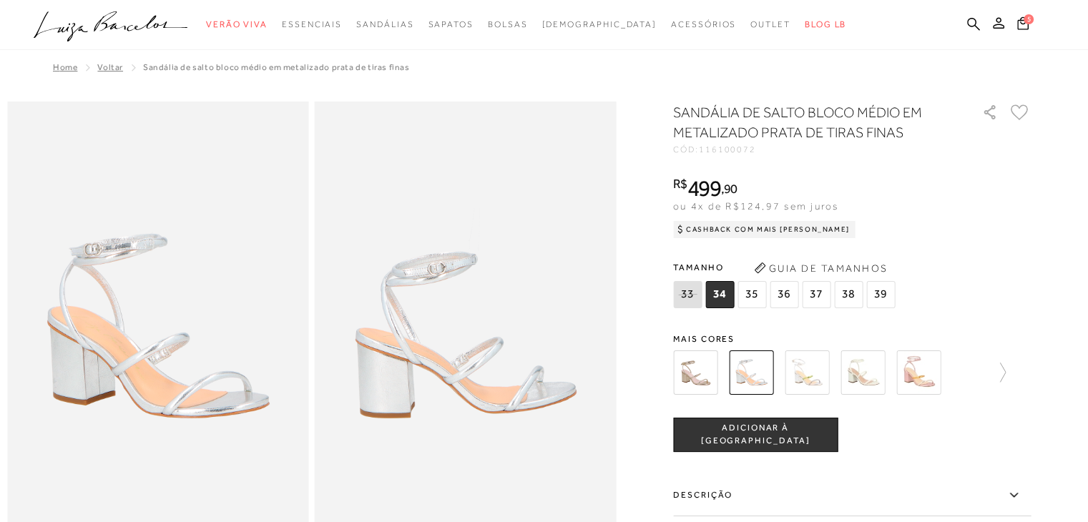
click at [757, 297] on span "35" at bounding box center [751, 294] width 29 height 27
click at [784, 295] on span "36" at bounding box center [784, 294] width 29 height 27
click at [770, 430] on span "ADICIONAR À [GEOGRAPHIC_DATA]" at bounding box center [755, 434] width 163 height 25
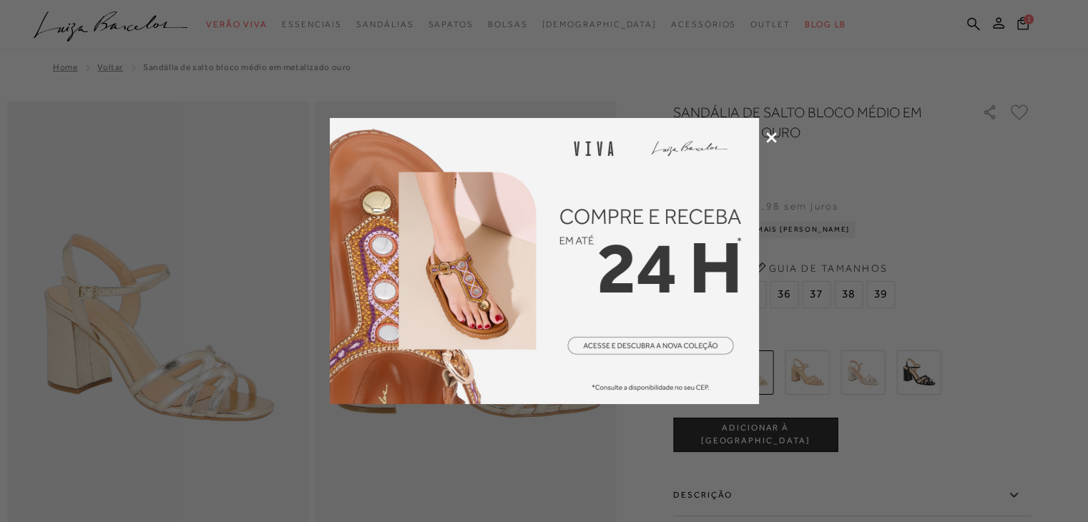
click at [775, 139] on icon at bounding box center [771, 137] width 11 height 11
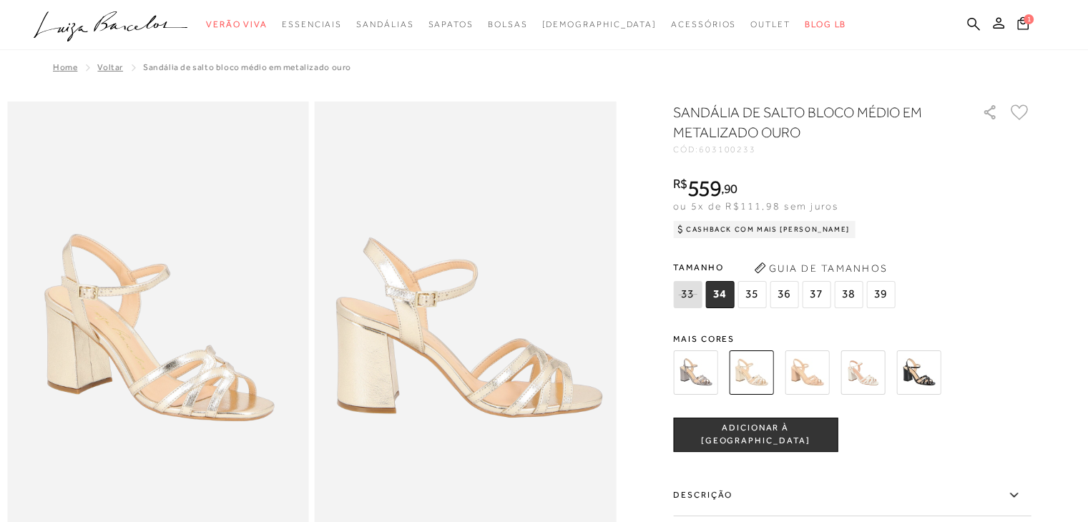
click at [816, 381] on img at bounding box center [807, 372] width 44 height 44
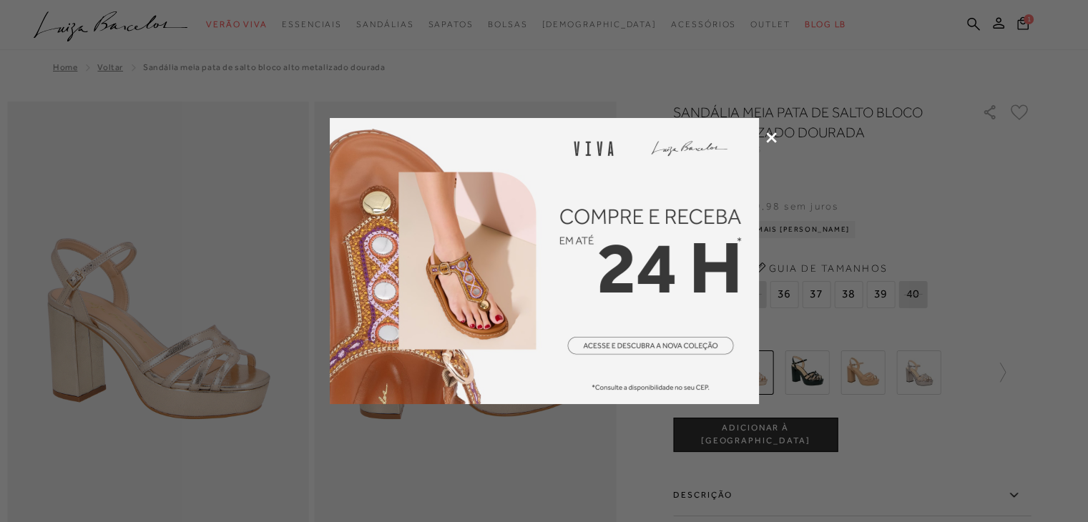
click at [772, 138] on icon at bounding box center [771, 137] width 11 height 11
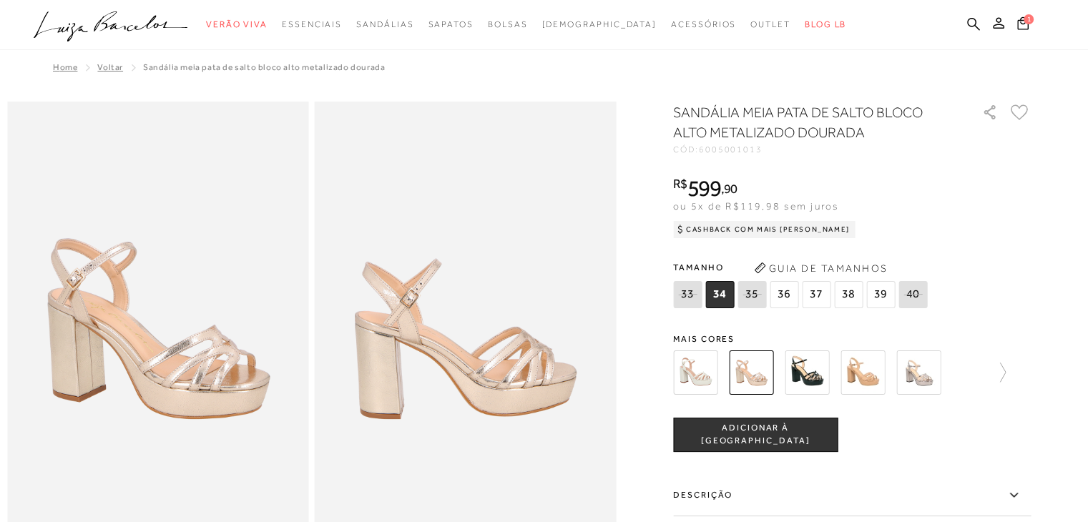
click at [858, 373] on img at bounding box center [862, 372] width 44 height 44
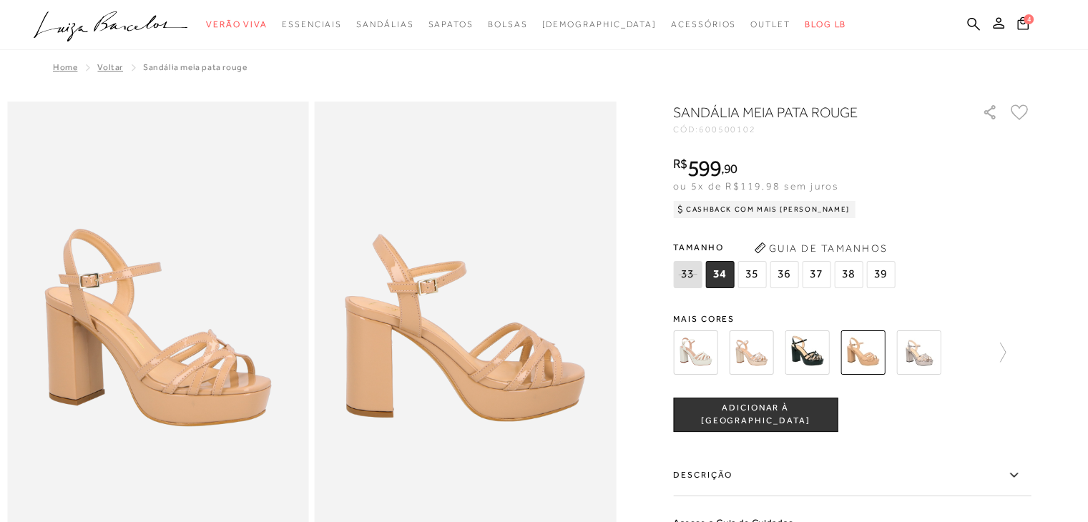
click at [744, 305] on div "SANDÁLIA MEIA PATA ROUGE CÓD: 600500102 × É necessário selecionar um tamanho pa…" at bounding box center [852, 410] width 358 height 617
click at [752, 344] on img at bounding box center [751, 352] width 44 height 44
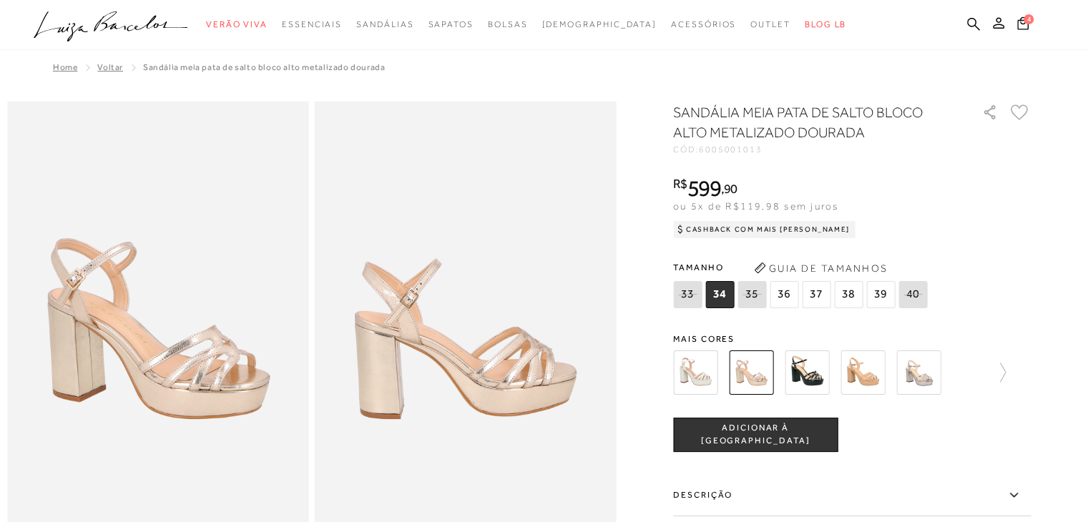
scroll to position [456, 0]
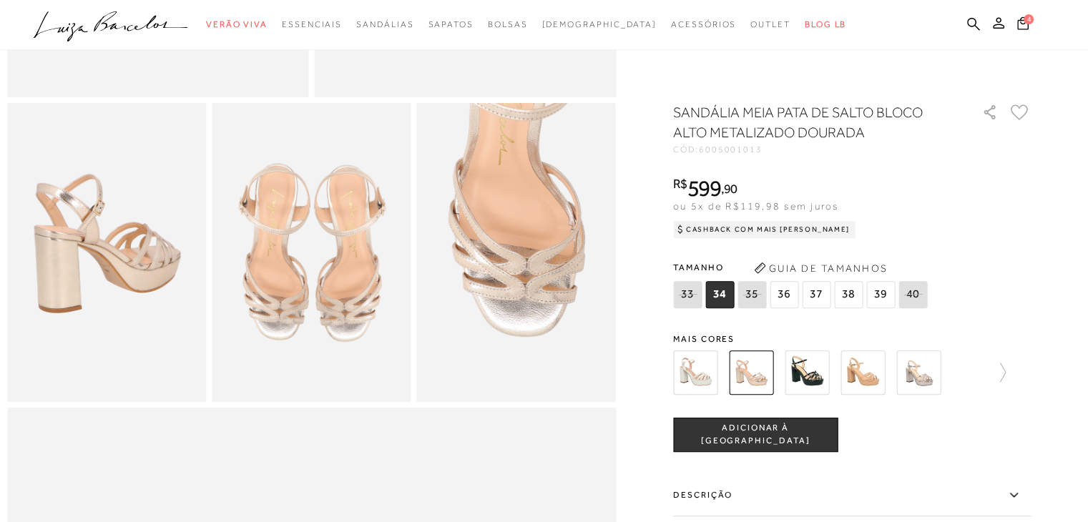
click at [701, 371] on img at bounding box center [695, 372] width 44 height 44
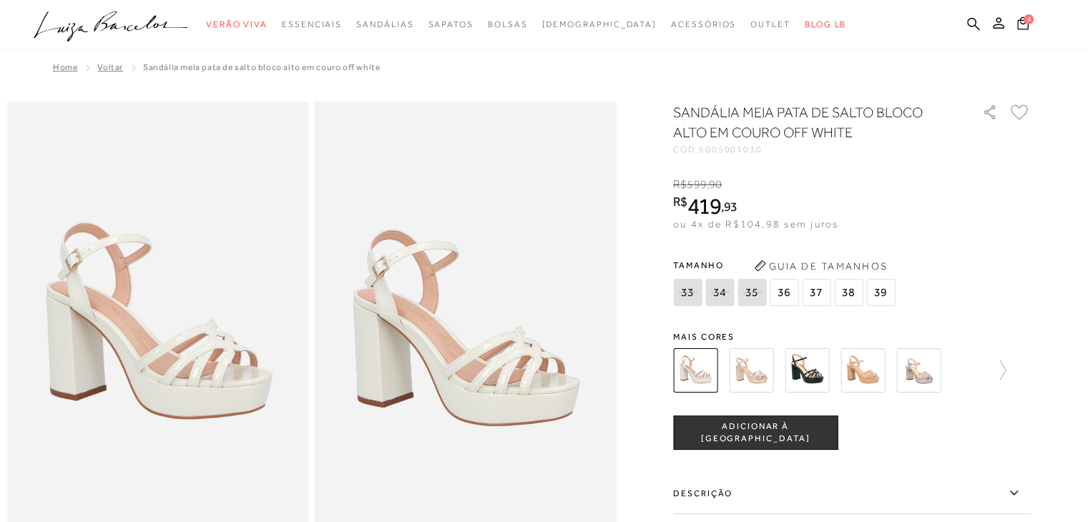
click at [755, 374] on img at bounding box center [751, 370] width 44 height 44
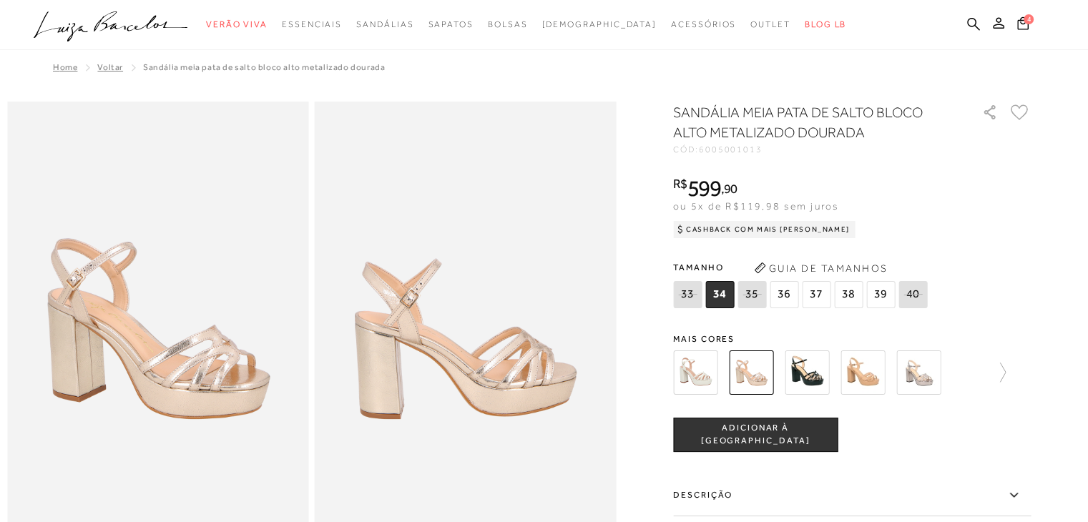
click at [786, 298] on span "36" at bounding box center [784, 294] width 29 height 27
click at [766, 440] on span "ADICIONAR À [GEOGRAPHIC_DATA]" at bounding box center [755, 434] width 163 height 25
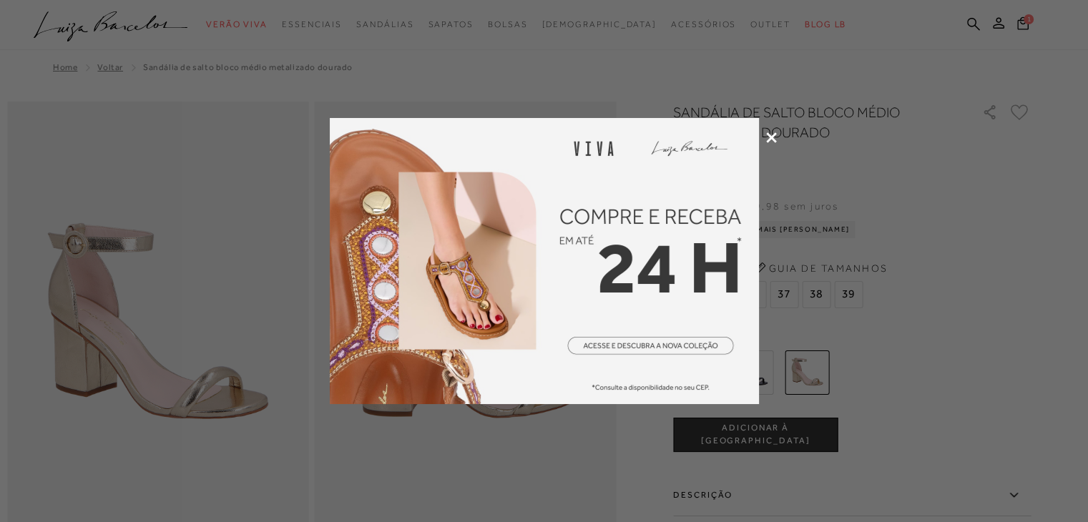
click at [770, 132] on icon at bounding box center [771, 137] width 11 height 11
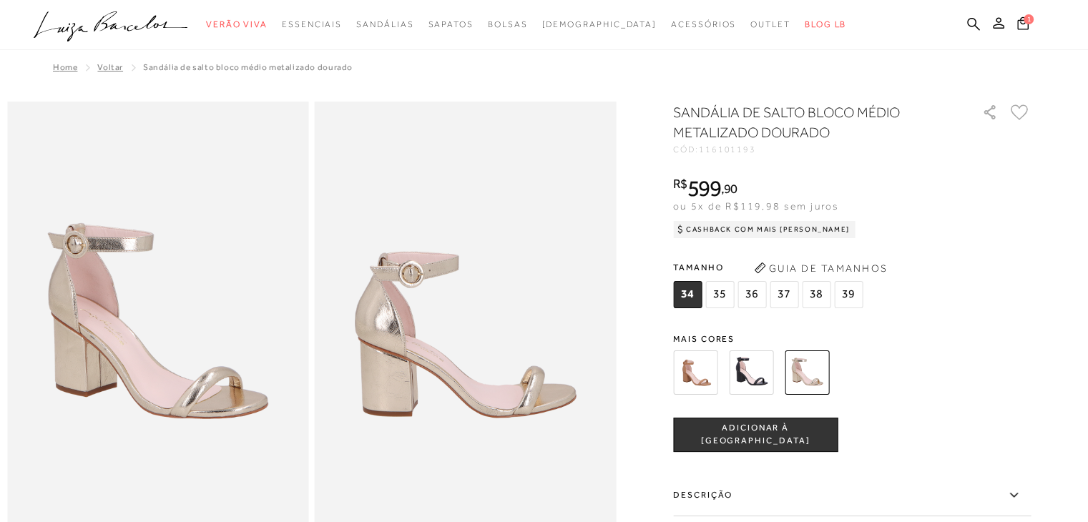
click at [715, 378] on img at bounding box center [695, 372] width 44 height 44
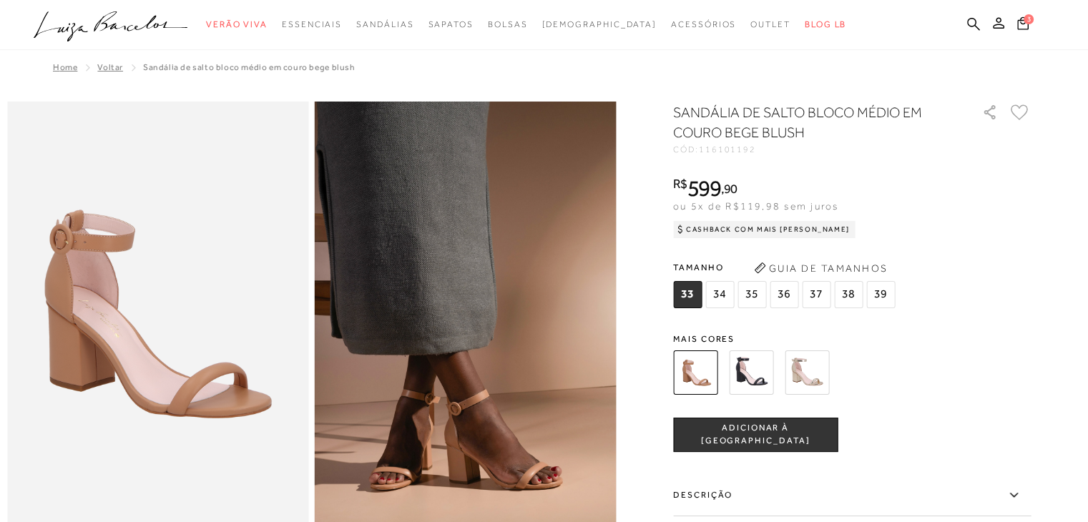
click at [789, 295] on span "36" at bounding box center [784, 294] width 29 height 27
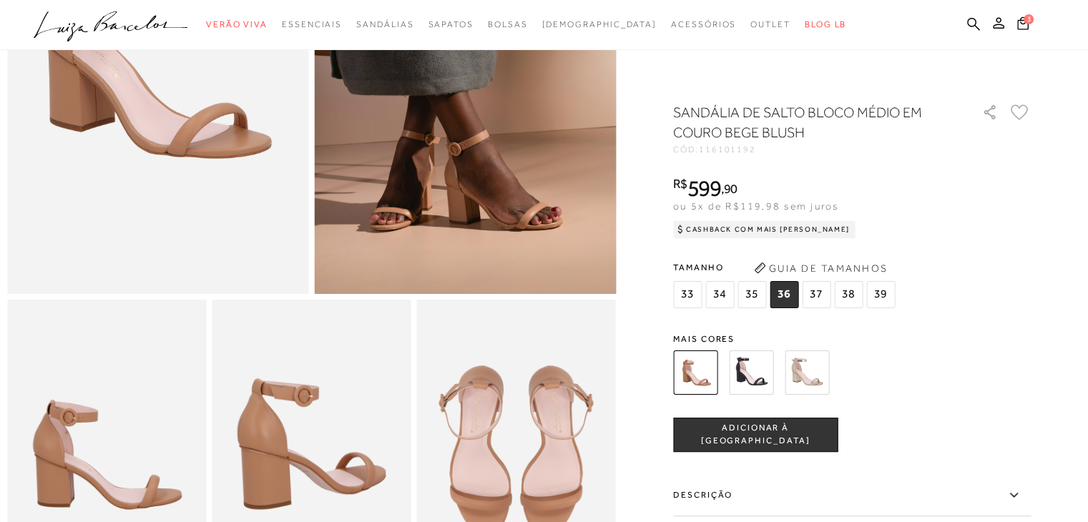
scroll to position [240, 0]
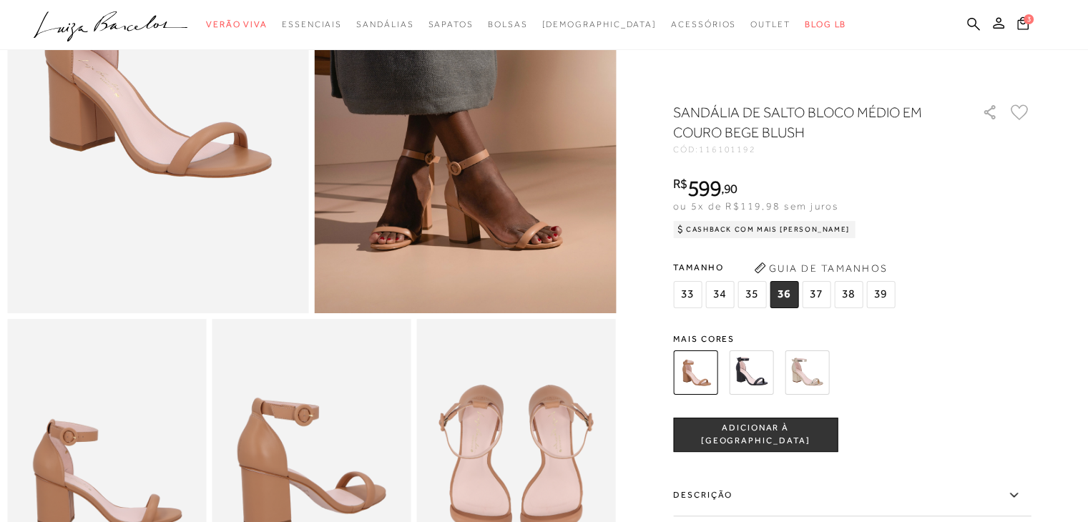
click at [795, 441] on span "ADICIONAR À [GEOGRAPHIC_DATA]" at bounding box center [755, 434] width 163 height 25
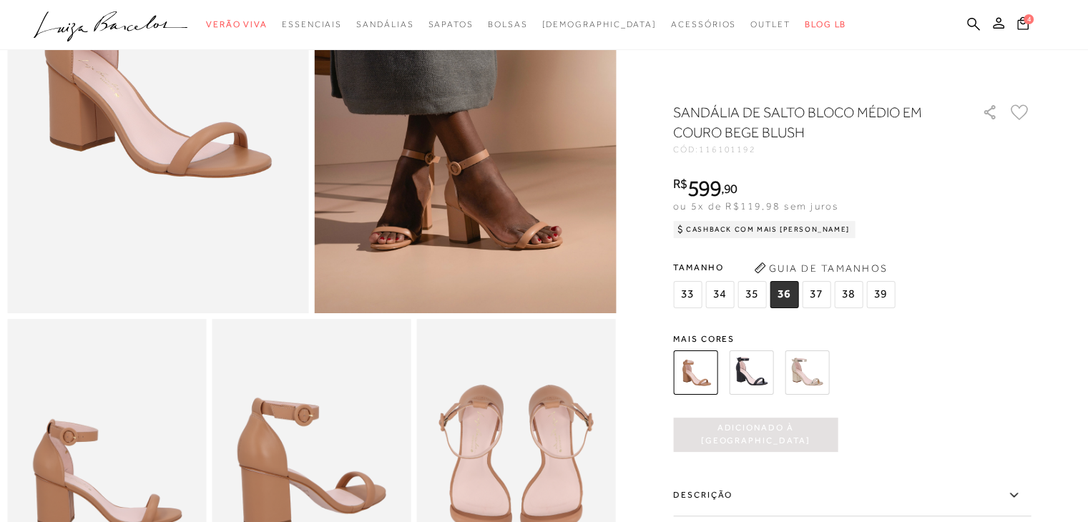
scroll to position [0, 0]
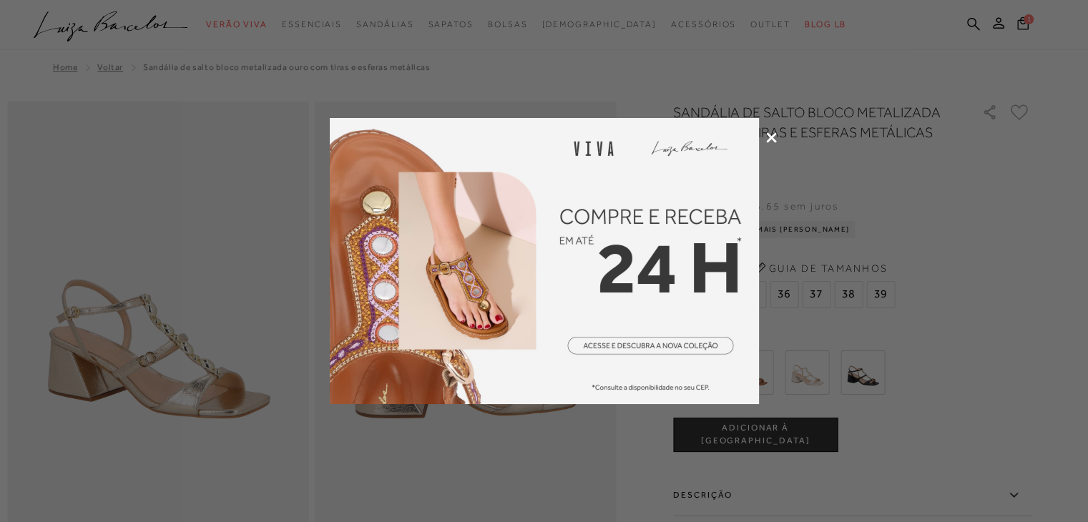
click at [777, 142] on div at bounding box center [544, 261] width 1088 height 522
click at [758, 144] on img at bounding box center [544, 261] width 429 height 286
click at [767, 149] on div at bounding box center [544, 261] width 1088 height 522
click at [767, 142] on icon at bounding box center [771, 137] width 11 height 11
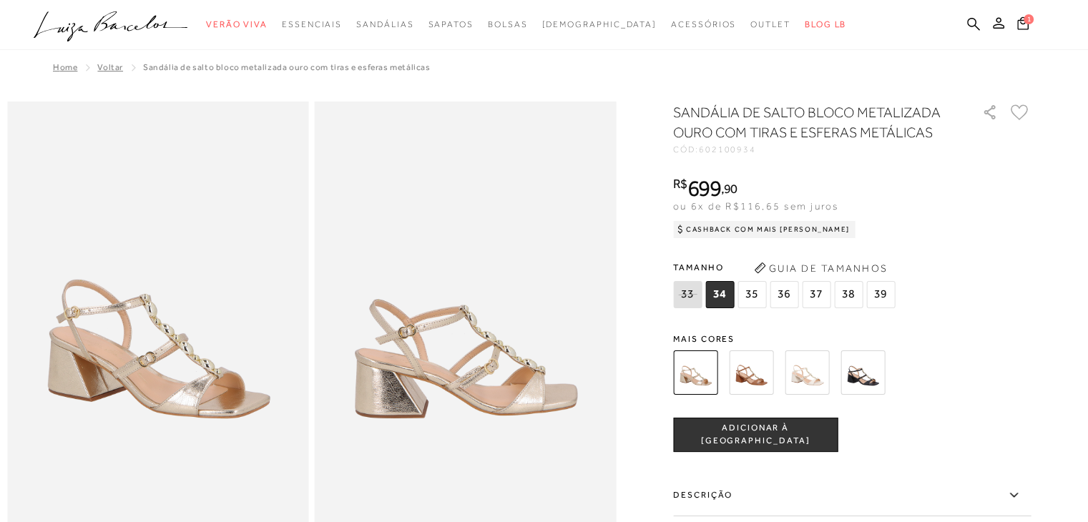
click at [486, 408] on img at bounding box center [466, 328] width 302 height 452
click at [187, 371] on img at bounding box center [158, 328] width 302 height 452
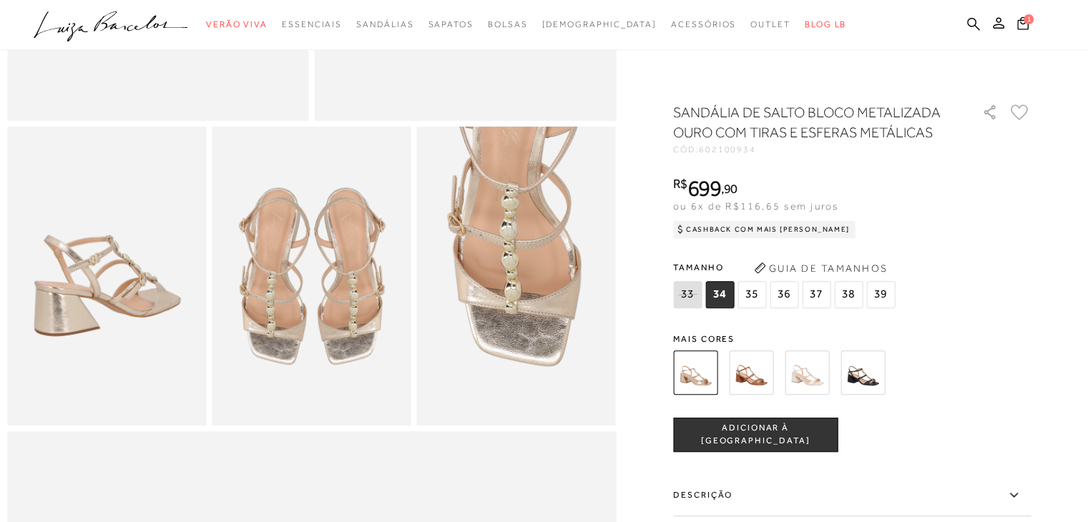
scroll to position [456, 0]
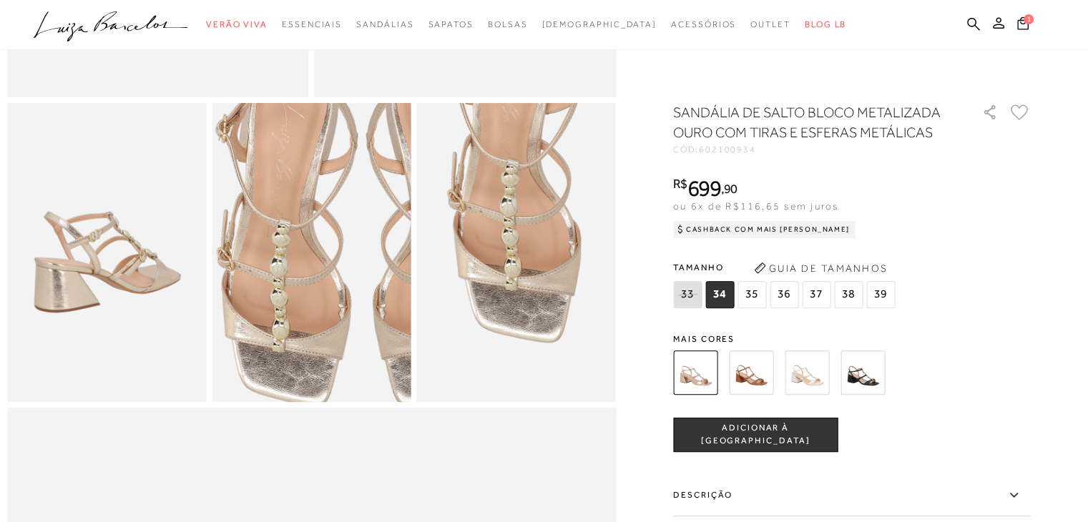
click at [261, 285] on img at bounding box center [361, 230] width 398 height 597
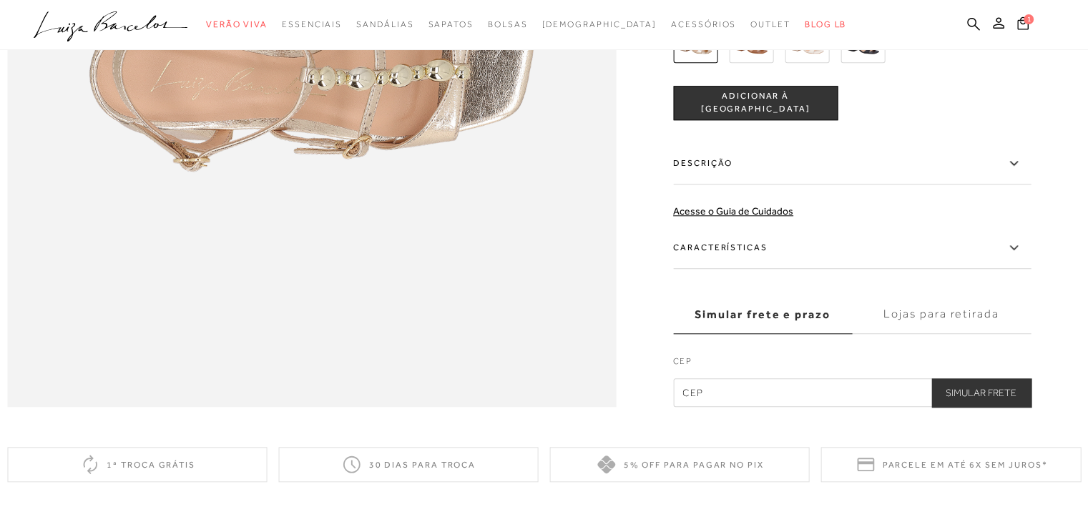
scroll to position [1826, 0]
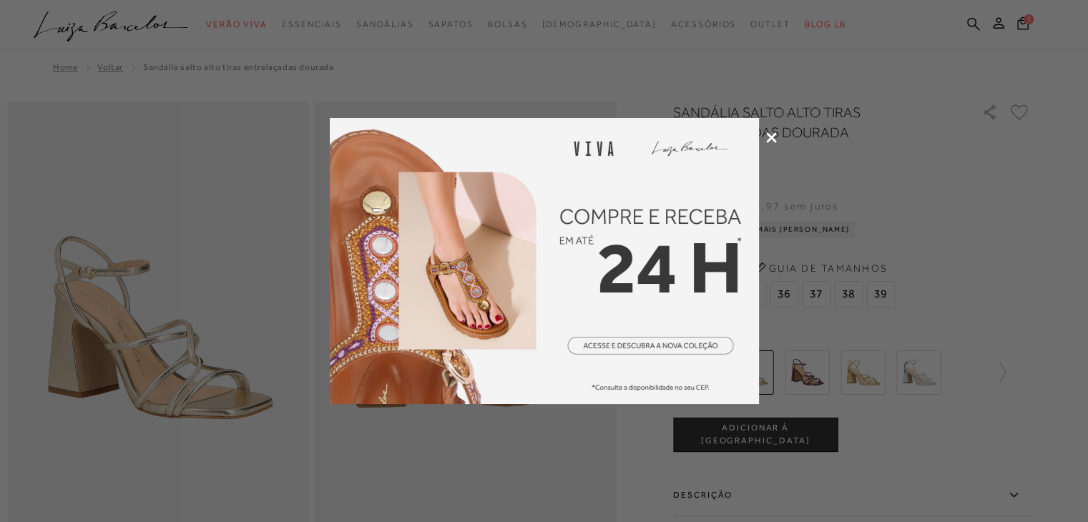
click at [771, 144] on div at bounding box center [544, 261] width 1088 height 522
click at [773, 127] on div at bounding box center [544, 261] width 1088 height 522
click at [772, 124] on div at bounding box center [544, 261] width 1088 height 522
click at [772, 139] on icon at bounding box center [771, 137] width 11 height 11
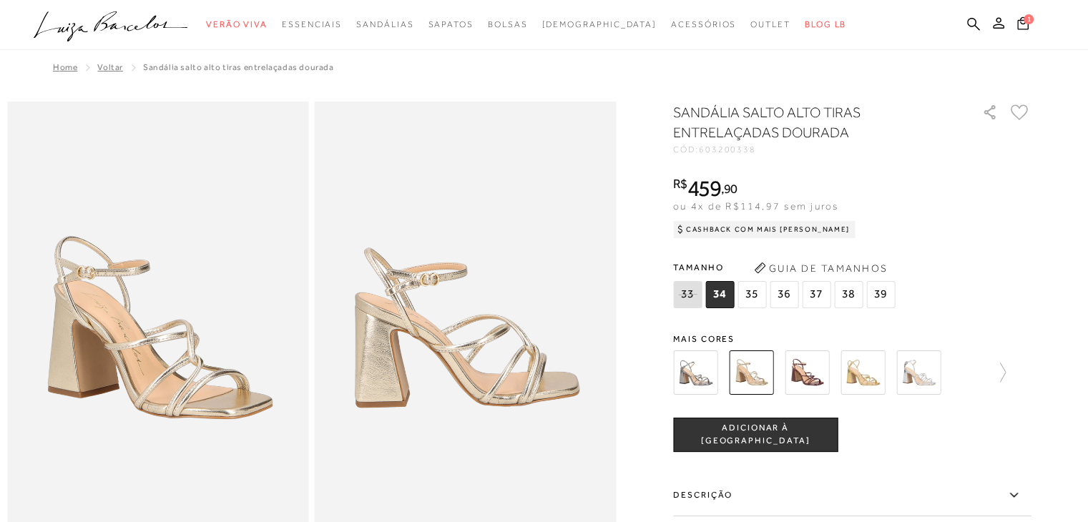
click at [781, 293] on span "36" at bounding box center [784, 294] width 29 height 27
click at [769, 443] on button "ADICIONAR À [GEOGRAPHIC_DATA]" at bounding box center [755, 435] width 165 height 34
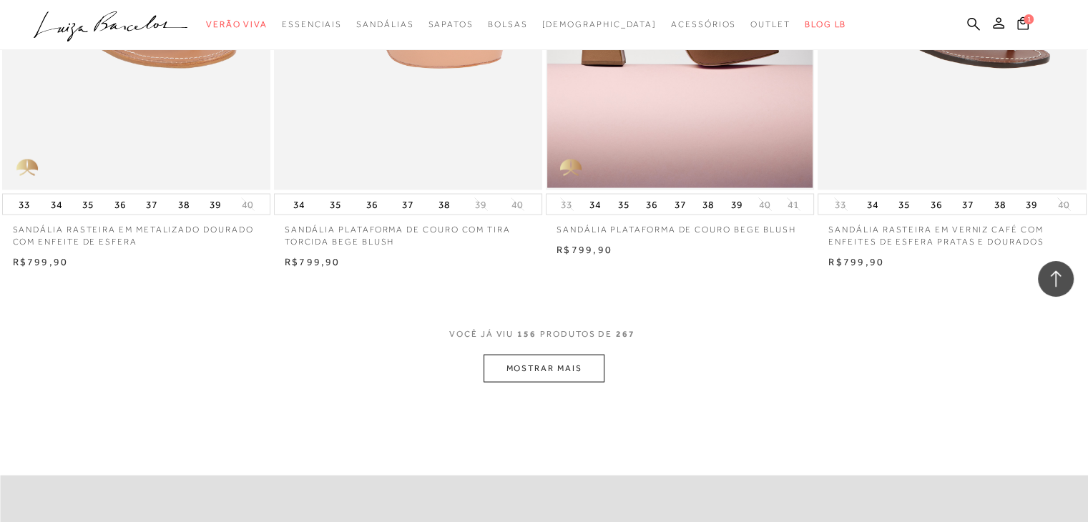
click at [561, 355] on div "VOCê JÁ VIU 156 PRODUTOS DE 267" at bounding box center [544, 341] width 190 height 26
click at [561, 373] on button "MOSTRAR MAIS" at bounding box center [544, 369] width 120 height 28
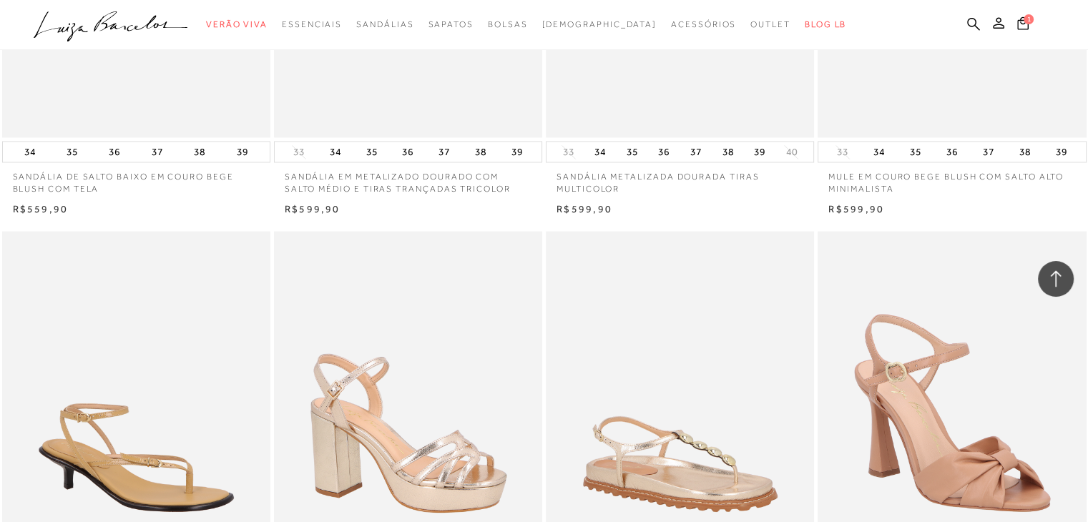
scroll to position [8346, 0]
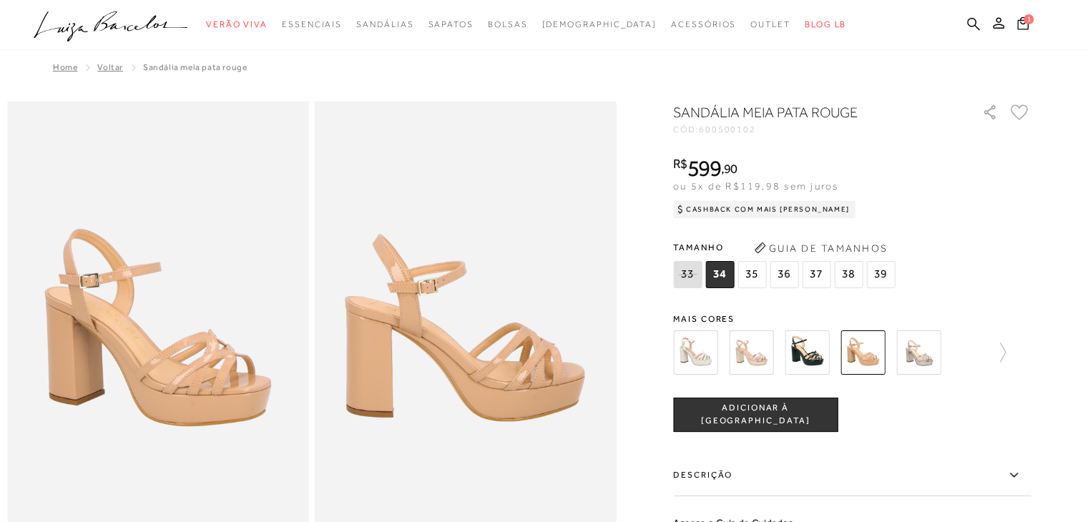
click at [785, 278] on span "36" at bounding box center [784, 274] width 29 height 27
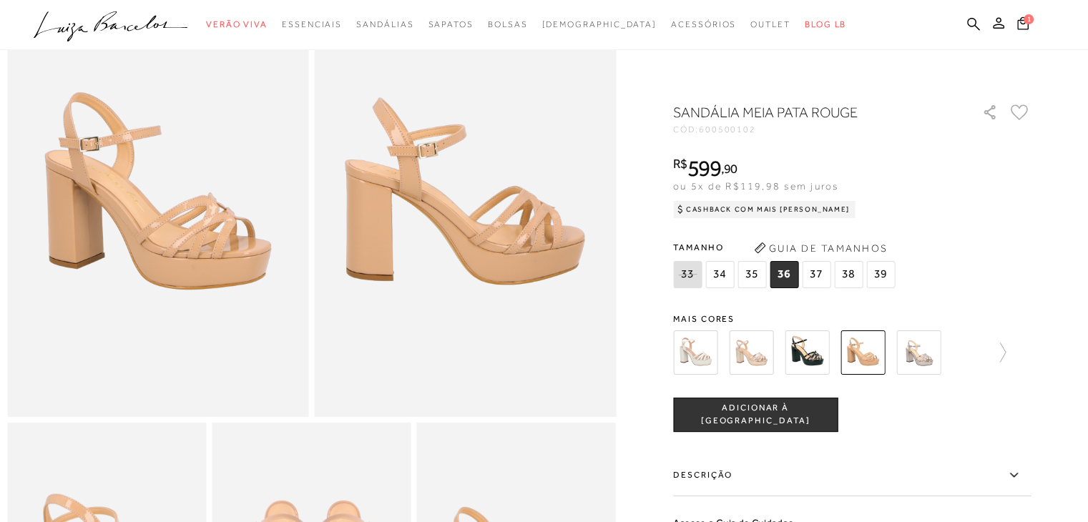
scroll to position [118, 0]
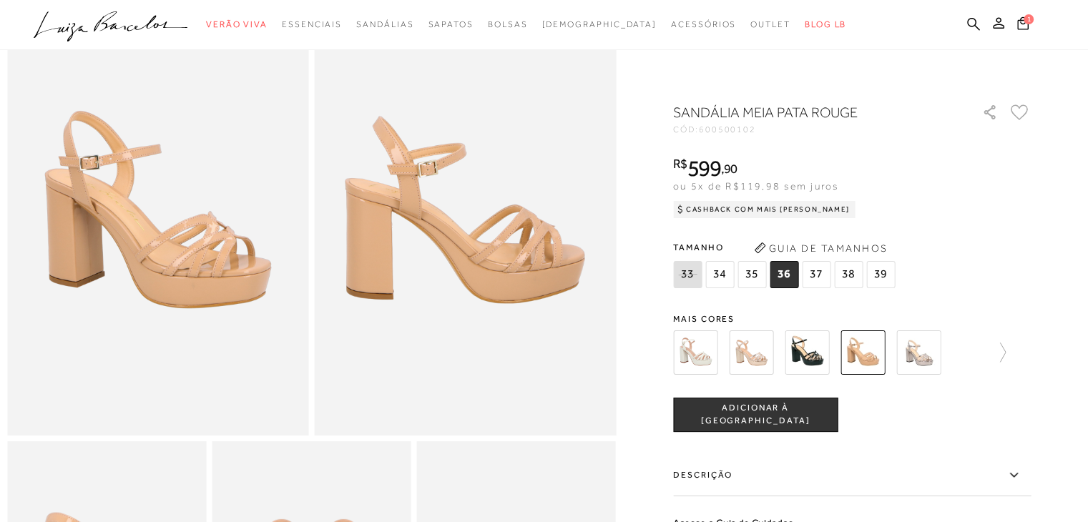
click at [794, 424] on button "ADICIONAR À [GEOGRAPHIC_DATA]" at bounding box center [755, 415] width 165 height 34
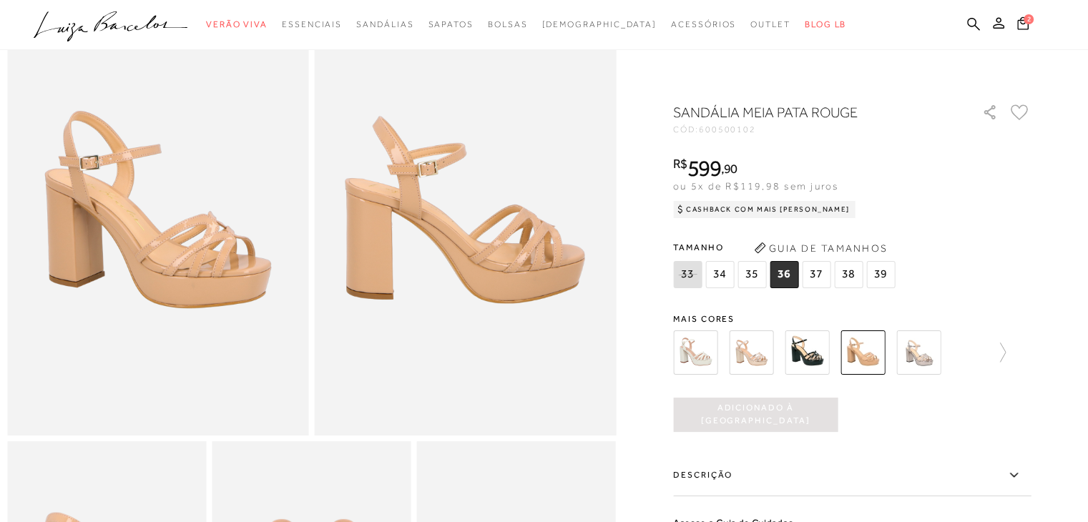
scroll to position [0, 0]
